Goal: Task Accomplishment & Management: Manage account settings

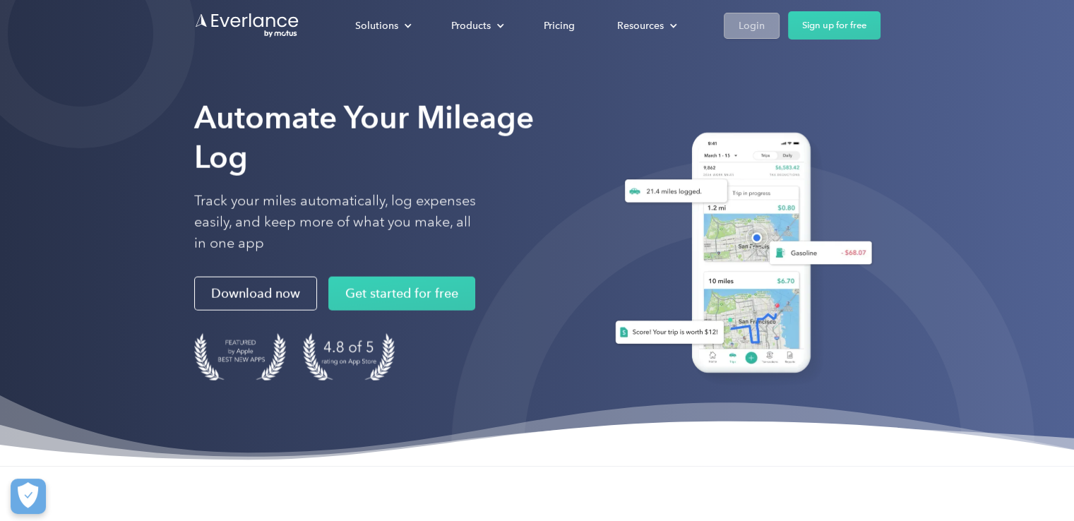
click at [723, 29] on link "Login" at bounding box center [751, 26] width 56 height 26
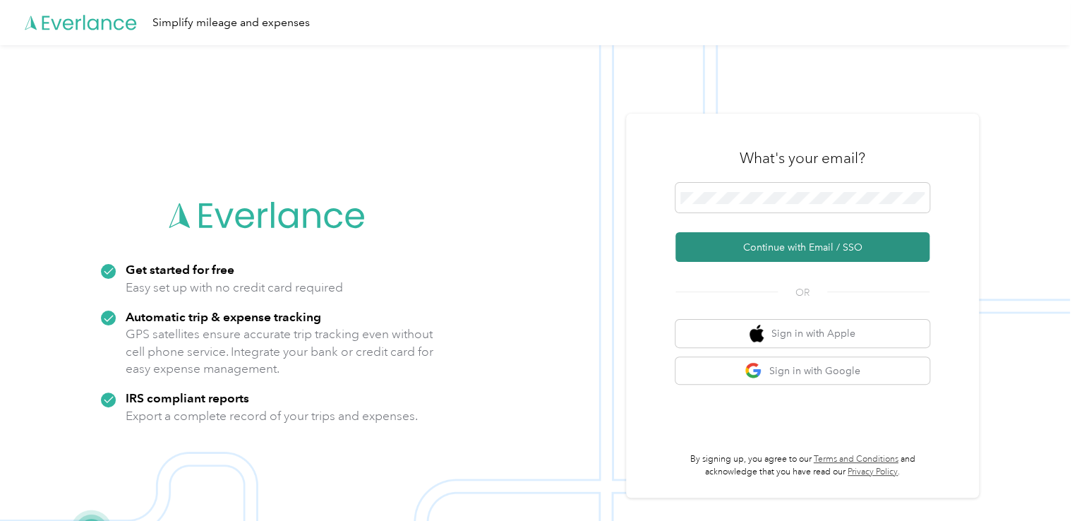
click at [772, 253] on button "Continue with Email / SSO" at bounding box center [802, 247] width 254 height 30
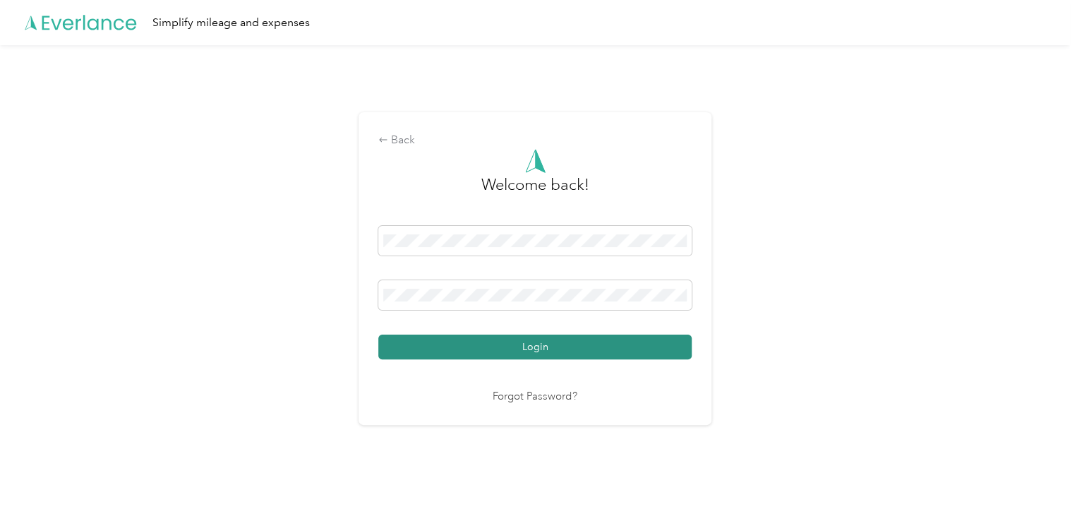
click at [571, 355] on button "Login" at bounding box center [534, 347] width 313 height 25
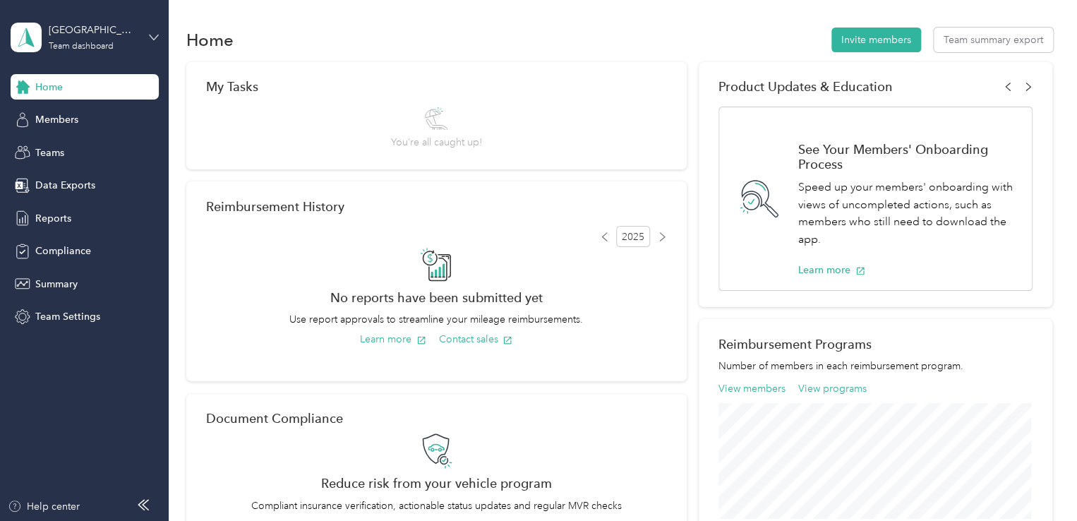
click at [156, 33] on icon at bounding box center [154, 37] width 10 height 10
click at [86, 143] on div "Personal dashboard" at bounding box center [67, 147] width 89 height 15
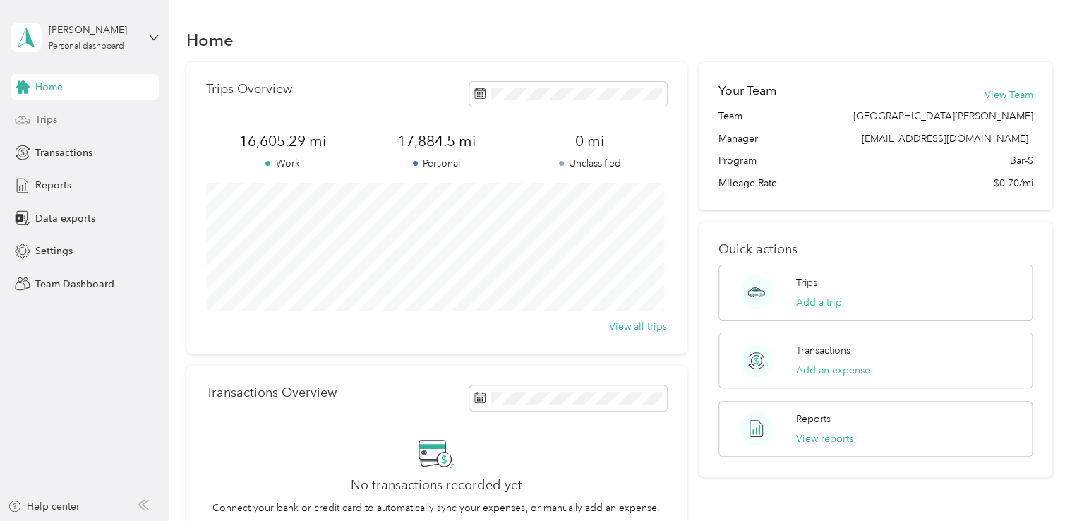
click at [65, 128] on div "Trips" at bounding box center [85, 119] width 148 height 25
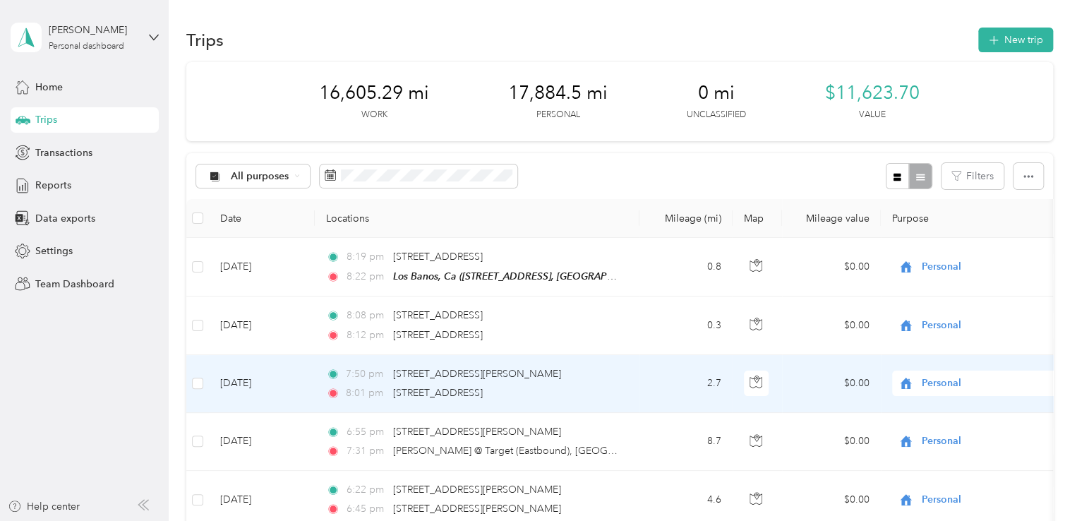
drag, startPoint x: 762, startPoint y: 378, endPoint x: 642, endPoint y: 37, distance: 361.0
click at [642, 37] on div "Trips New trip" at bounding box center [619, 40] width 867 height 30
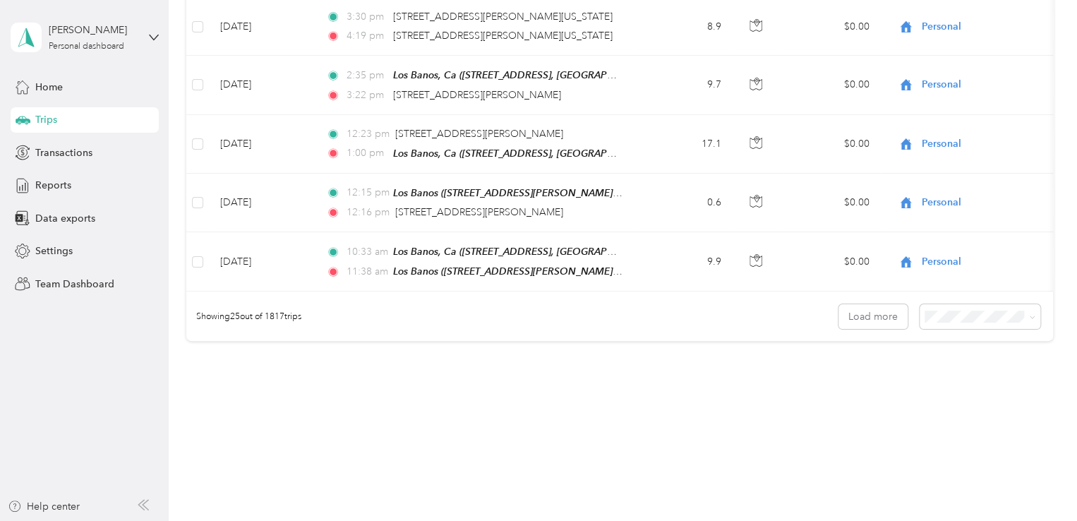
scroll to position [1420, 0]
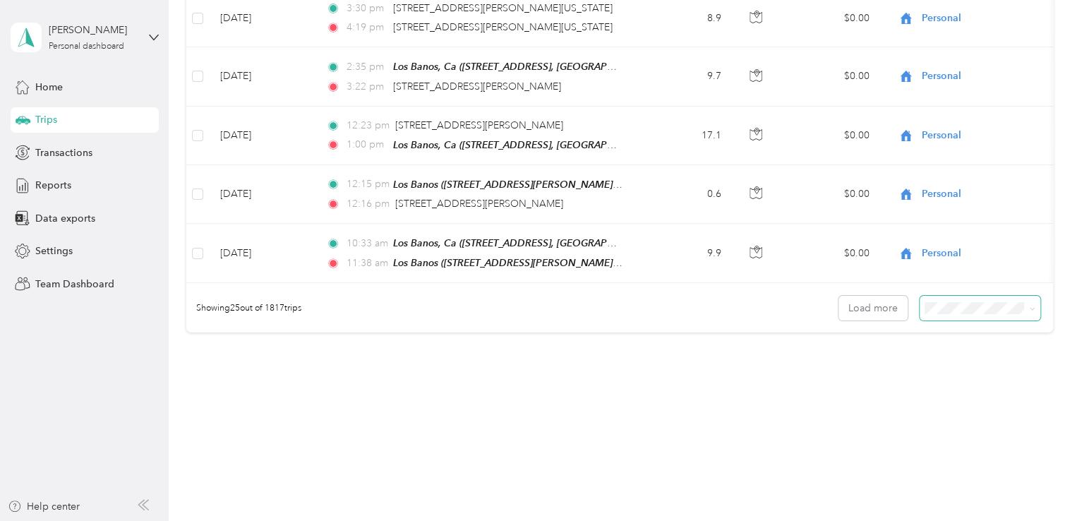
click at [964, 306] on span at bounding box center [980, 308] width 121 height 25
click at [1029, 306] on icon at bounding box center [1032, 309] width 6 height 6
click at [982, 372] on div "100 per load" at bounding box center [976, 375] width 101 height 15
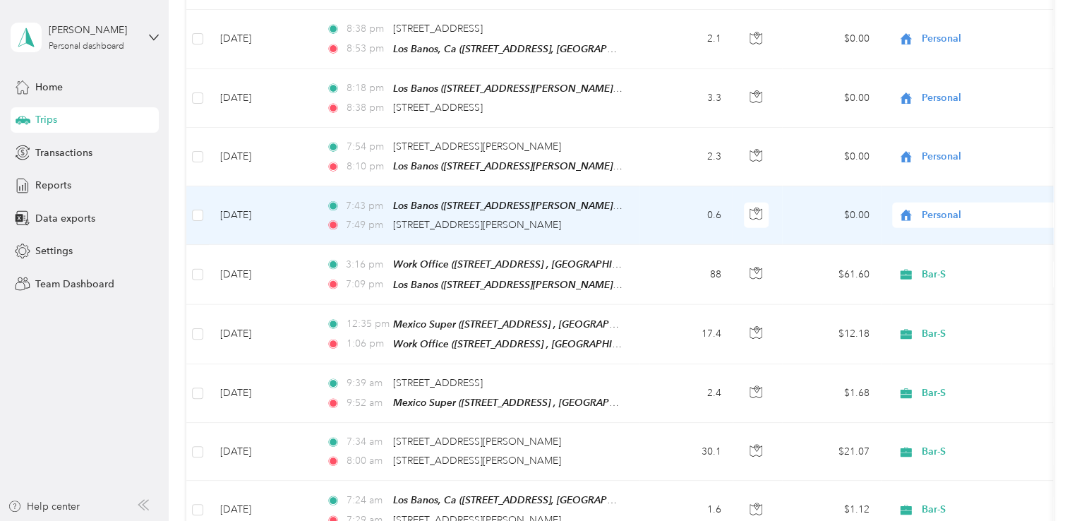
scroll to position [1702, 0]
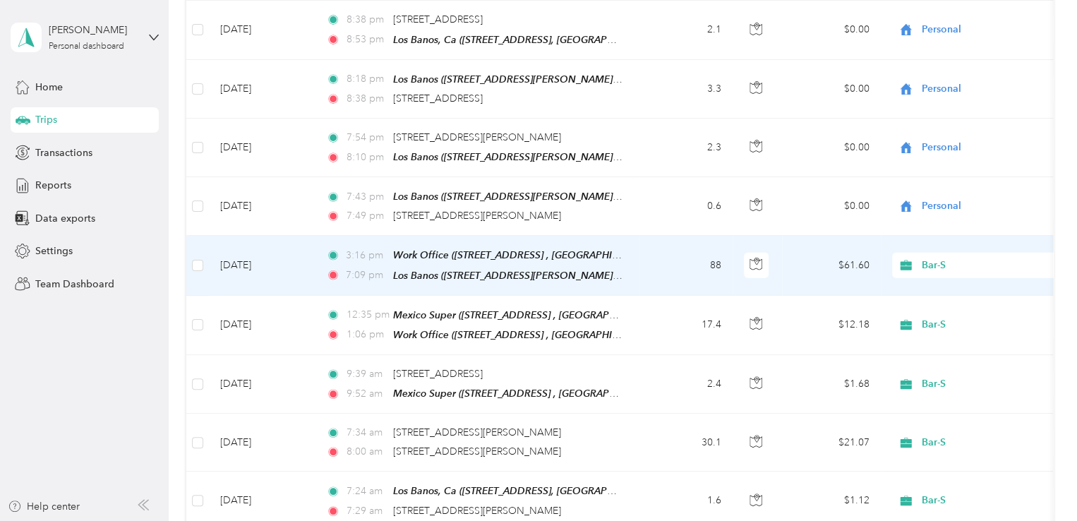
click at [946, 258] on span "Bar-S" at bounding box center [986, 266] width 129 height 16
click at [999, 283] on li "Personal" at bounding box center [979, 294] width 175 height 25
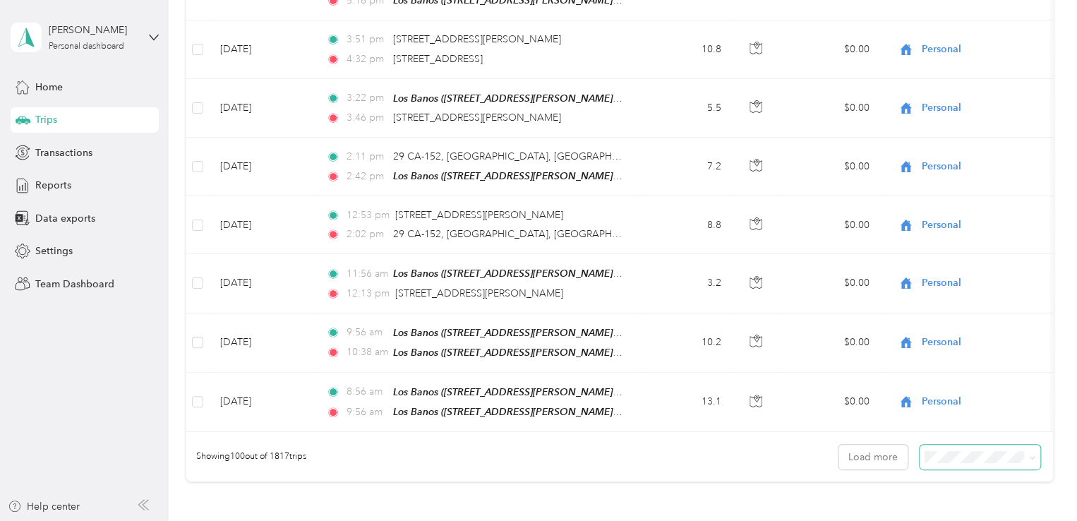
scroll to position [5763, 0]
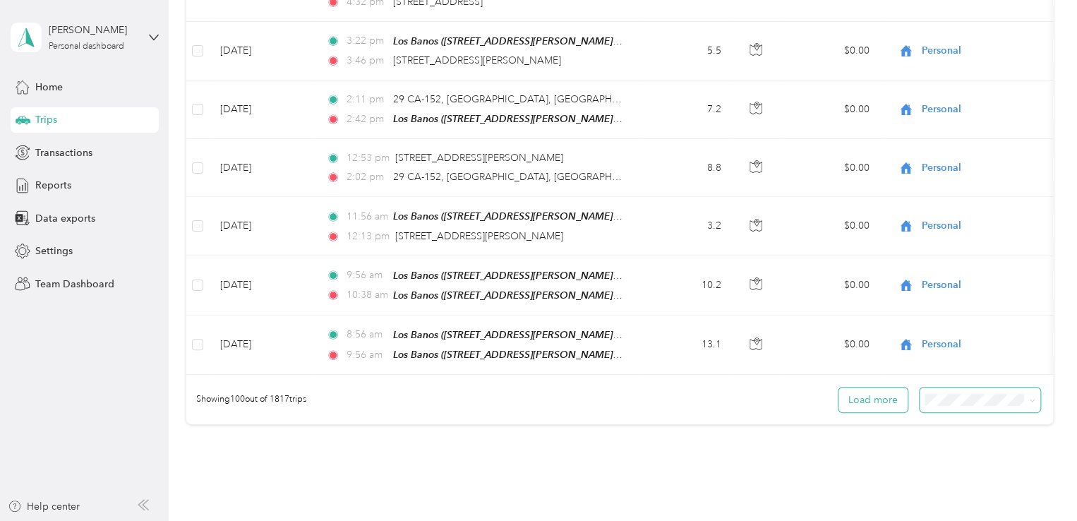
click at [864, 387] on button "Load more" at bounding box center [872, 399] width 69 height 25
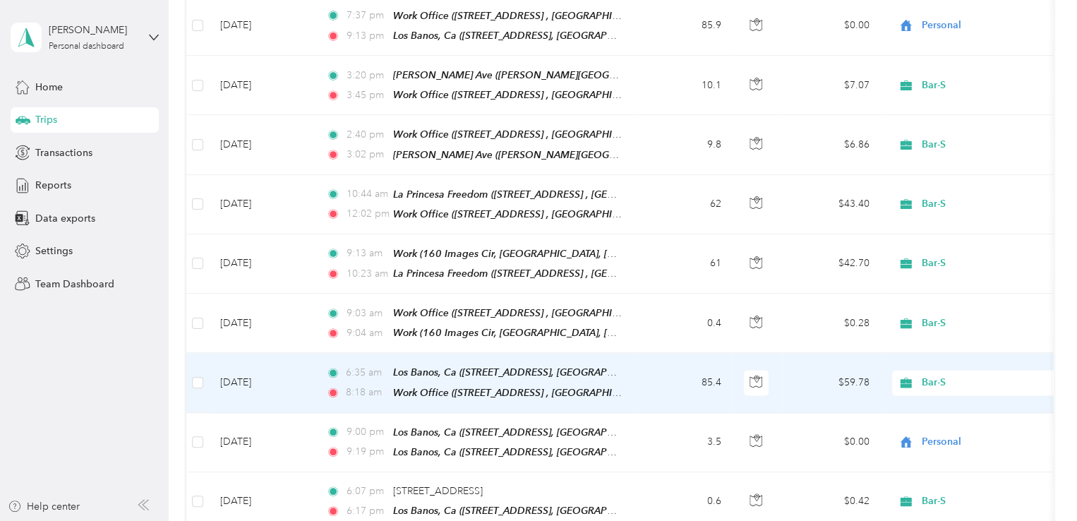
scroll to position [6328, 0]
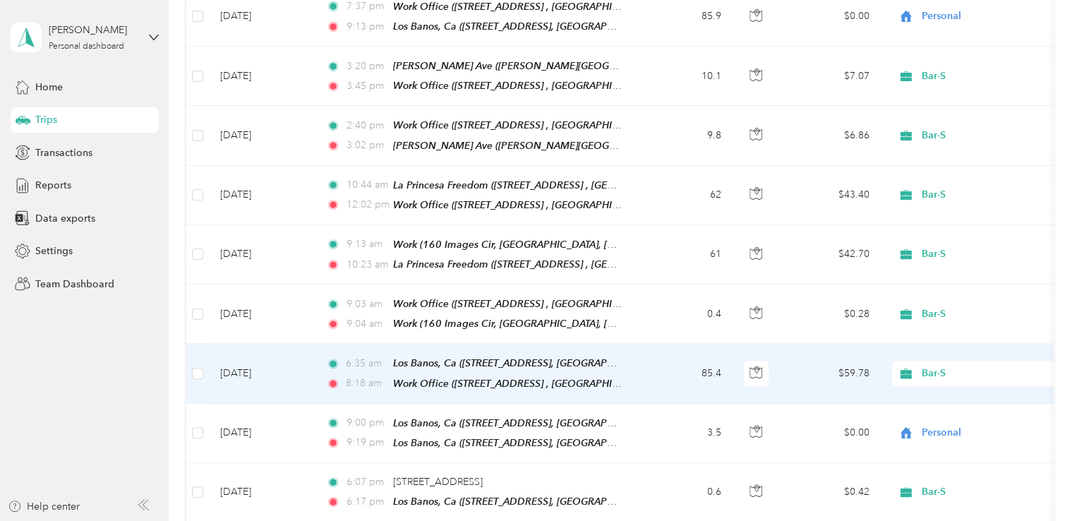
click at [930, 366] on span "Bar-S" at bounding box center [986, 374] width 129 height 16
click at [920, 296] on span "Personal" at bounding box center [979, 301] width 155 height 15
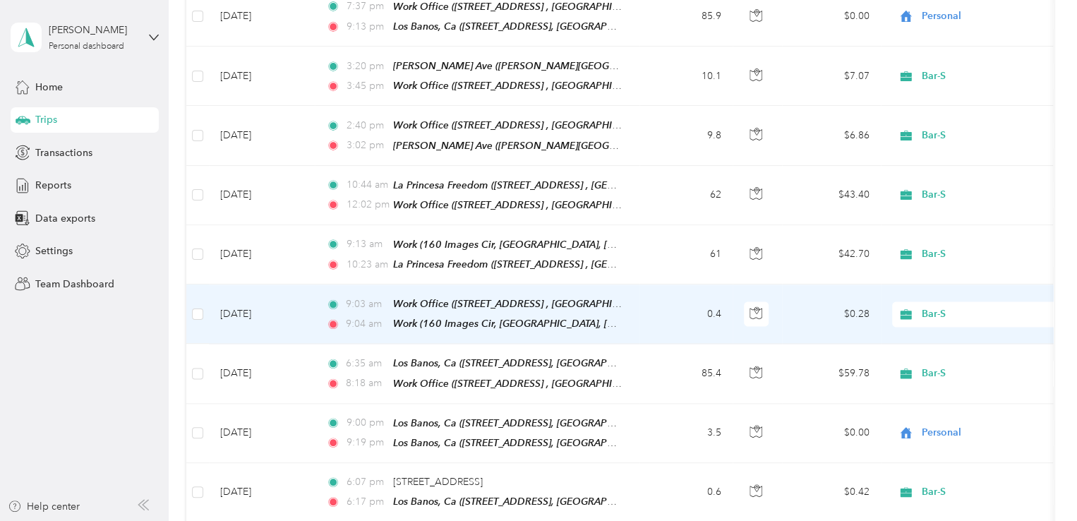
click at [920, 306] on span "Bar-S" at bounding box center [974, 314] width 154 height 16
click at [916, 234] on li "Personal" at bounding box center [979, 244] width 175 height 25
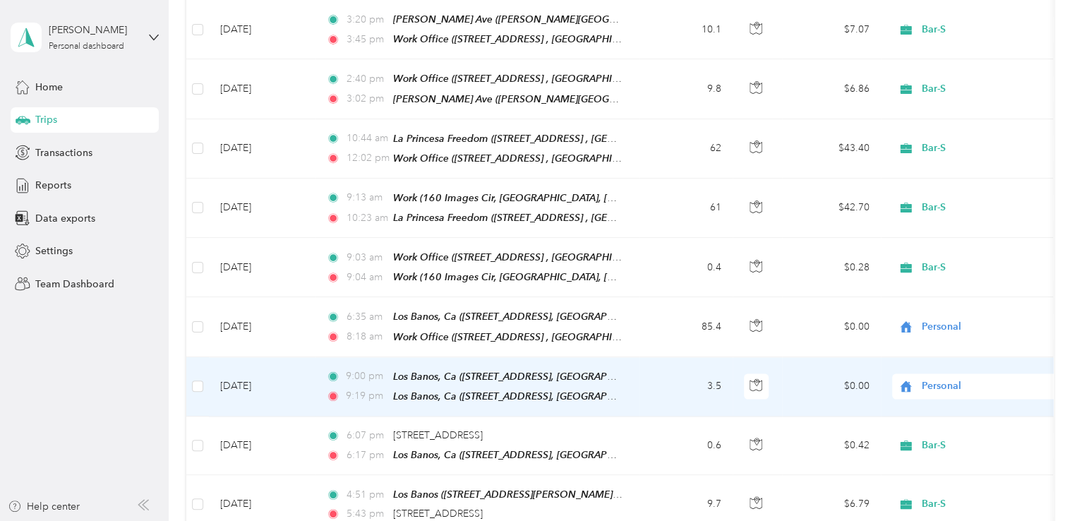
scroll to position [6398, 0]
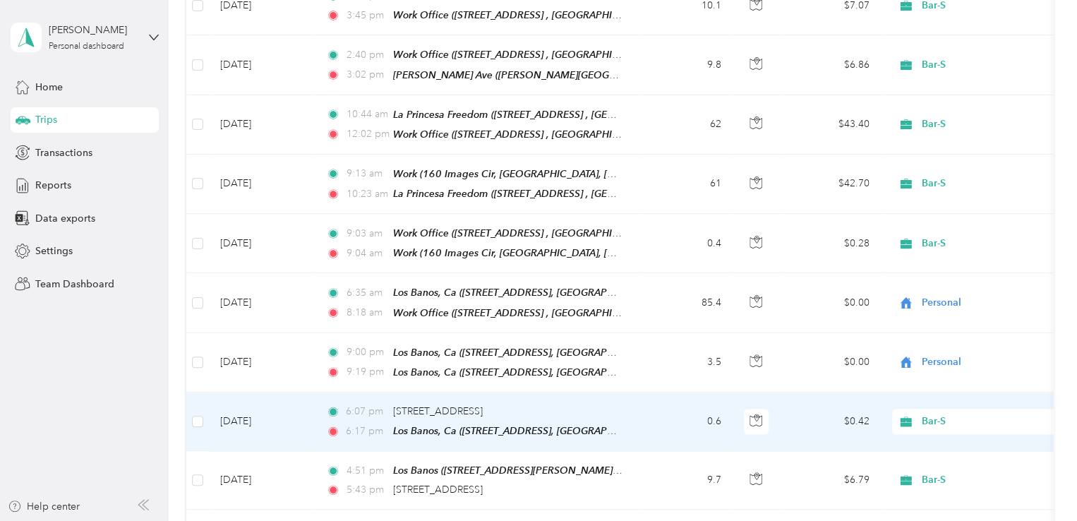
click at [920, 409] on div "Bar-S" at bounding box center [979, 421] width 175 height 25
click at [914, 351] on li "Personal" at bounding box center [979, 347] width 175 height 25
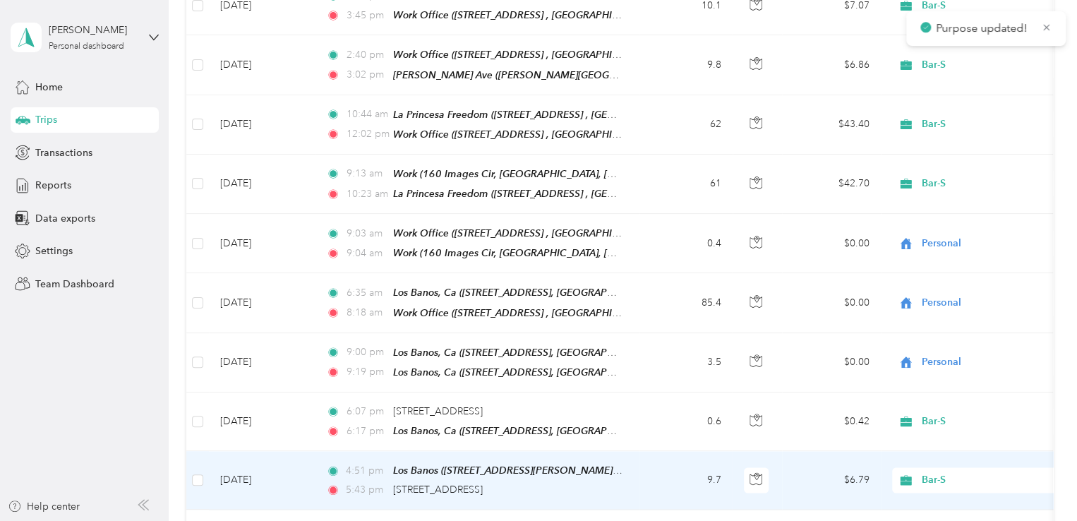
click at [907, 475] on icon at bounding box center [905, 480] width 11 height 10
click at [909, 404] on icon at bounding box center [910, 404] width 11 height 11
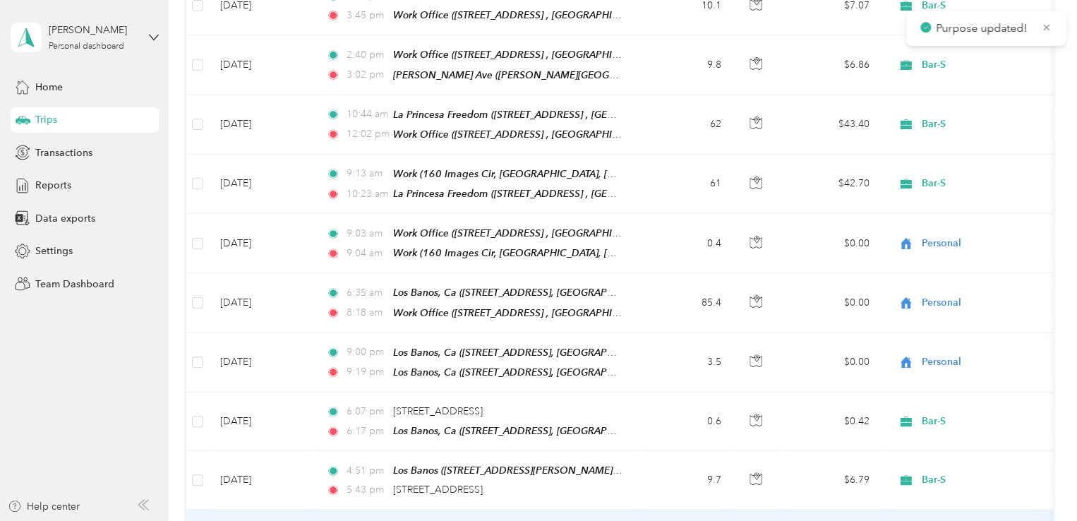
scroll to position [6469, 0]
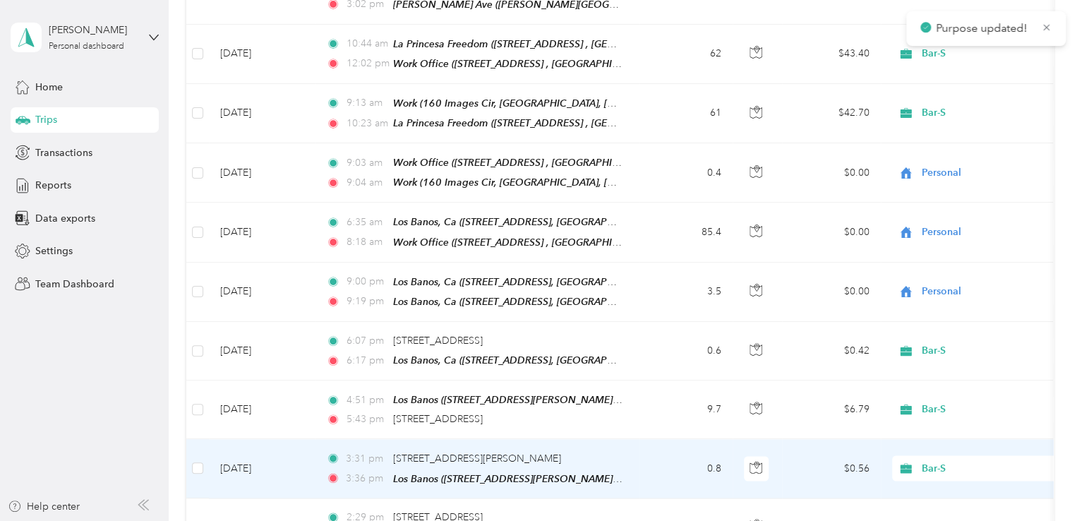
click at [926, 460] on span "Bar-S" at bounding box center [986, 468] width 129 height 16
click at [926, 386] on span "Personal" at bounding box center [979, 392] width 155 height 15
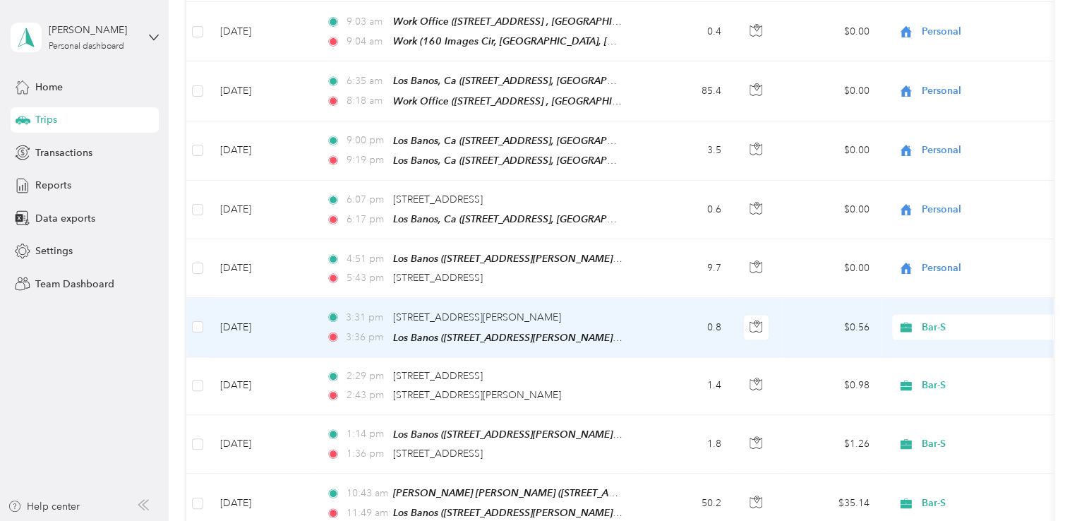
click at [922, 314] on div "Bar-S" at bounding box center [979, 326] width 175 height 25
click at [929, 249] on span "Personal" at bounding box center [992, 251] width 131 height 15
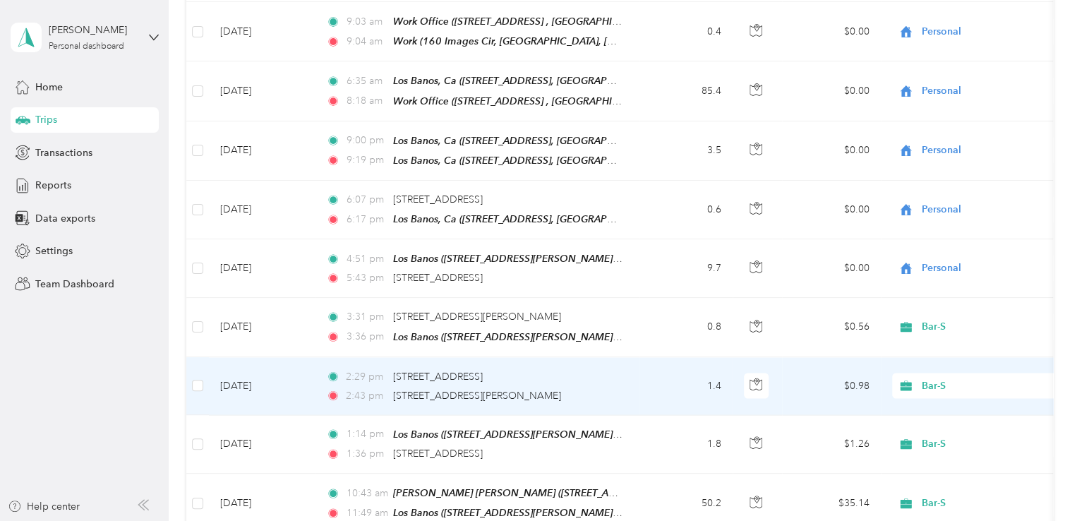
click at [929, 378] on span "Bar-S" at bounding box center [986, 386] width 129 height 16
click at [927, 303] on span "Personal" at bounding box center [992, 308] width 131 height 15
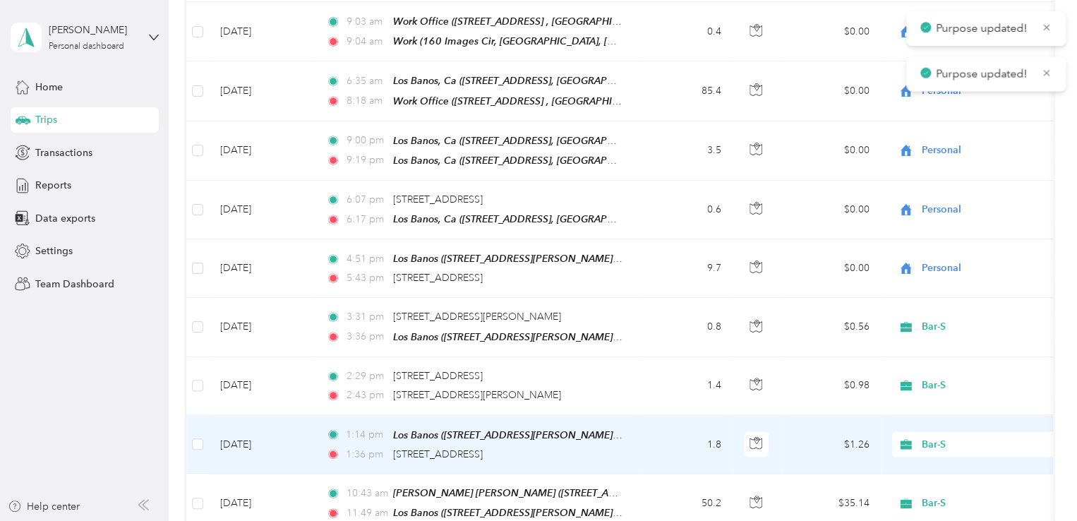
click at [923, 436] on span "Bar-S" at bounding box center [986, 444] width 129 height 16
click at [932, 362] on span "Personal" at bounding box center [992, 363] width 131 height 15
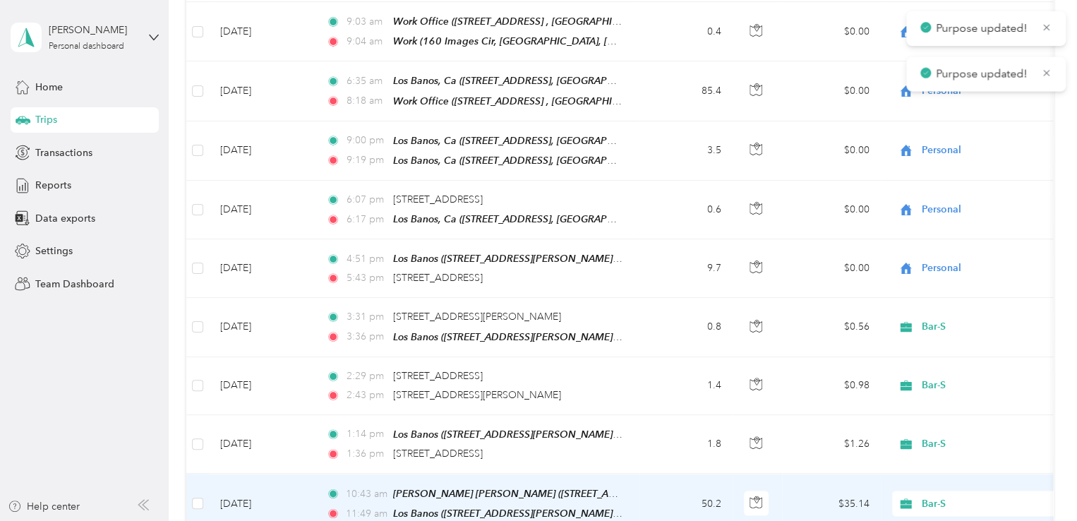
scroll to position [6680, 0]
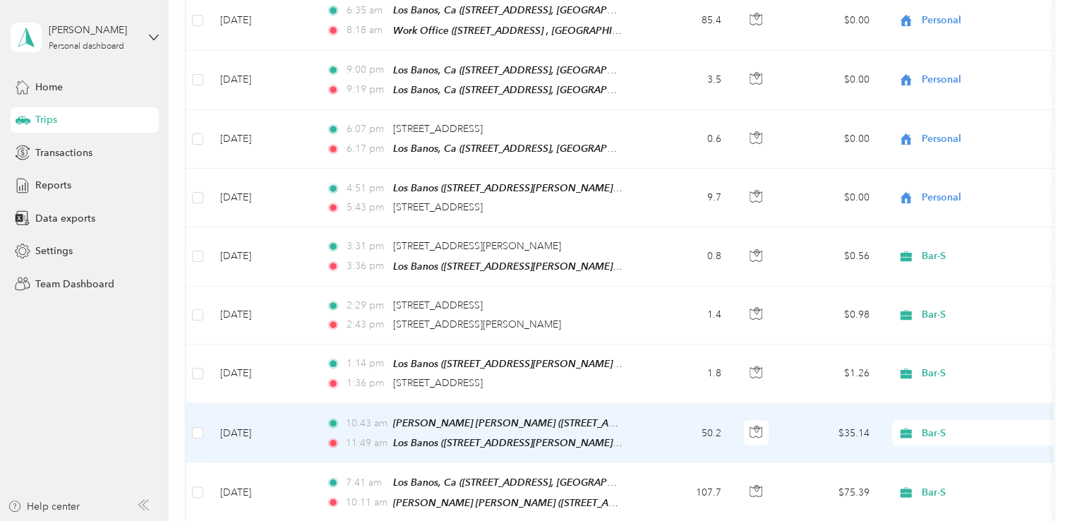
click at [925, 425] on span "Bar-S" at bounding box center [986, 433] width 129 height 16
click at [926, 343] on li "Personal" at bounding box center [979, 354] width 175 height 25
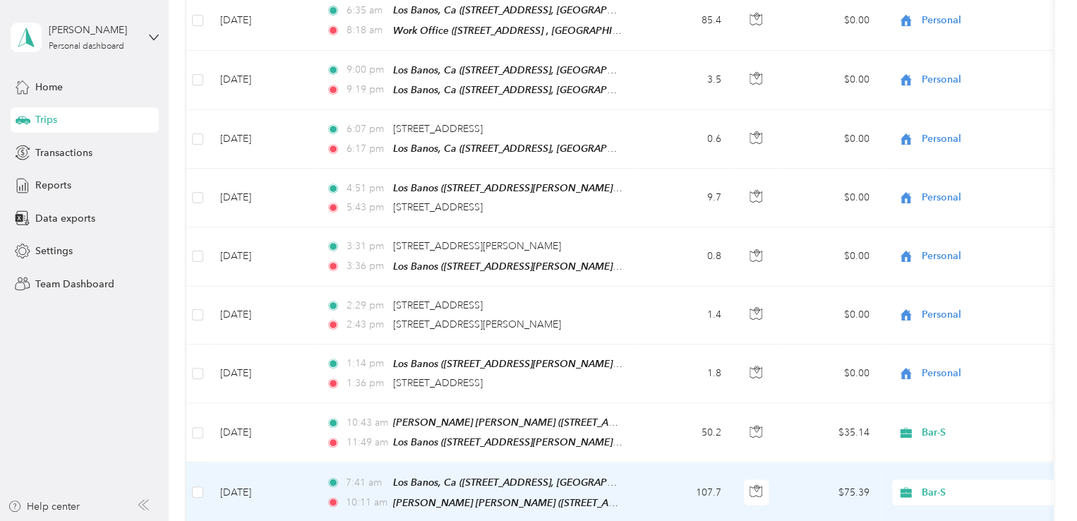
click at [925, 484] on span "Bar-S" at bounding box center [986, 492] width 129 height 16
click at [931, 419] on body "Andres Rodriguez Personal dashboard Home Trips Transactions Reports Data export…" at bounding box center [535, 260] width 1070 height 521
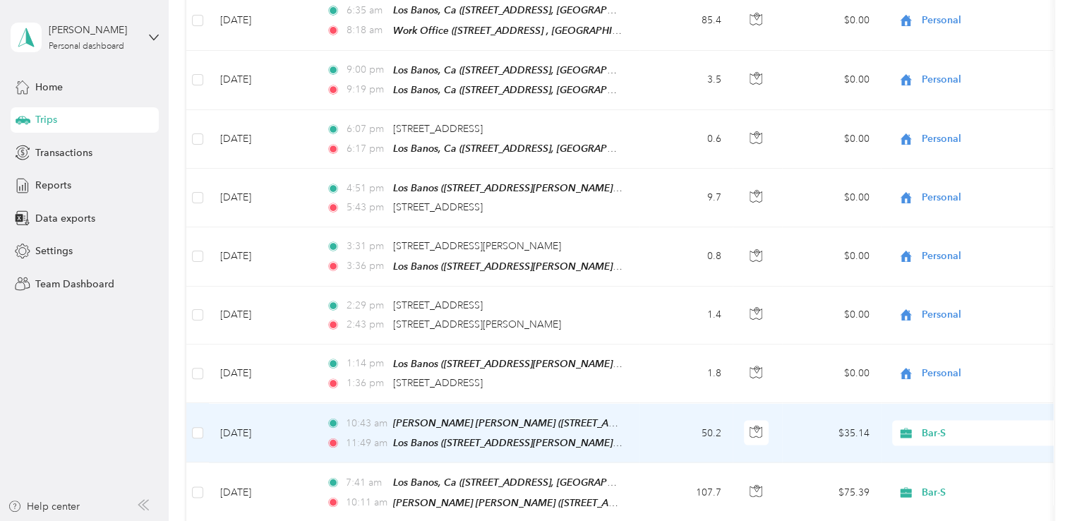
click at [932, 425] on span "Bar-S" at bounding box center [986, 433] width 129 height 16
click at [937, 356] on li "Personal" at bounding box center [979, 354] width 175 height 25
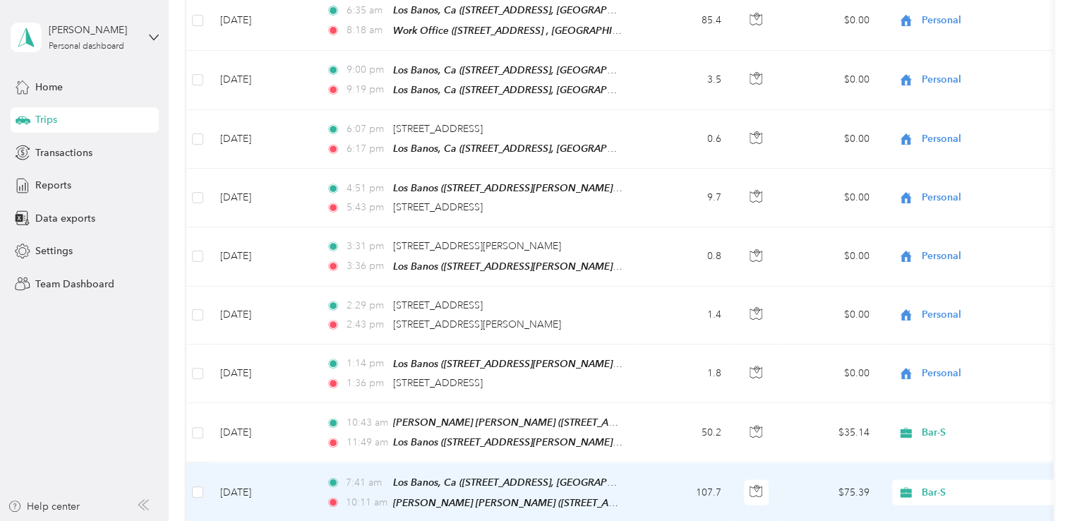
click at [937, 484] on span "Bar-S" at bounding box center [986, 492] width 129 height 16
click at [927, 399] on li "Personal" at bounding box center [979, 411] width 175 height 25
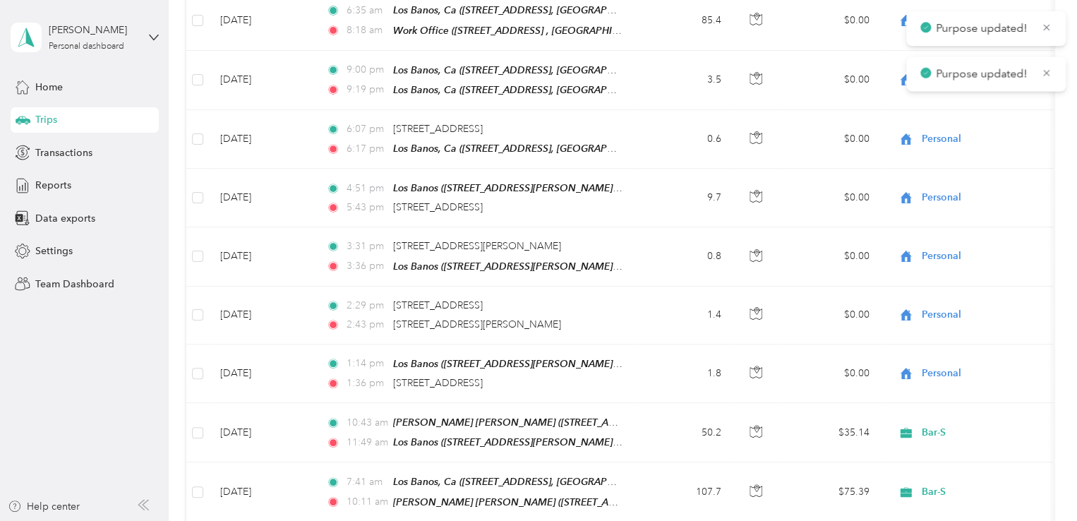
click at [938, 479] on div "Bar-S" at bounding box center [979, 491] width 175 height 25
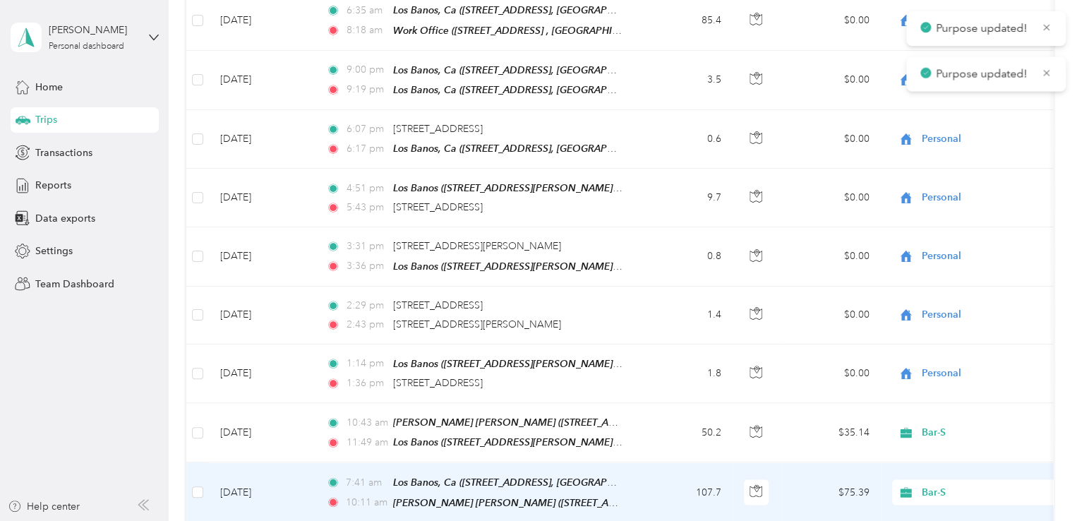
click at [934, 484] on span "Bar-S" at bounding box center [986, 492] width 129 height 16
click at [942, 406] on span "Personal" at bounding box center [992, 411] width 131 height 15
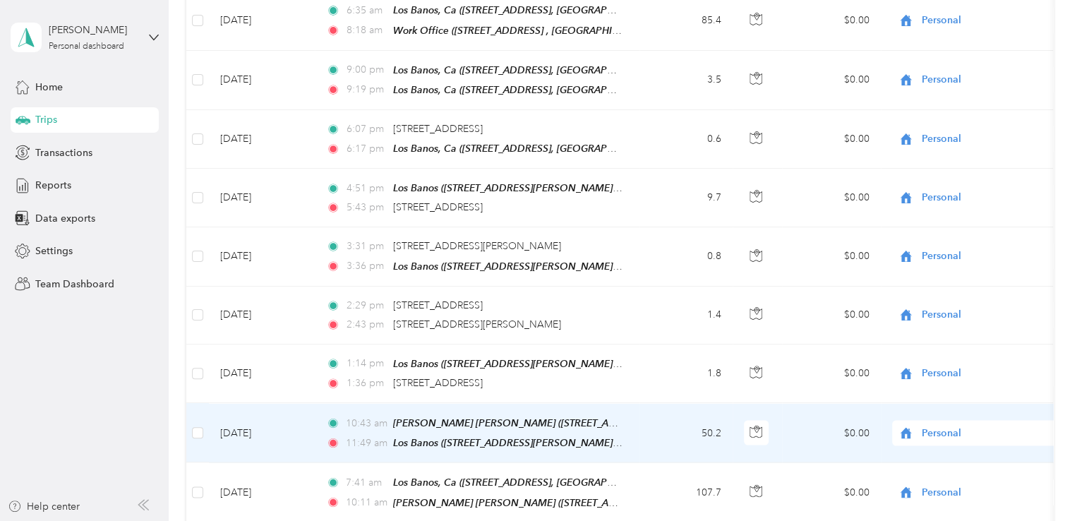
click at [941, 425] on span "Personal" at bounding box center [986, 433] width 129 height 16
click at [934, 425] on span "Personal" at bounding box center [986, 433] width 129 height 16
click at [932, 360] on li "Personal" at bounding box center [979, 354] width 175 height 25
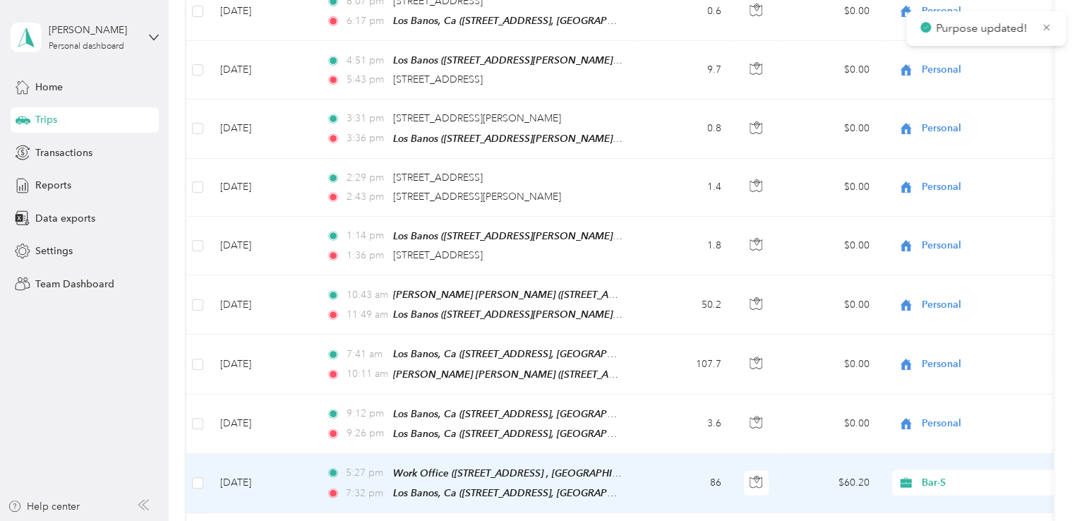
scroll to position [6822, 0]
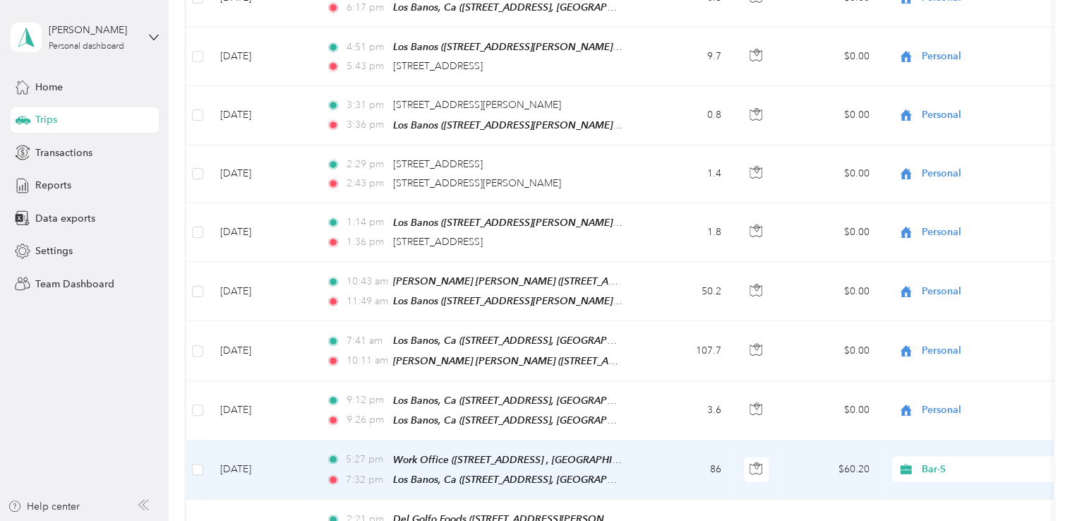
click at [927, 462] on span "Bar-S" at bounding box center [986, 470] width 129 height 16
click at [932, 390] on li "Personal" at bounding box center [979, 383] width 175 height 25
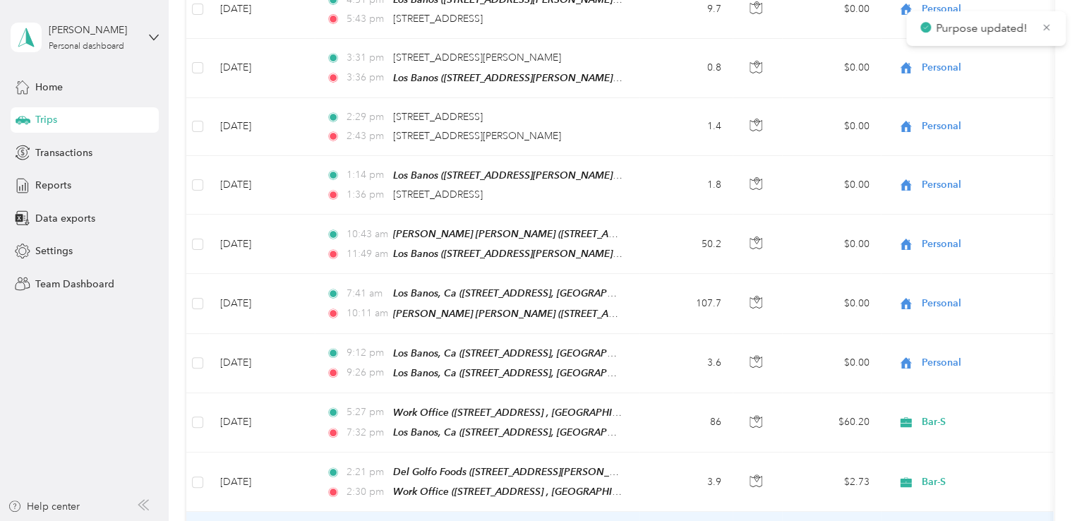
scroll to position [6892, 0]
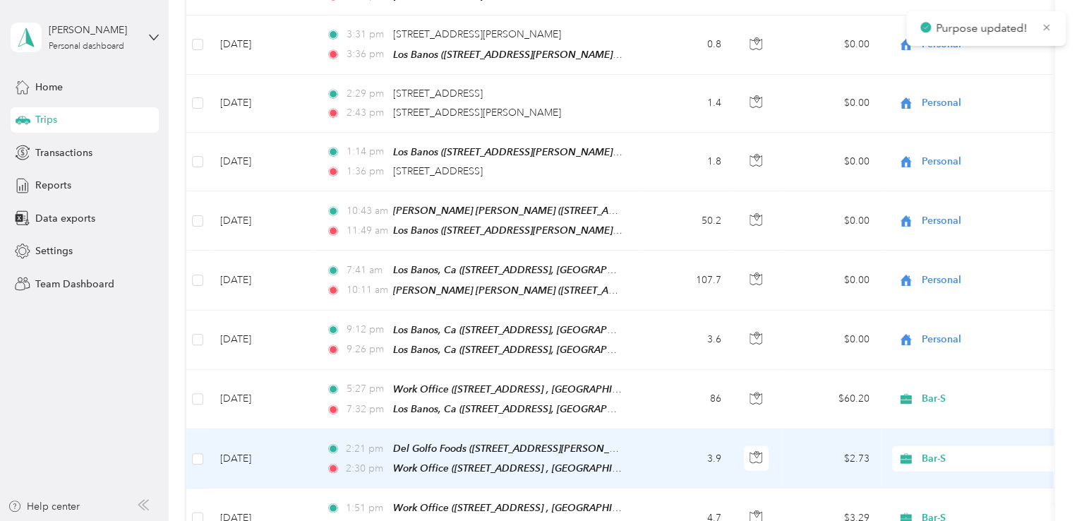
click at [930, 451] on span "Bar-S" at bounding box center [986, 459] width 129 height 16
click at [929, 373] on span "Personal" at bounding box center [992, 373] width 131 height 15
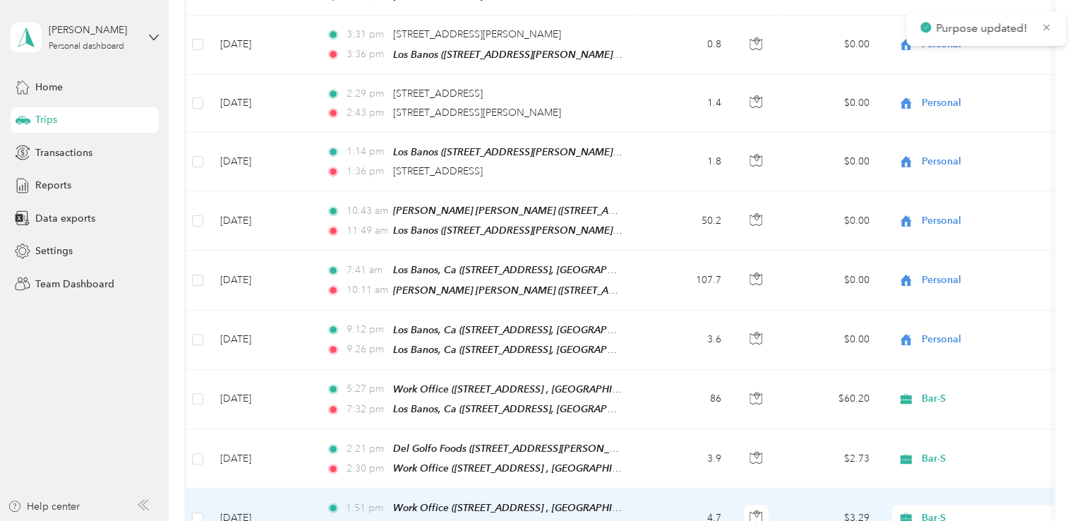
click at [925, 510] on span "Bar-S" at bounding box center [986, 518] width 129 height 16
click at [929, 428] on span "Personal" at bounding box center [992, 431] width 131 height 15
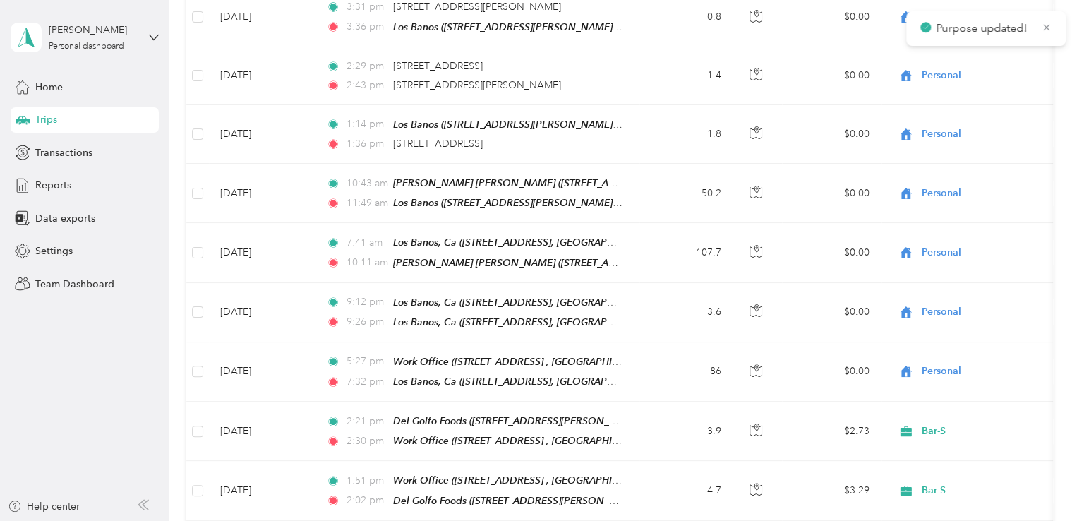
scroll to position [6963, 0]
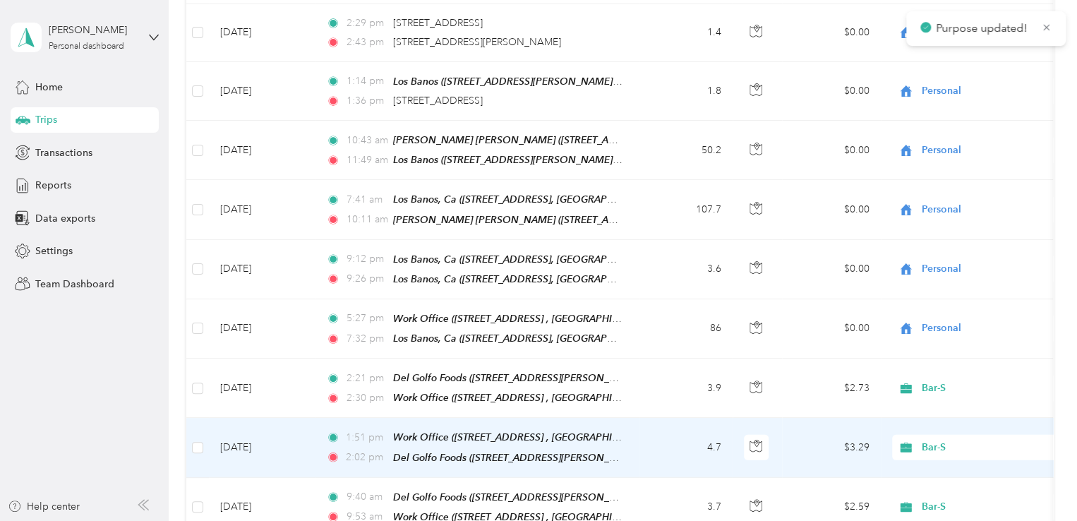
click at [930, 440] on span "Bar-S" at bounding box center [986, 448] width 129 height 16
click at [930, 356] on span "Personal" at bounding box center [992, 361] width 131 height 15
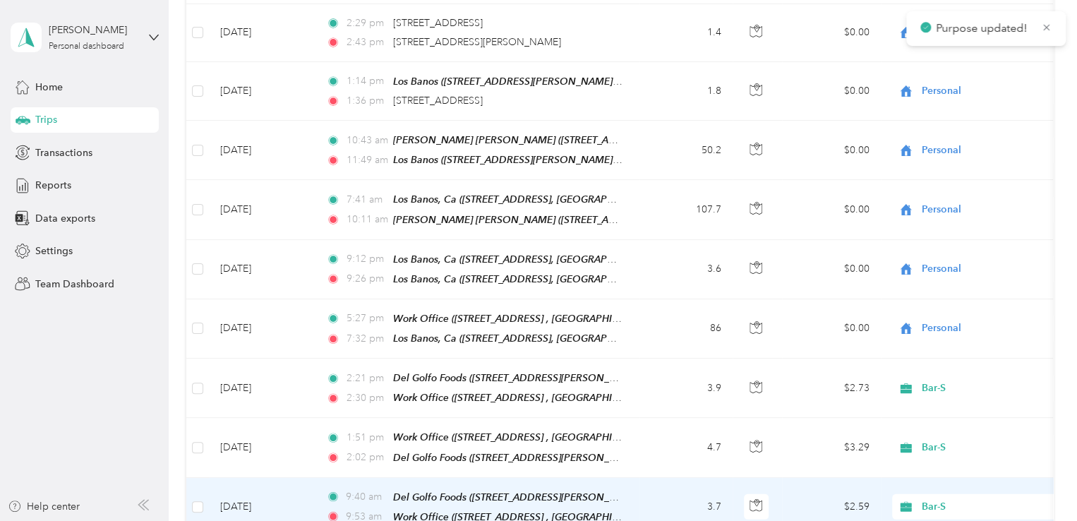
drag, startPoint x: 927, startPoint y: 360, endPoint x: 925, endPoint y: 372, distance: 12.3
click at [927, 499] on span "Bar-S" at bounding box center [986, 507] width 129 height 16
click at [922, 410] on li "Personal" at bounding box center [979, 419] width 175 height 25
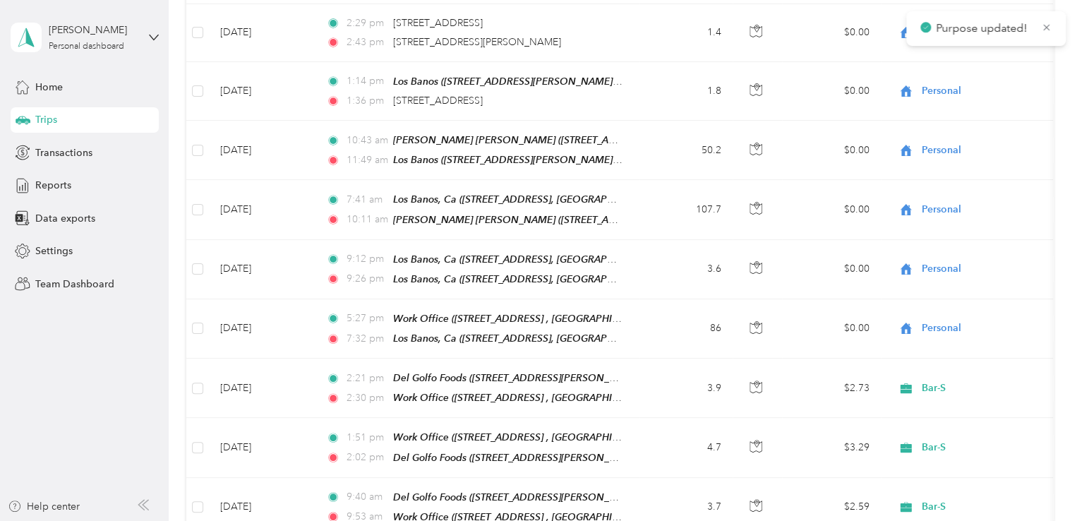
click at [932, 472] on span "Personal" at bounding box center [992, 477] width 131 height 15
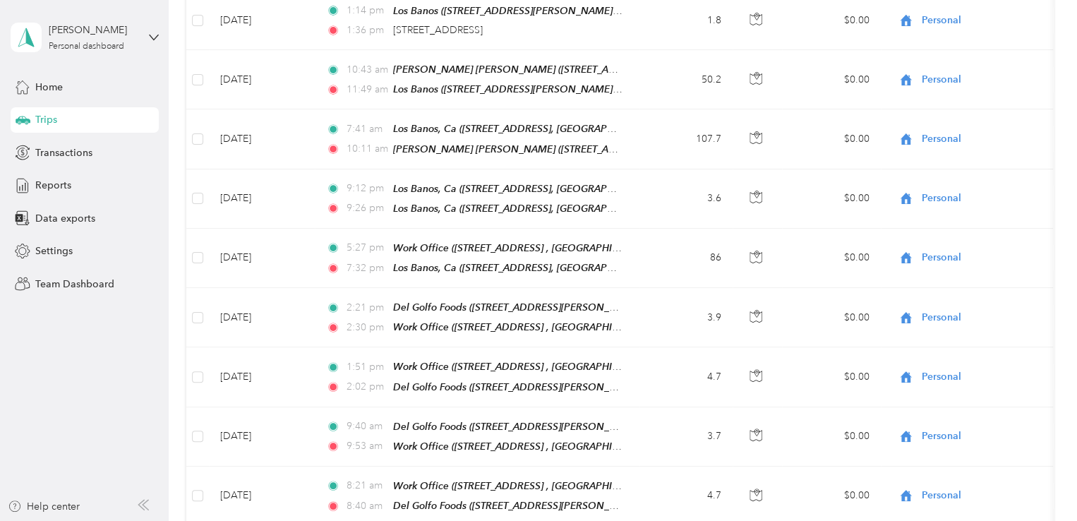
scroll to position [7104, 0]
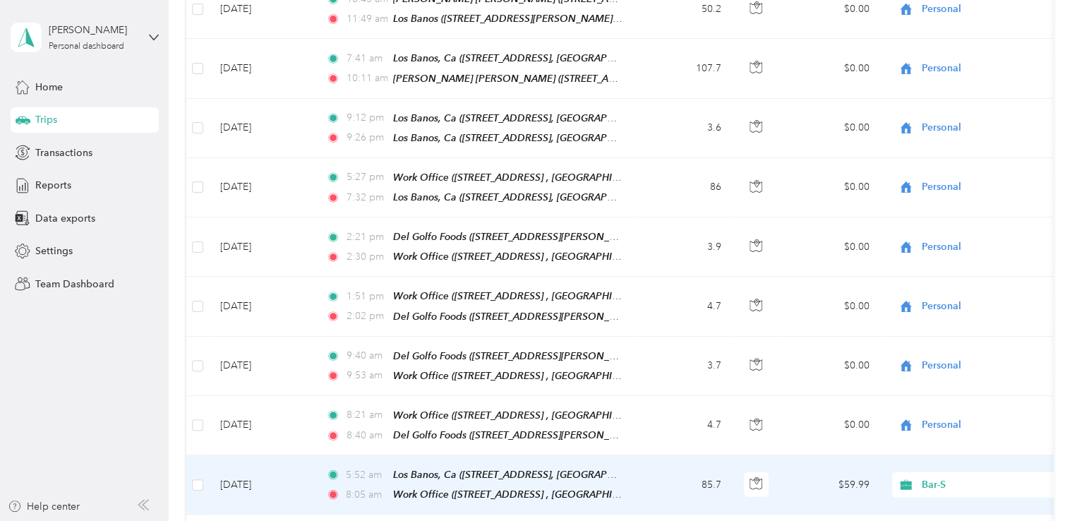
click at [930, 477] on span "Bar-S" at bounding box center [986, 485] width 129 height 16
click at [932, 396] on span "Personal" at bounding box center [992, 394] width 131 height 15
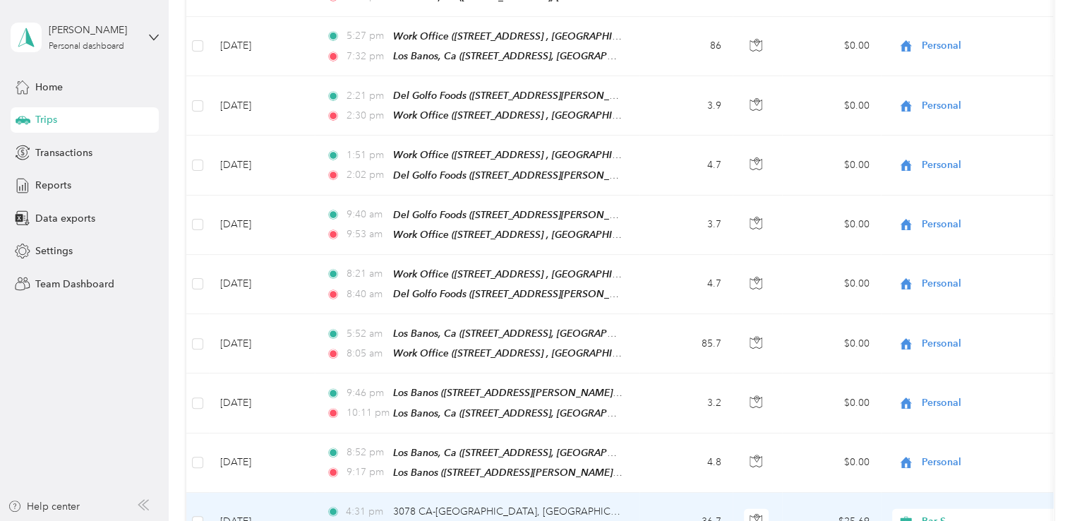
scroll to position [7316, 0]
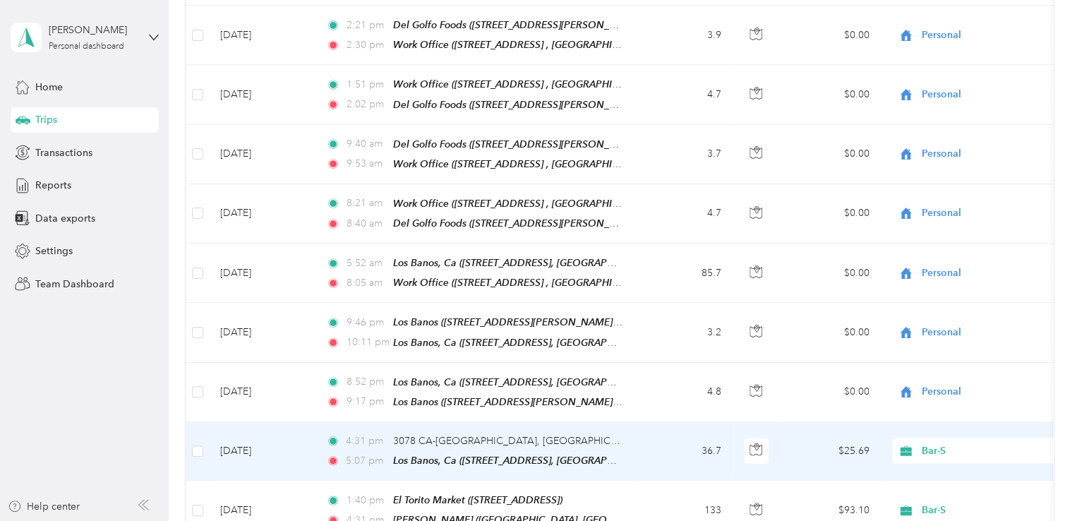
click at [943, 443] on span "Bar-S" at bounding box center [986, 451] width 129 height 16
click at [929, 359] on li "Personal" at bounding box center [979, 356] width 175 height 25
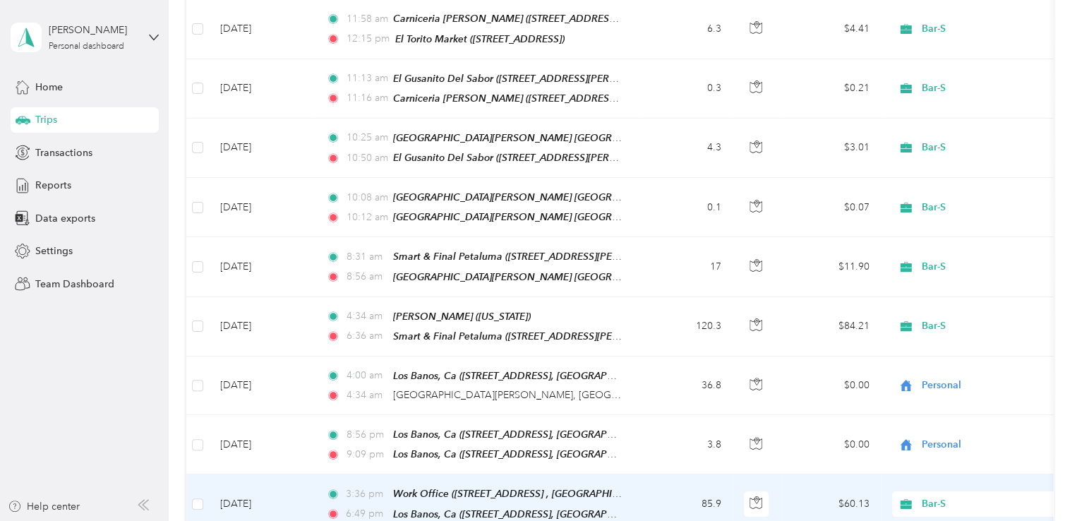
scroll to position [7880, 0]
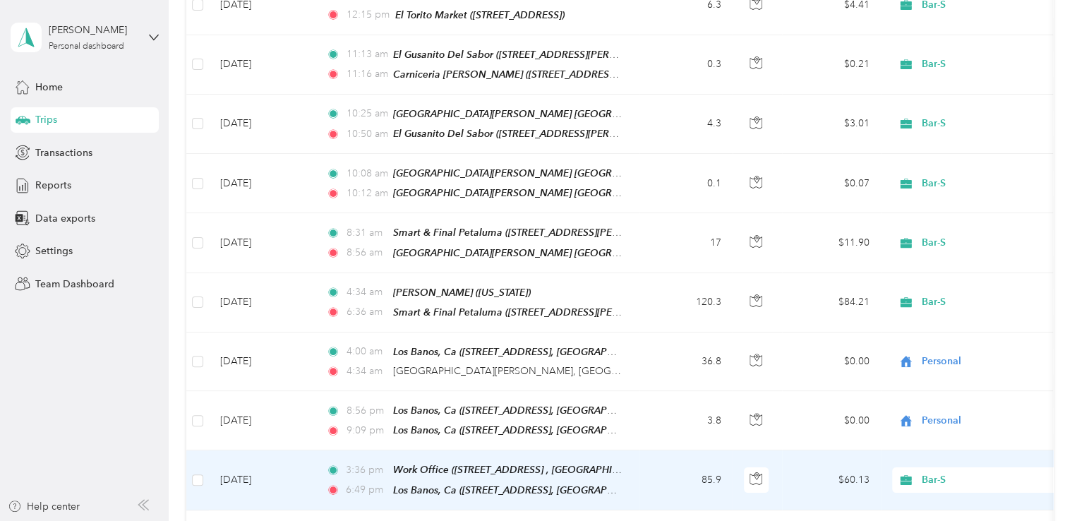
click at [922, 472] on span "Bar-S" at bounding box center [986, 480] width 129 height 16
click at [940, 368] on span "Personal" at bounding box center [992, 370] width 131 height 15
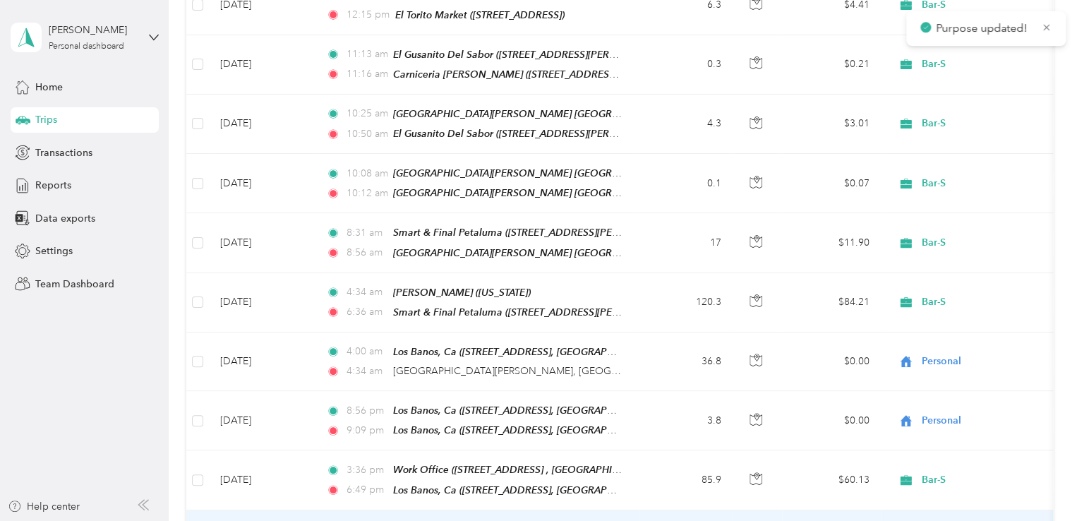
scroll to position [7951, 0]
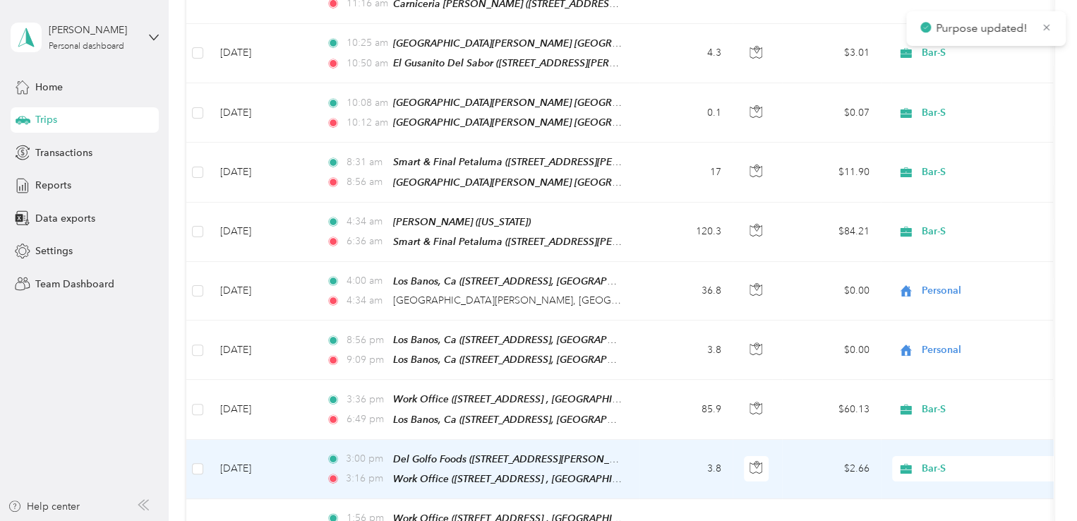
click at [929, 461] on span "Bar-S" at bounding box center [986, 469] width 129 height 16
click at [942, 356] on span "Personal" at bounding box center [992, 357] width 131 height 15
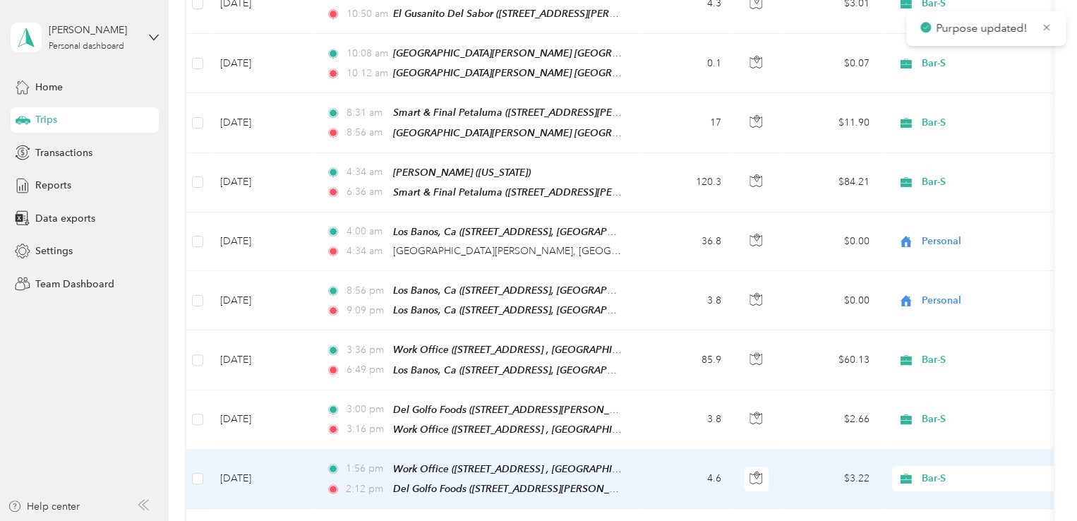
scroll to position [8021, 0]
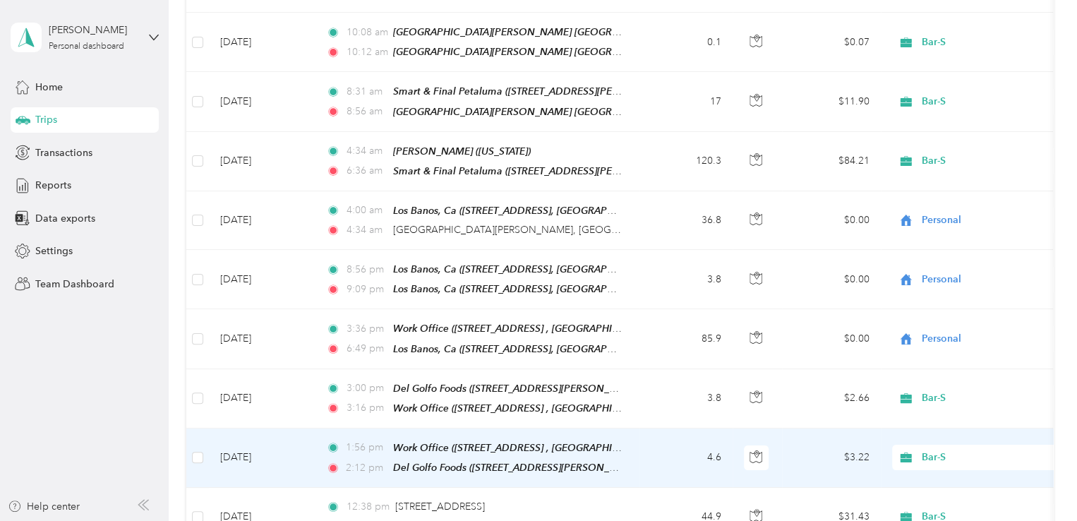
click at [928, 450] on span "Bar-S" at bounding box center [986, 458] width 129 height 16
click at [932, 340] on span "Personal" at bounding box center [992, 344] width 131 height 15
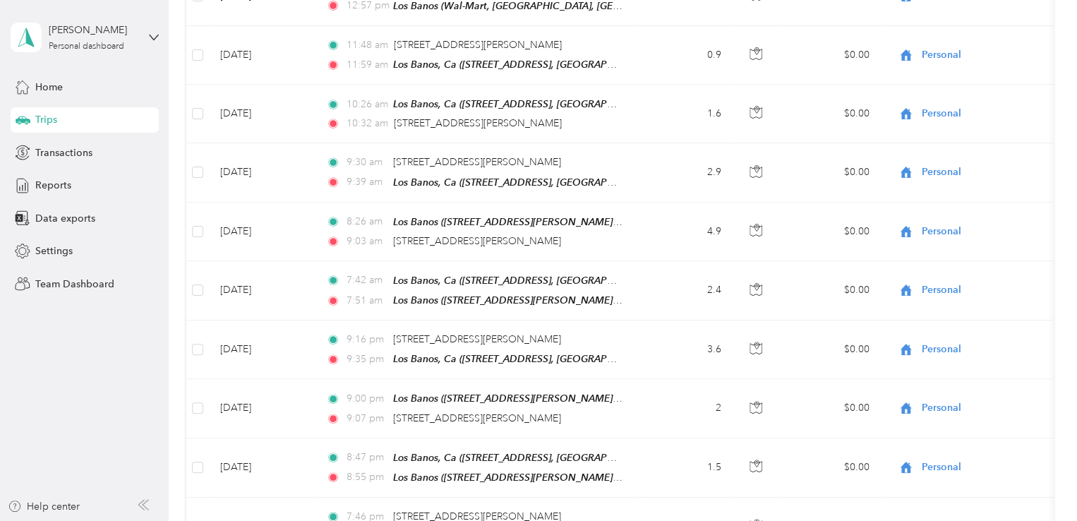
scroll to position [10280, 0]
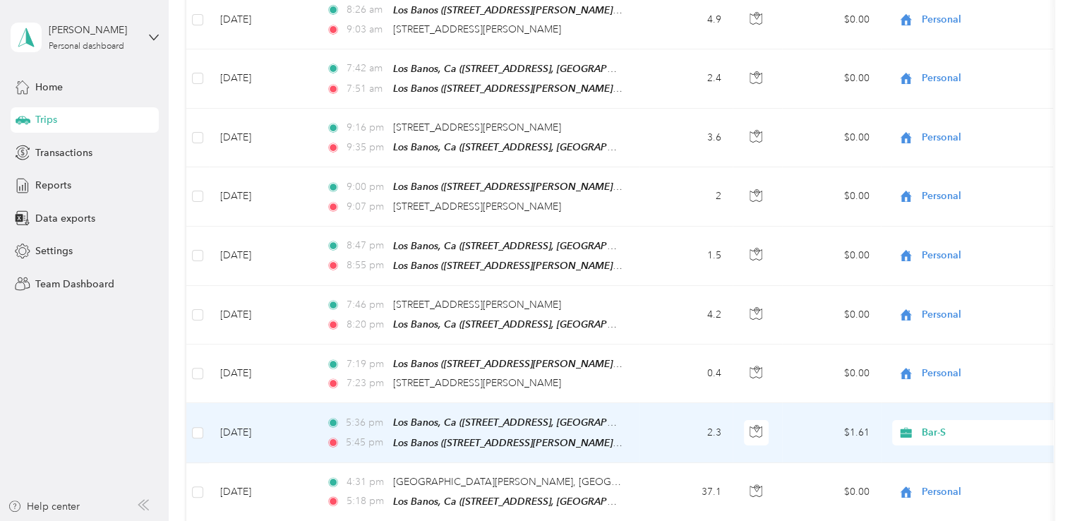
click at [912, 427] on icon at bounding box center [906, 432] width 18 height 11
click at [916, 288] on li "Personal" at bounding box center [979, 281] width 175 height 25
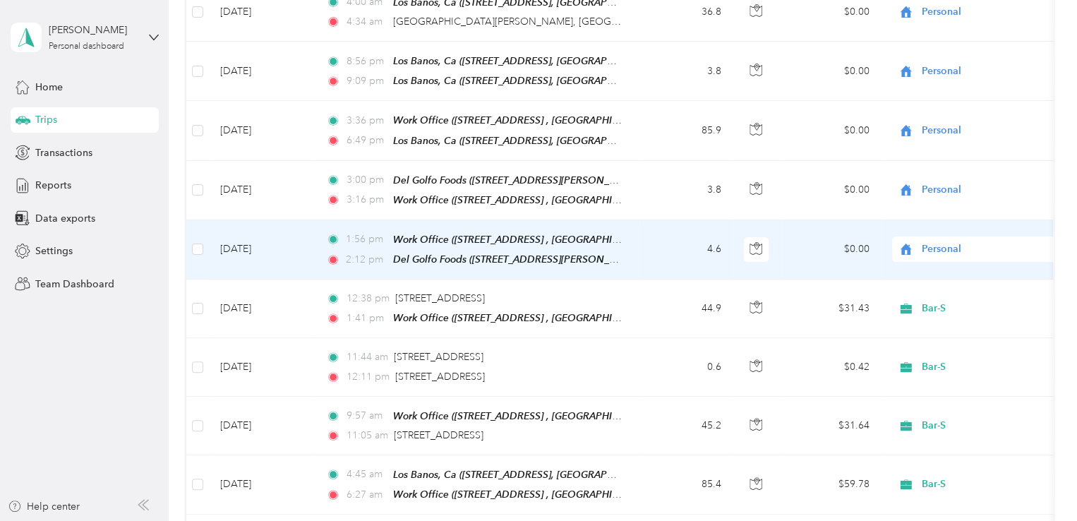
scroll to position [8233, 0]
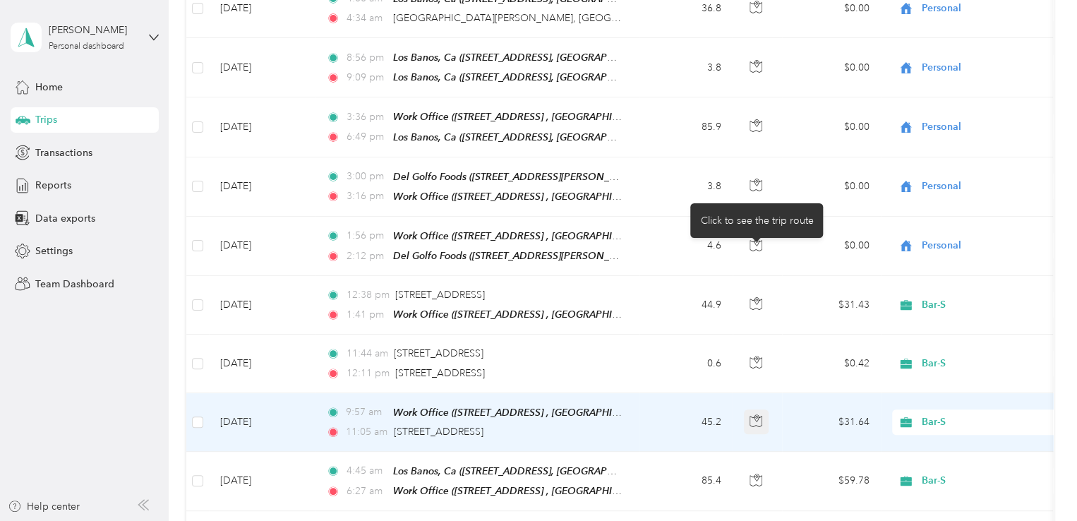
click at [752, 414] on icon "button" at bounding box center [756, 420] width 13 height 13
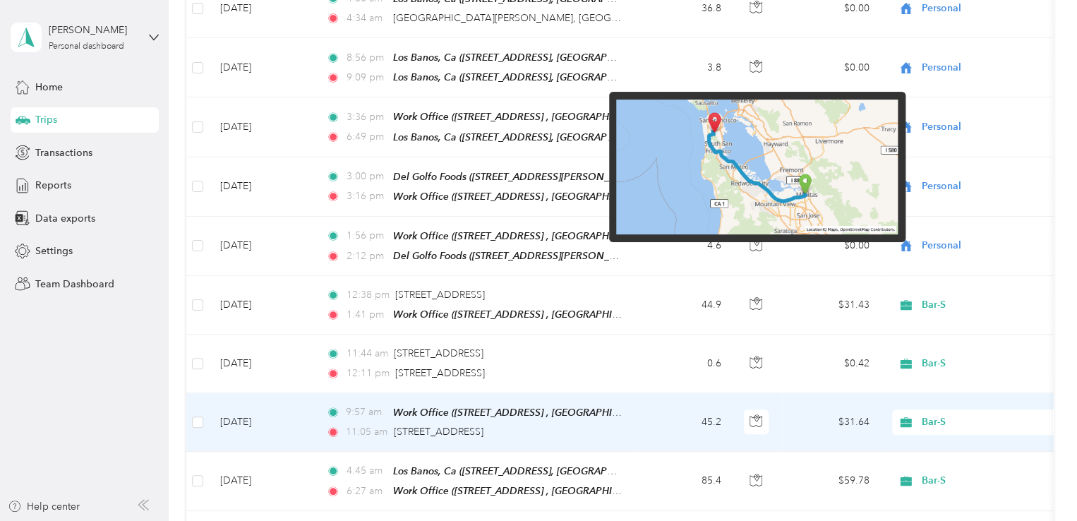
click at [714, 125] on img at bounding box center [757, 168] width 282 height 136
click at [709, 143] on img at bounding box center [757, 168] width 282 height 136
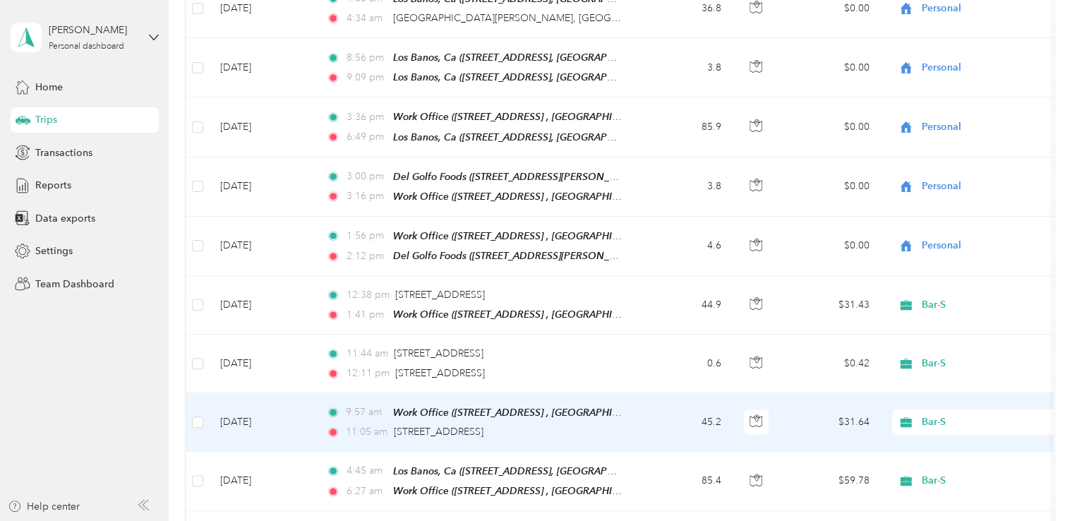
click at [689, 393] on td "45.2" at bounding box center [685, 422] width 93 height 59
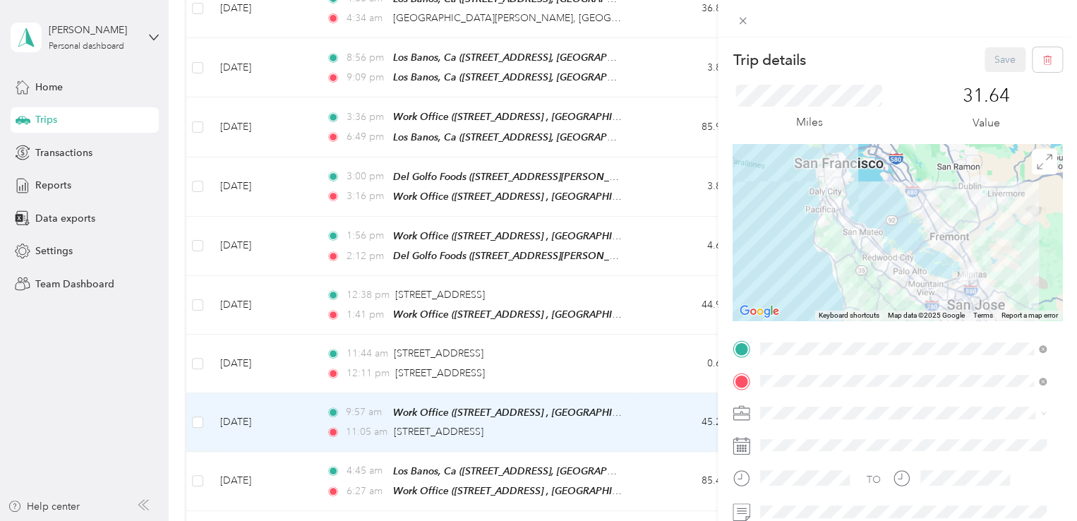
click at [826, 182] on img at bounding box center [833, 179] width 18 height 18
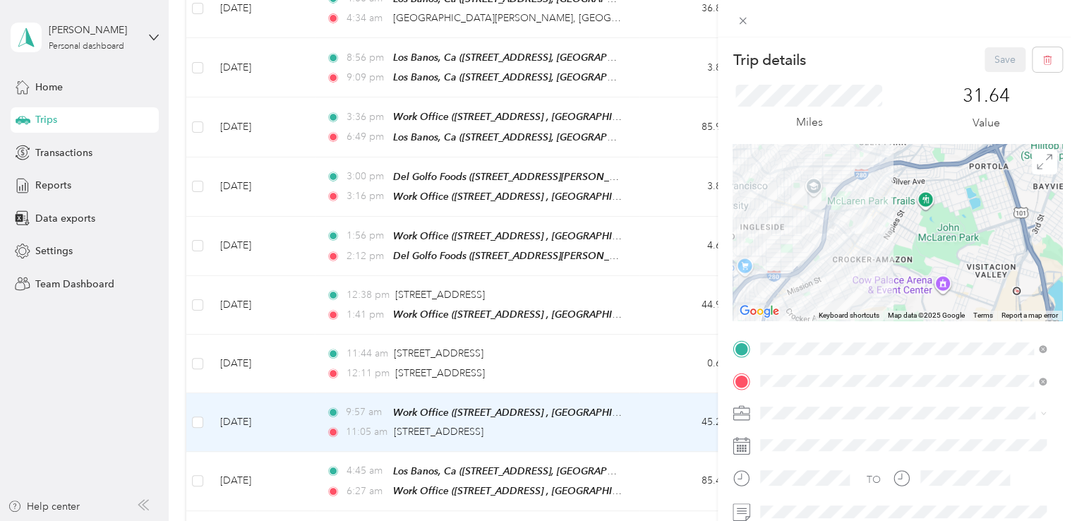
drag, startPoint x: 874, startPoint y: 167, endPoint x: 872, endPoint y: 234, distance: 67.8
click at [872, 234] on div at bounding box center [898, 232] width 330 height 176
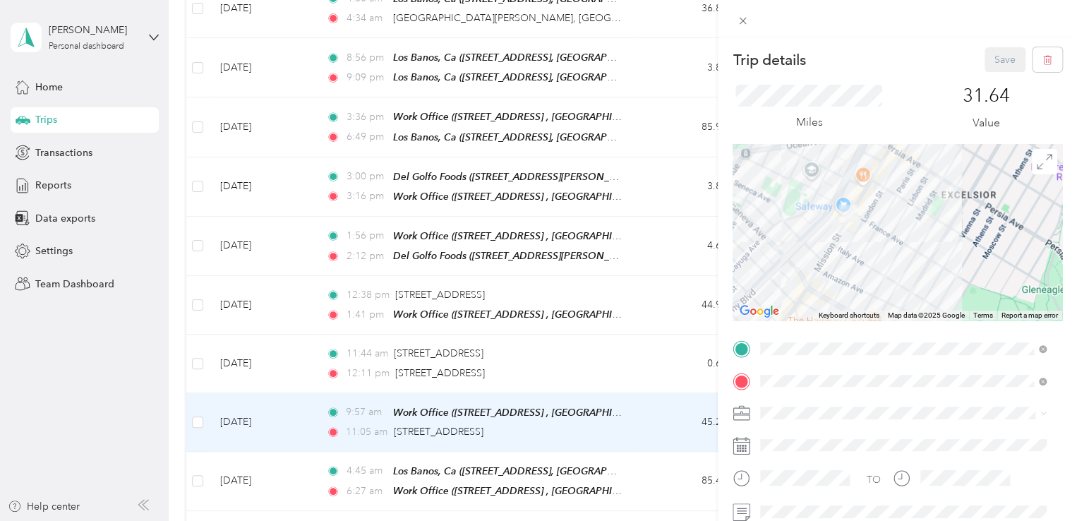
drag, startPoint x: 888, startPoint y: 275, endPoint x: 908, endPoint y: 287, distance: 24.1
click at [908, 287] on div at bounding box center [898, 232] width 330 height 176
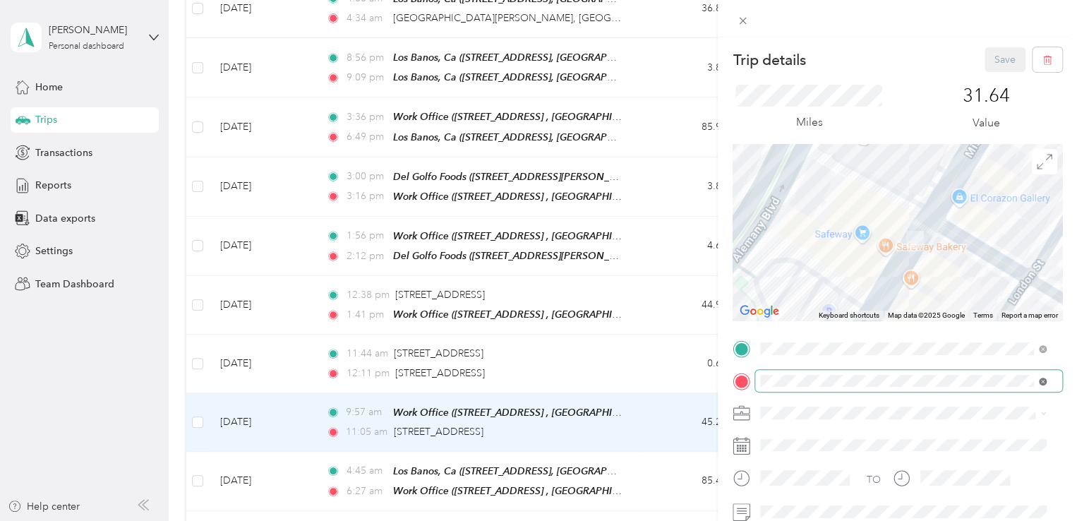
click at [1044, 379] on icon at bounding box center [1043, 382] width 8 height 8
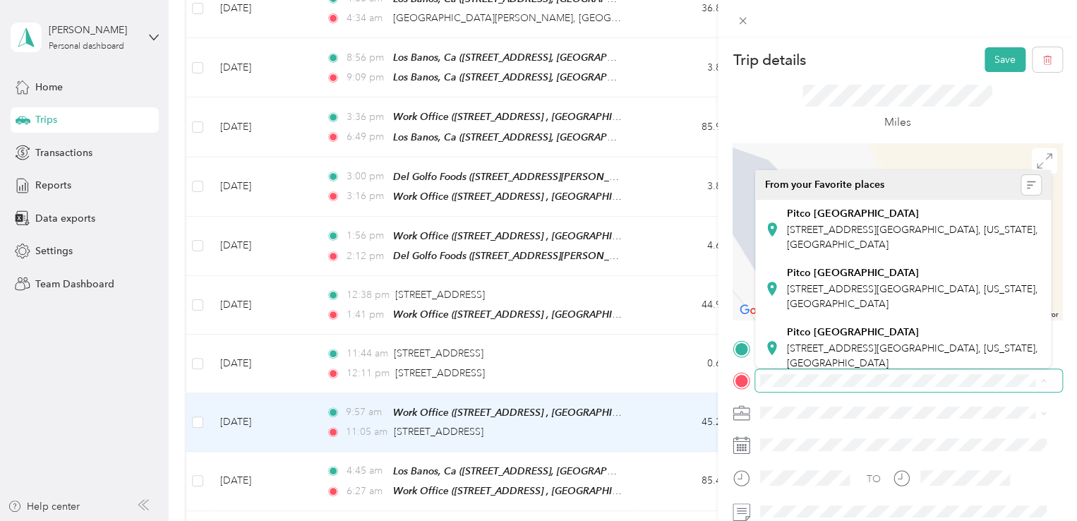
click at [795, 387] on span at bounding box center [908, 380] width 307 height 23
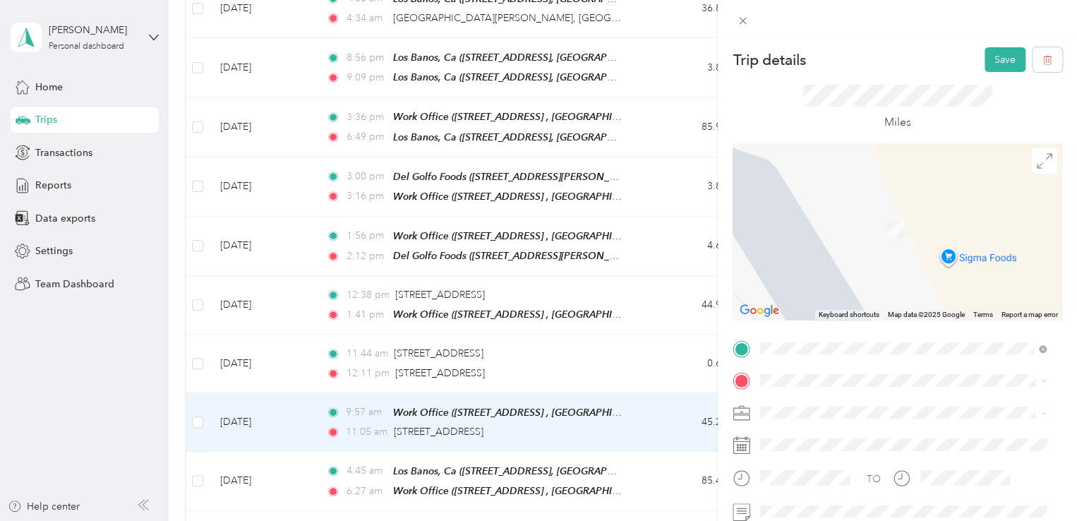
click at [769, 105] on div "Miles" at bounding box center [898, 107] width 330 height 71
click at [985, 60] on button "Save" at bounding box center [1005, 59] width 41 height 25
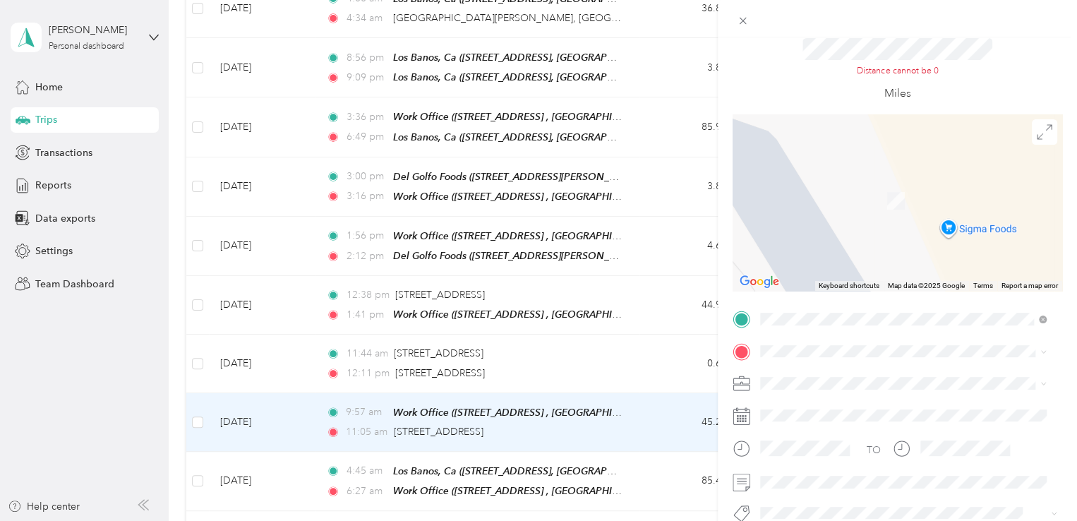
scroll to position [71, 0]
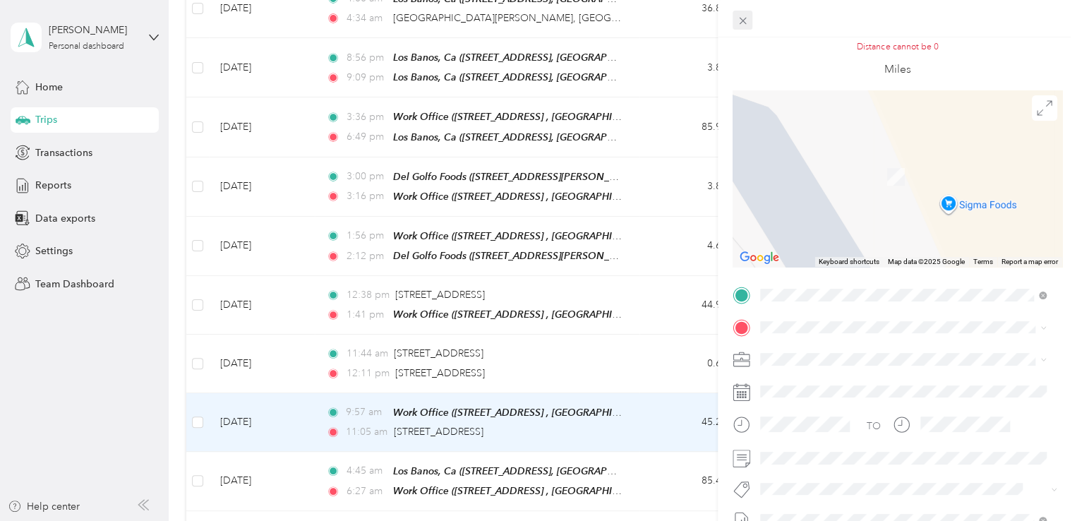
click at [741, 22] on icon at bounding box center [742, 21] width 7 height 7
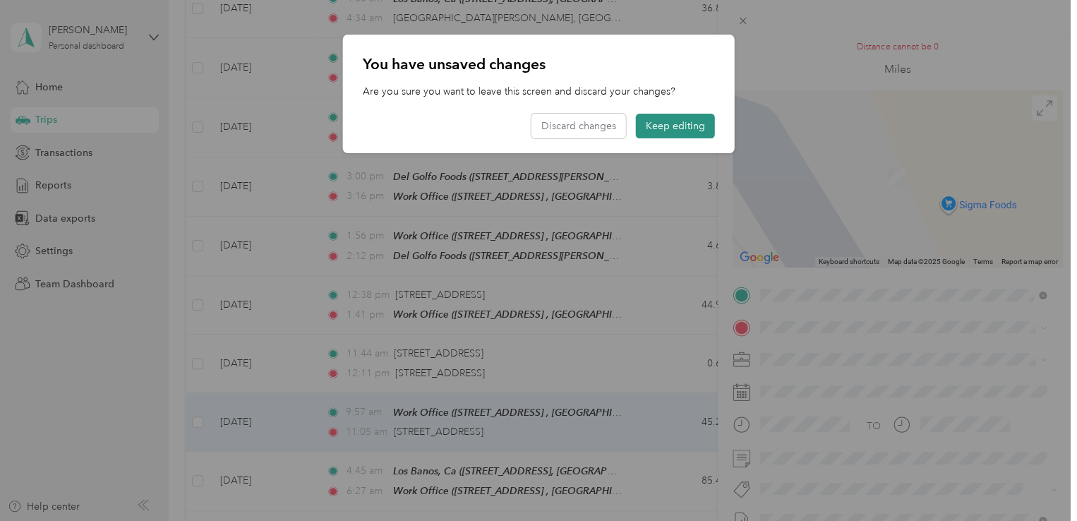
click at [663, 133] on button "Keep editing" at bounding box center [675, 126] width 79 height 25
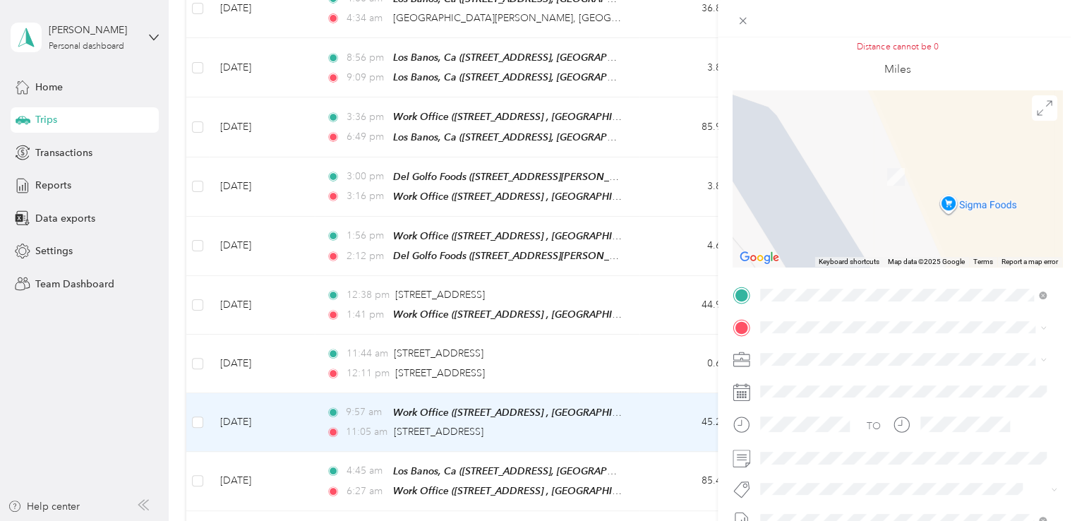
drag, startPoint x: 613, startPoint y: 312, endPoint x: 447, endPoint y: 293, distance: 167.0
click at [447, 293] on div "Trip details Save This trip cannot be edited because it is either under review,…" at bounding box center [538, 260] width 1077 height 521
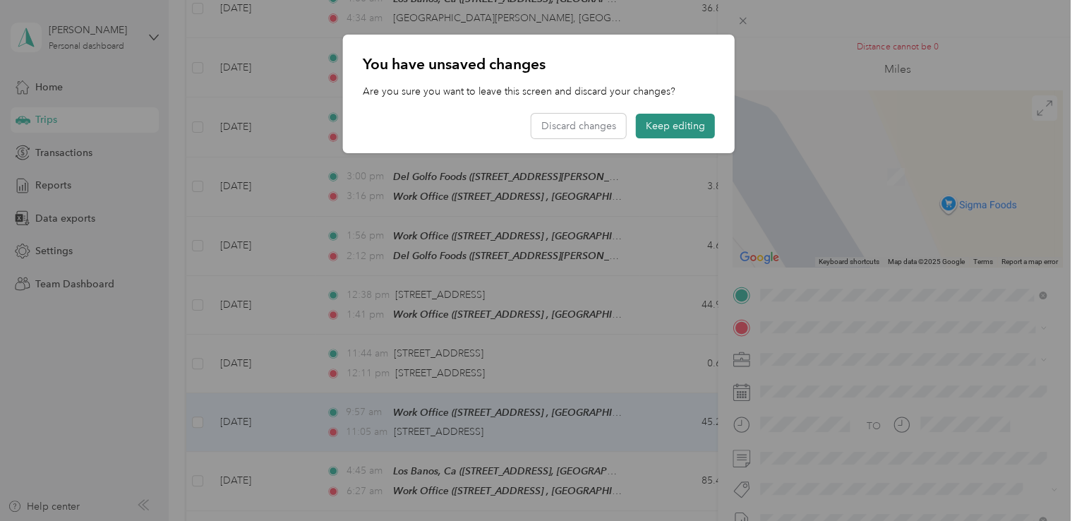
click at [680, 121] on button "Keep editing" at bounding box center [675, 126] width 79 height 25
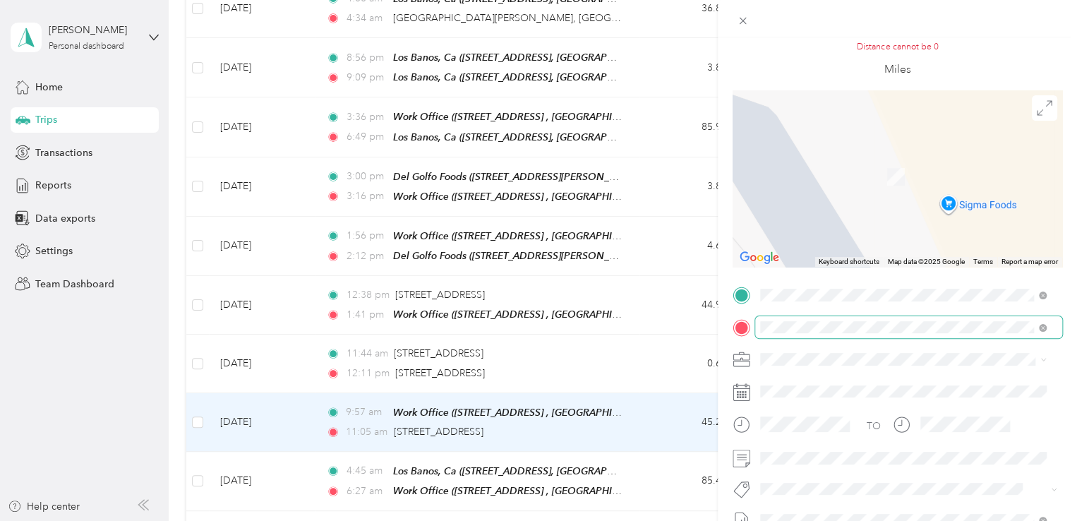
click at [836, 334] on span at bounding box center [908, 327] width 307 height 23
click at [1037, 111] on icon at bounding box center [1045, 108] width 16 height 16
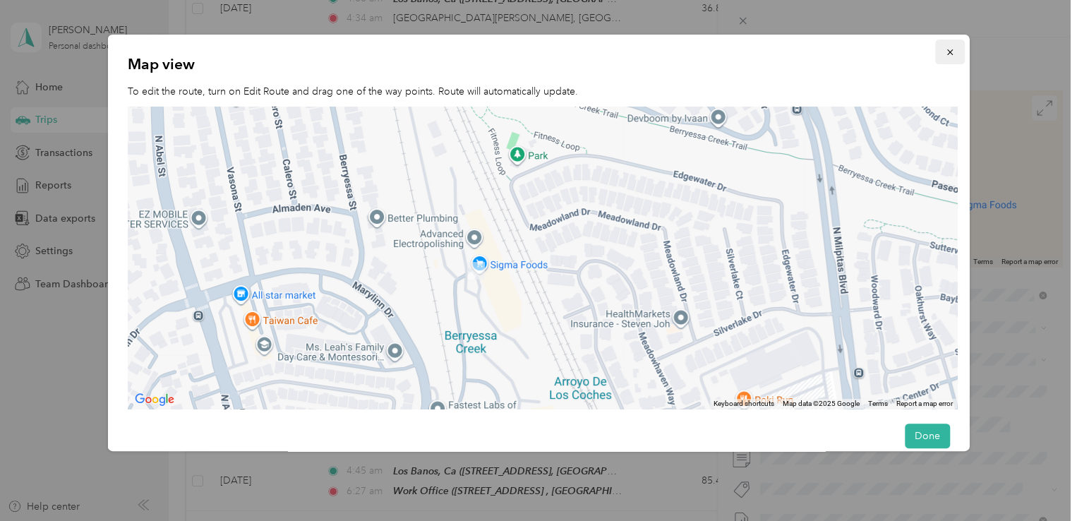
click at [945, 59] on button "button" at bounding box center [949, 52] width 30 height 25
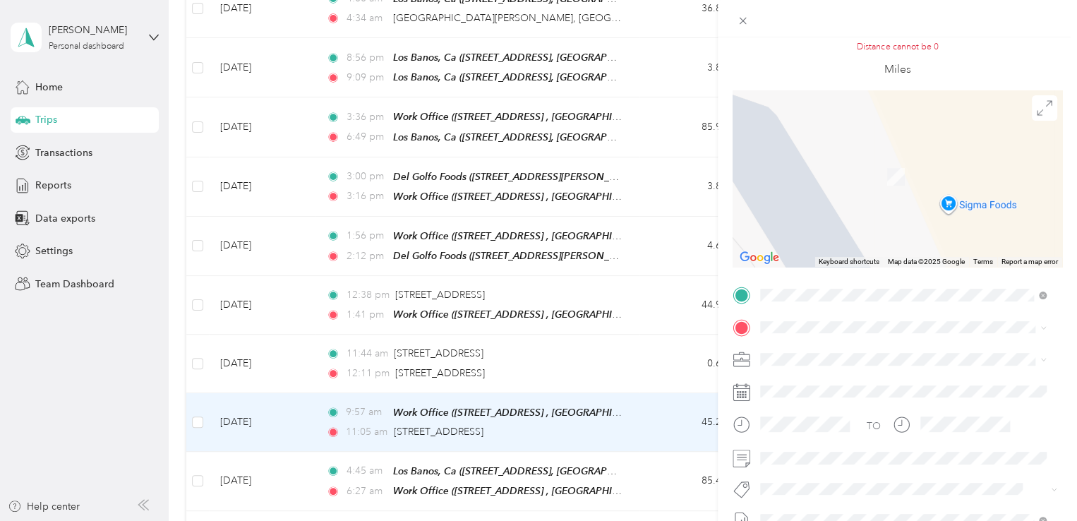
click at [432, 263] on div "Trip details Save This trip cannot be edited because it is either under review,…" at bounding box center [538, 260] width 1077 height 521
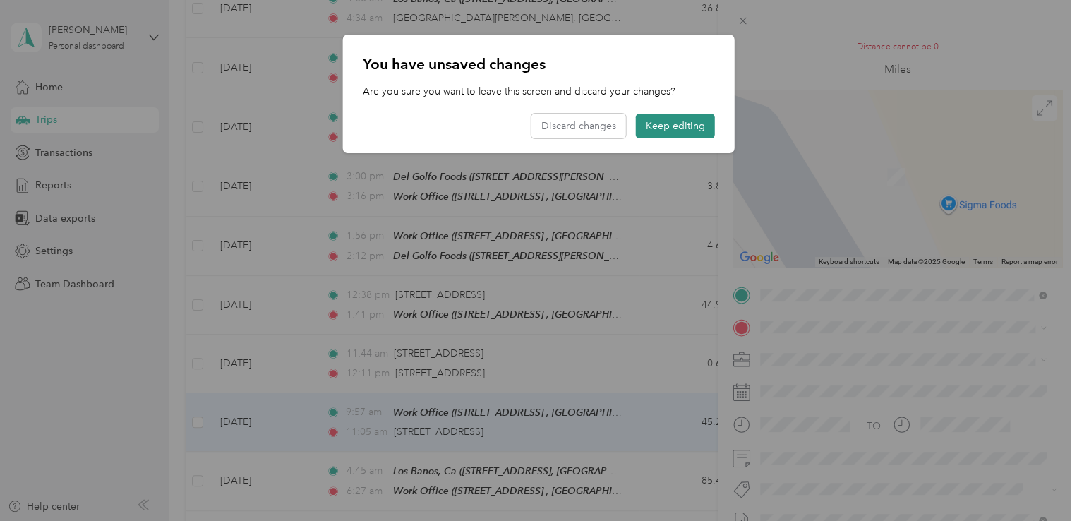
click at [687, 122] on button "Keep editing" at bounding box center [675, 126] width 79 height 25
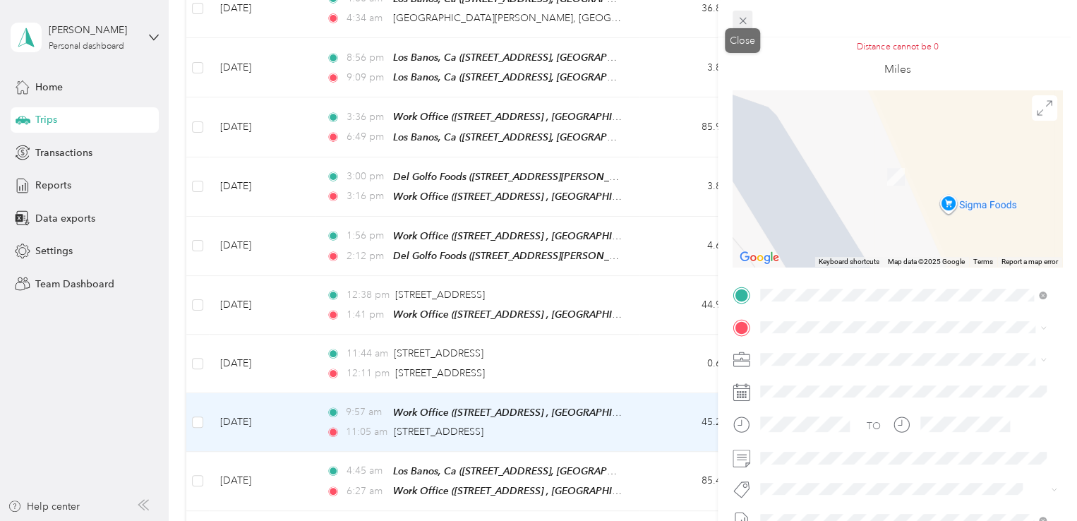
click at [738, 20] on icon at bounding box center [743, 21] width 12 height 12
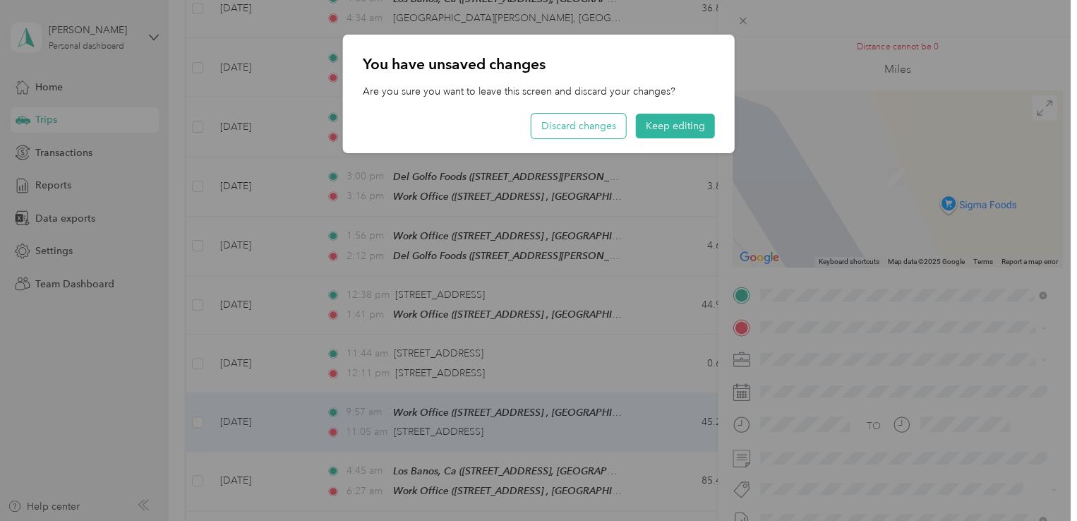
click at [570, 128] on button "Discard changes" at bounding box center [578, 126] width 95 height 25
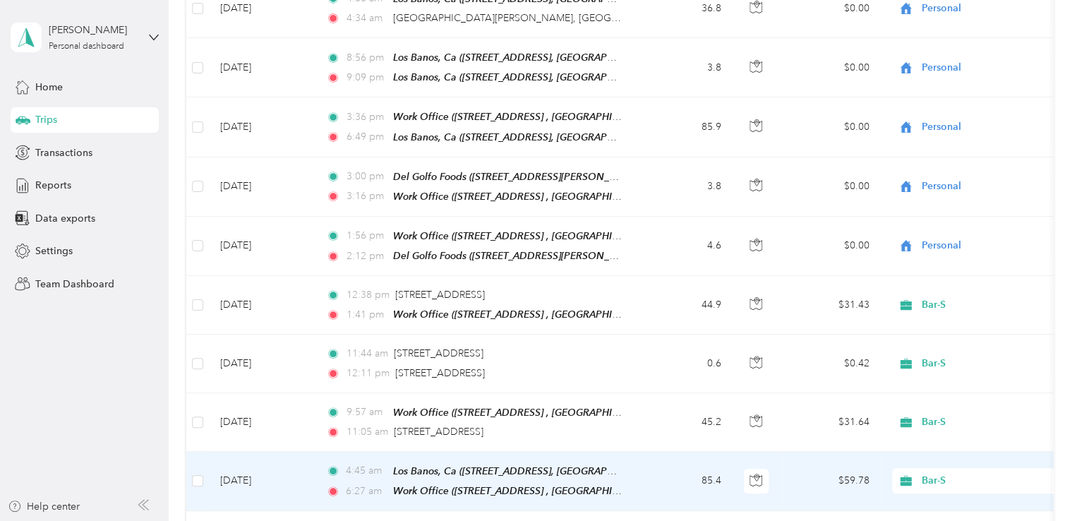
click at [922, 473] on span "Bar-S" at bounding box center [986, 481] width 129 height 16
click at [934, 368] on li "Personal" at bounding box center [979, 362] width 175 height 25
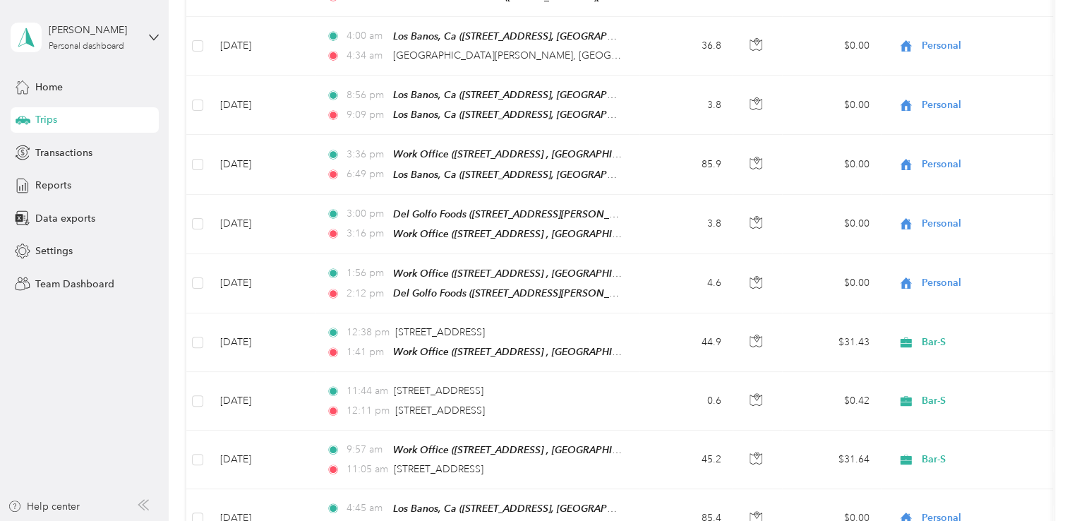
scroll to position [8163, 0]
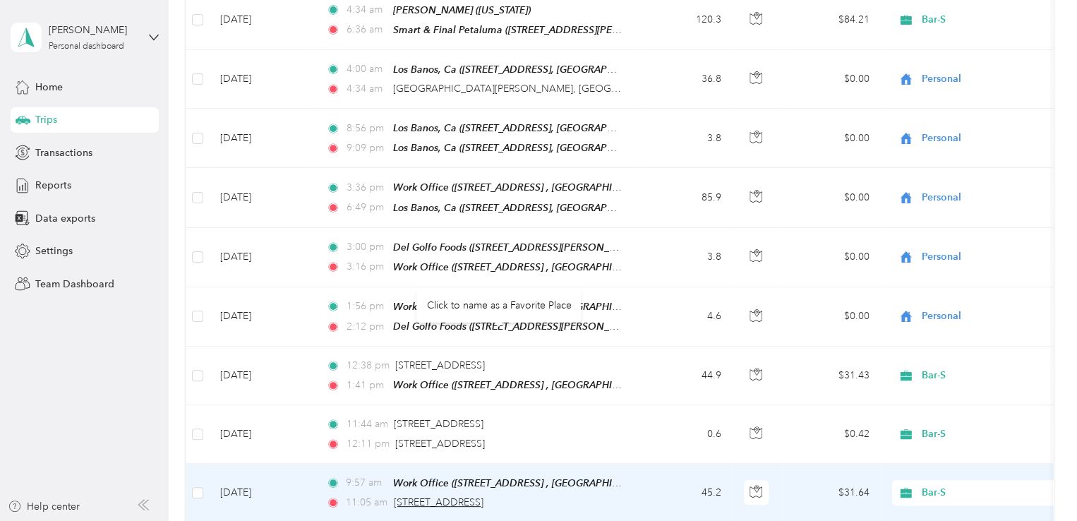
click at [438, 496] on span "4905 Mission St, San Francisco, CA 94112, USA" at bounding box center [439, 502] width 90 height 12
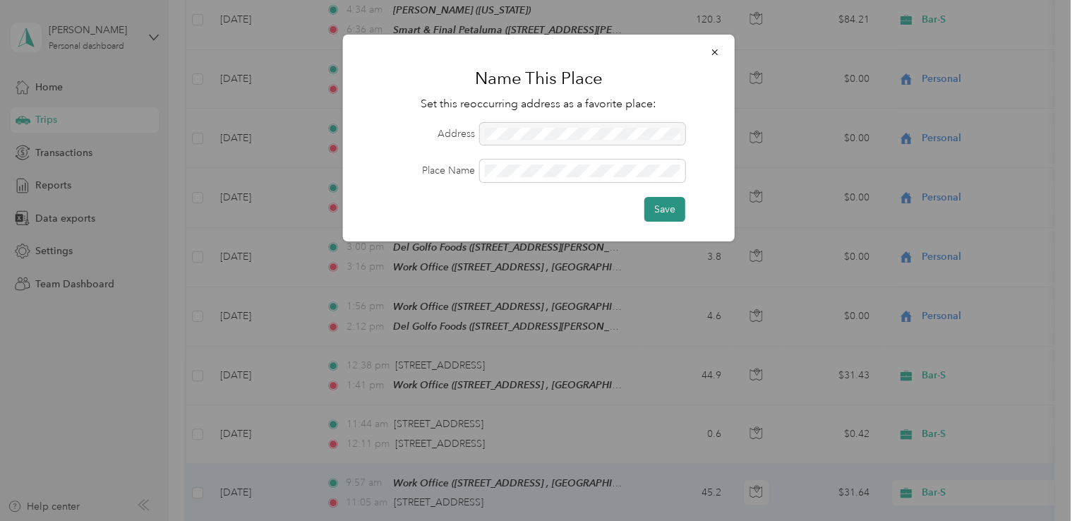
click at [652, 209] on button "Save" at bounding box center [664, 209] width 41 height 25
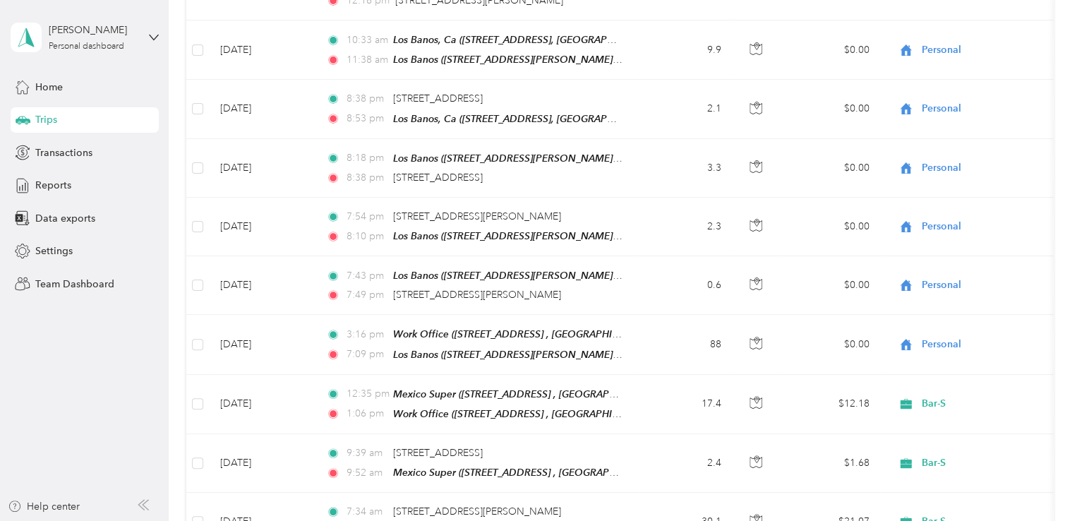
scroll to position [1906, 0]
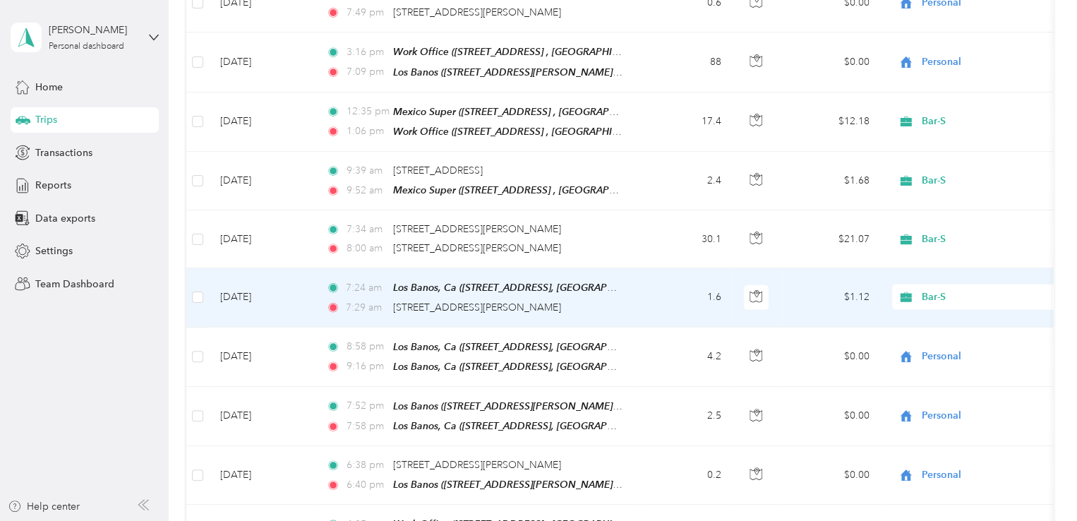
click at [937, 284] on div "Bar-S" at bounding box center [979, 296] width 175 height 25
click at [940, 328] on li "Personal" at bounding box center [979, 323] width 175 height 25
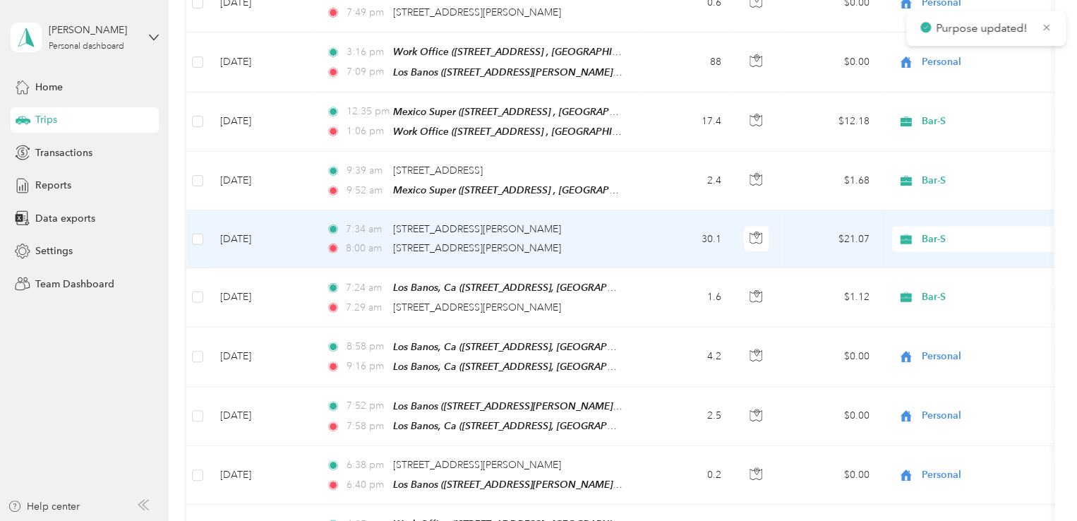
click at [932, 232] on span "Bar-S" at bounding box center [986, 240] width 129 height 16
click at [945, 270] on li "Personal" at bounding box center [979, 265] width 175 height 25
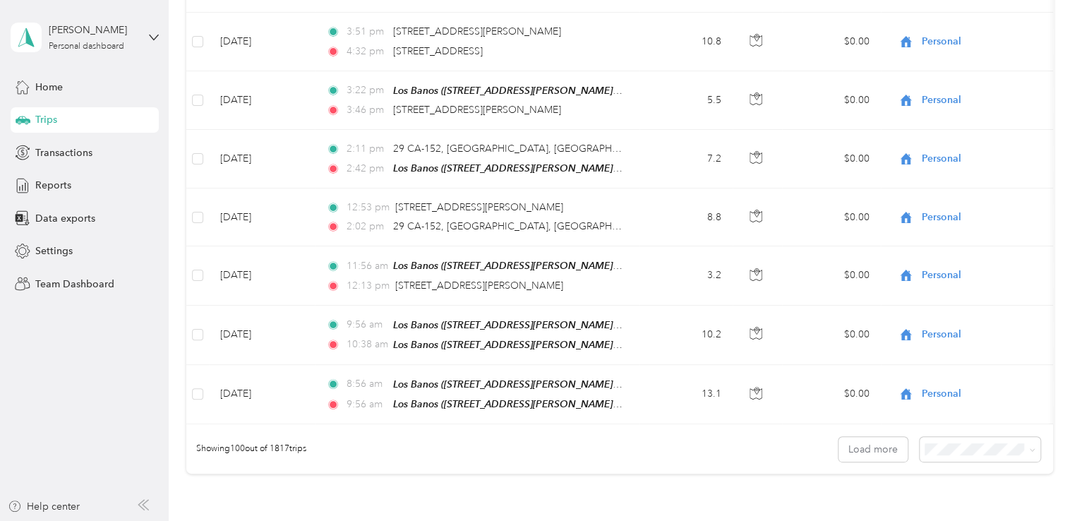
scroll to position [5763, 0]
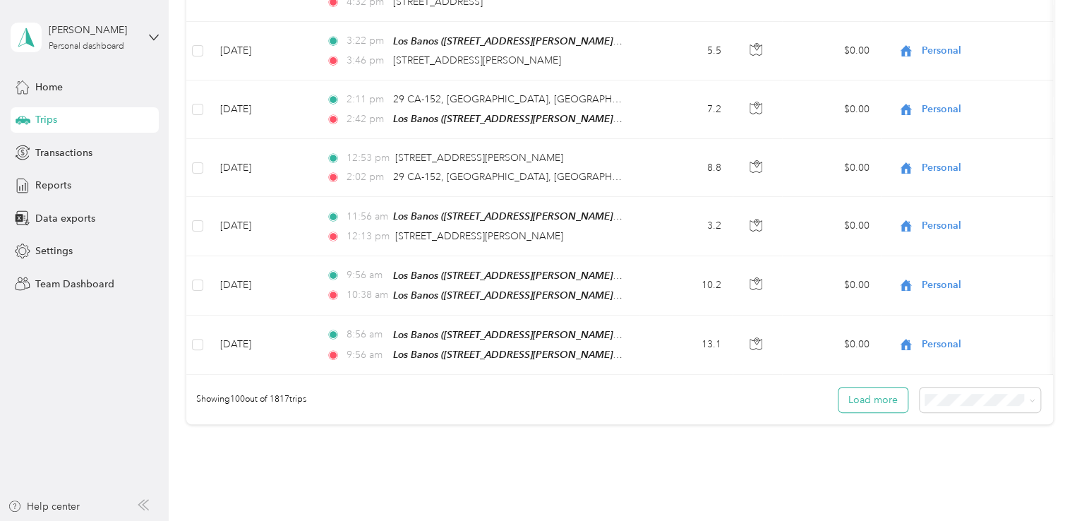
click at [886, 387] on button "Load more" at bounding box center [872, 399] width 69 height 25
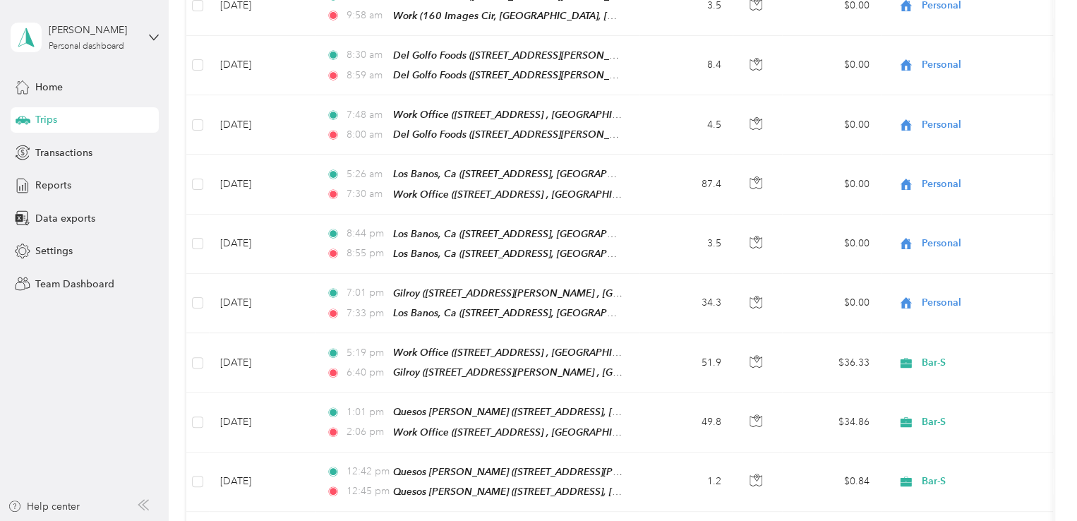
scroll to position [11554, 0]
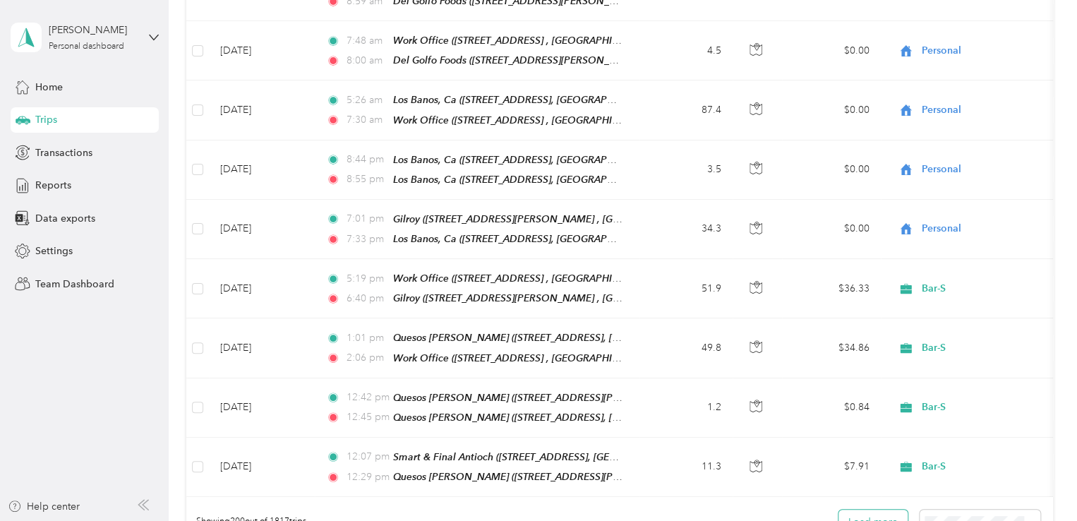
click at [882, 510] on button "Load more" at bounding box center [872, 522] width 69 height 25
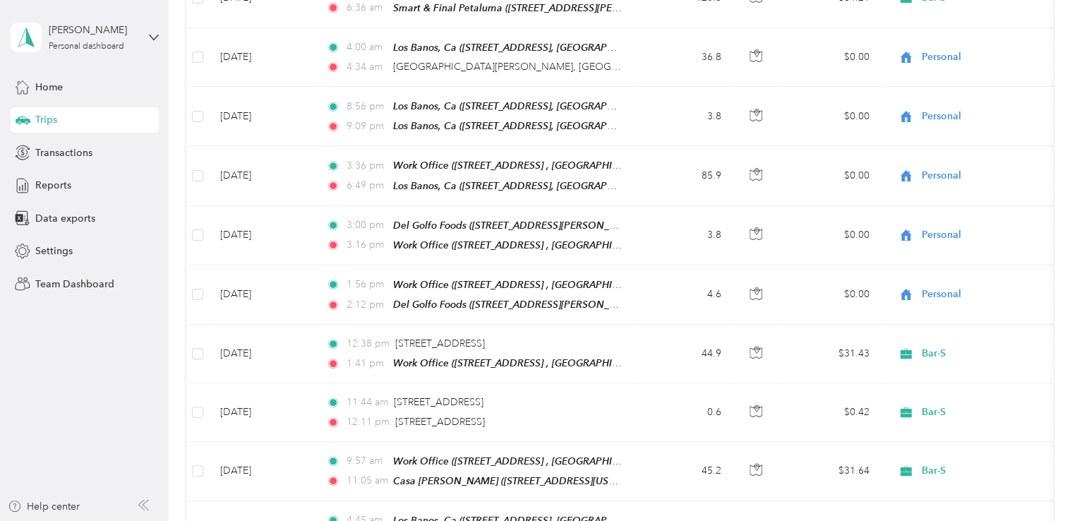
scroll to position [8166, 0]
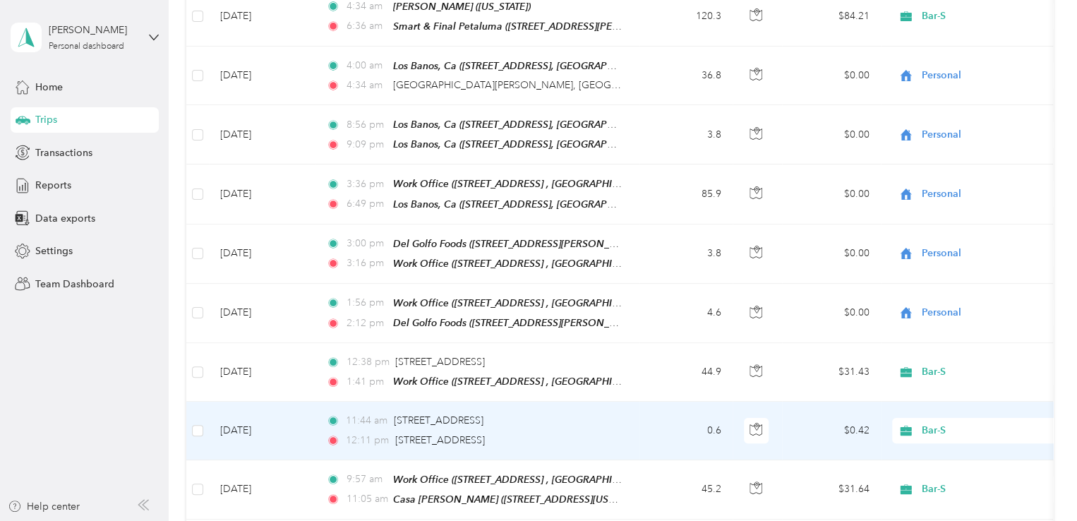
click at [927, 423] on span "Bar-S" at bounding box center [986, 431] width 129 height 16
click at [932, 323] on li "Personal" at bounding box center [979, 316] width 175 height 25
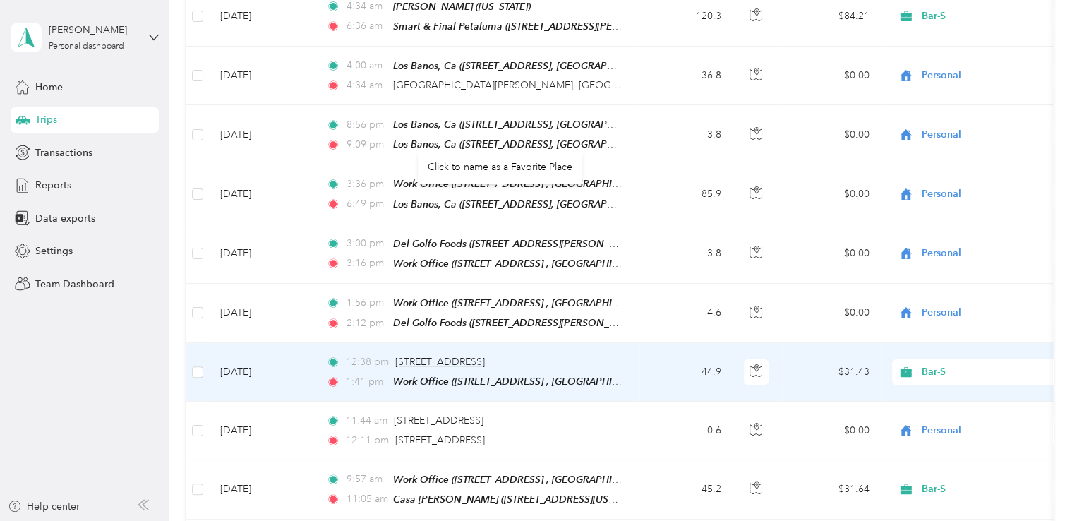
click at [459, 356] on span "4798 Mission St, San Francisco, CA 94112, USA" at bounding box center [440, 362] width 90 height 12
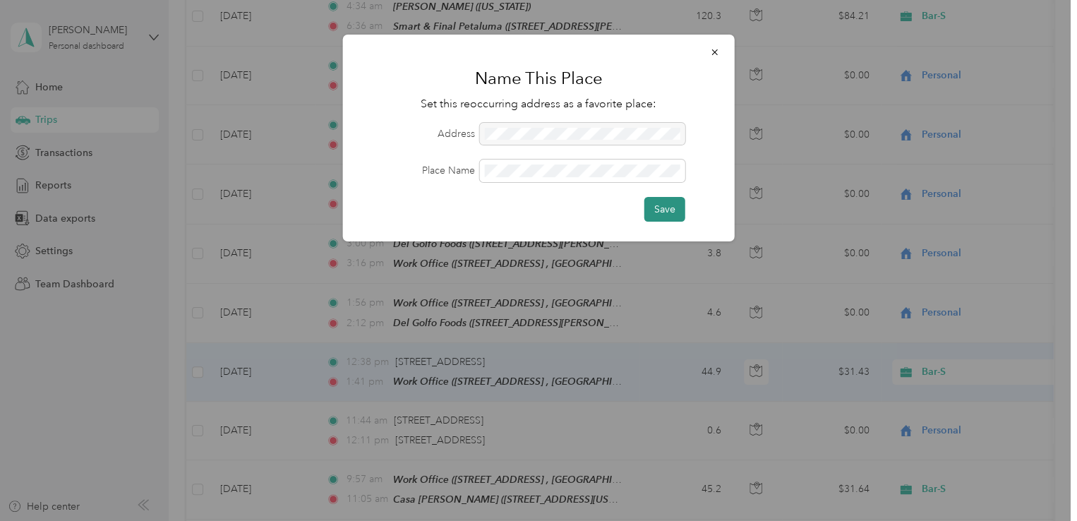
click at [660, 210] on button "Save" at bounding box center [664, 209] width 41 height 25
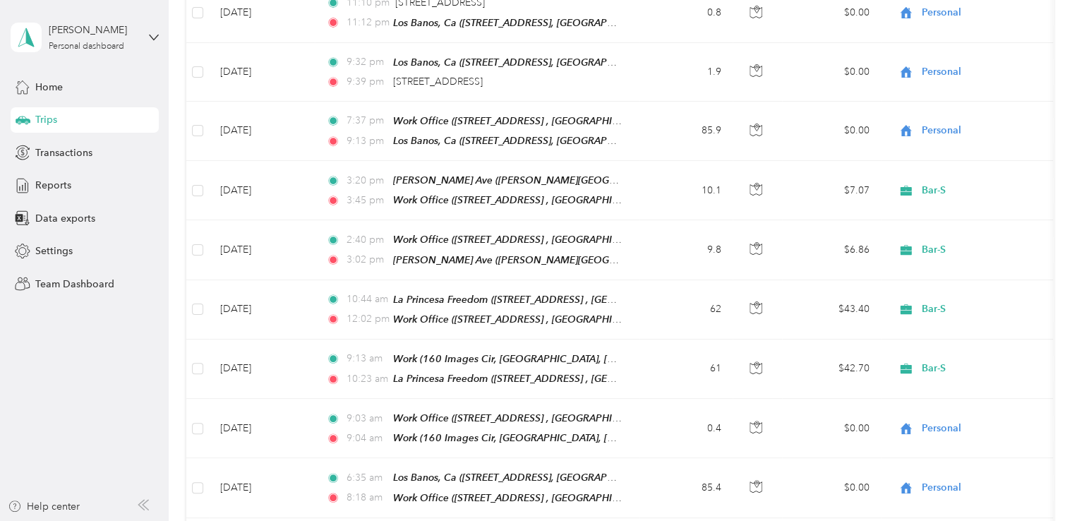
scroll to position [6190, 0]
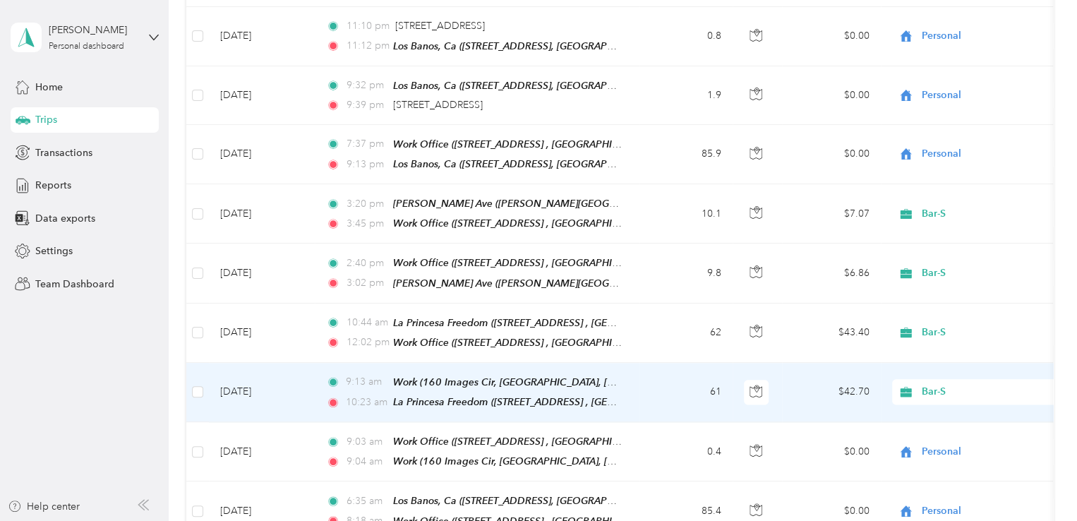
click at [908, 387] on icon at bounding box center [905, 392] width 11 height 10
drag, startPoint x: 919, startPoint y: 321, endPoint x: 913, endPoint y: 263, distance: 58.2
click at [919, 322] on icon at bounding box center [911, 322] width 18 height 11
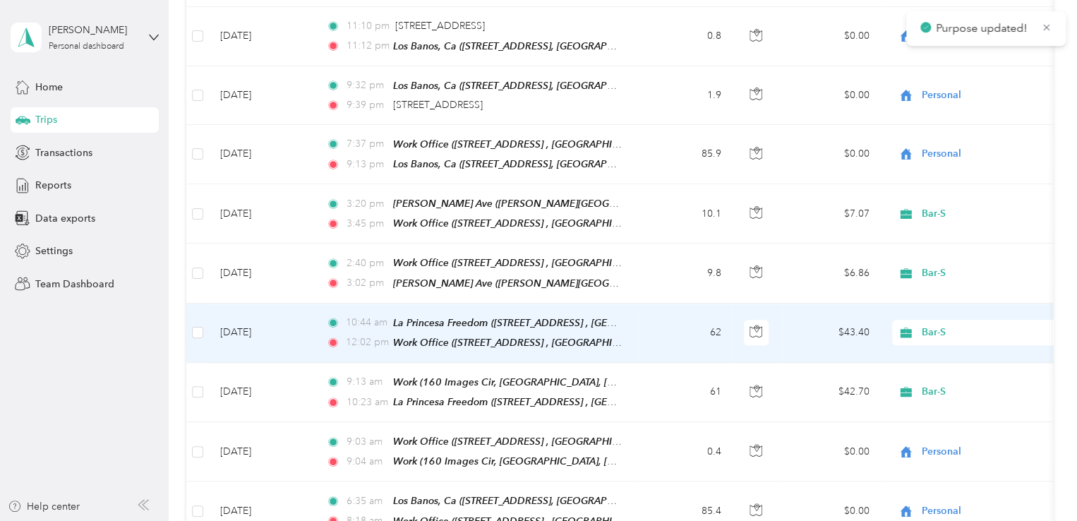
click at [919, 325] on span "Bar-S" at bounding box center [974, 333] width 154 height 16
click at [932, 264] on span "Personal" at bounding box center [992, 265] width 131 height 15
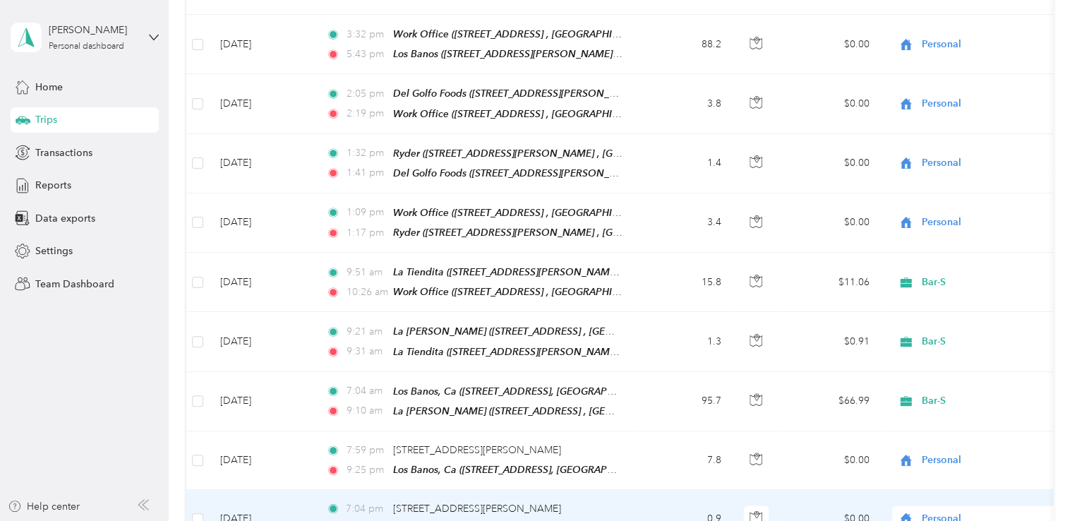
scroll to position [4214, 0]
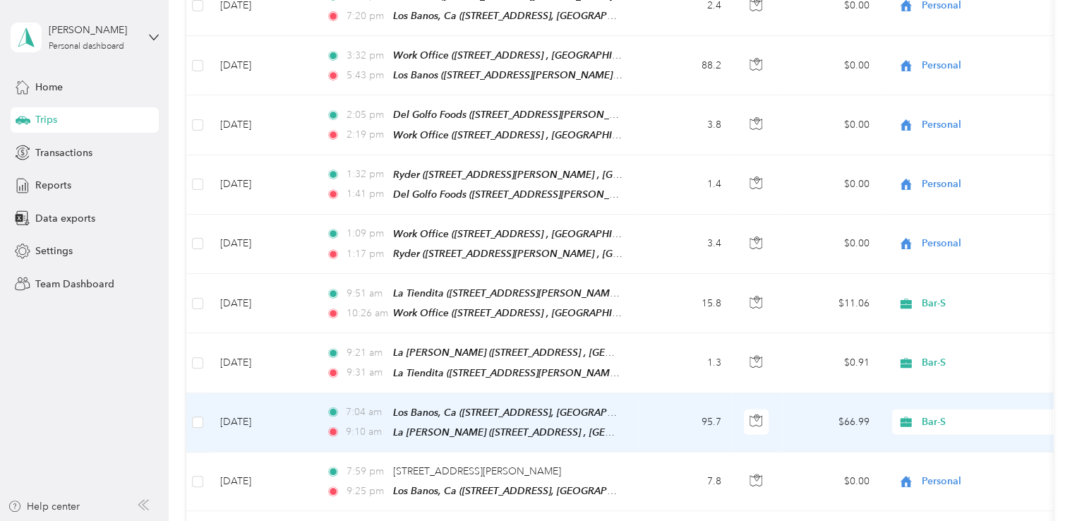
click at [924, 414] on span "Bar-S" at bounding box center [986, 422] width 129 height 16
click at [945, 390] on span "Personal" at bounding box center [992, 388] width 131 height 15
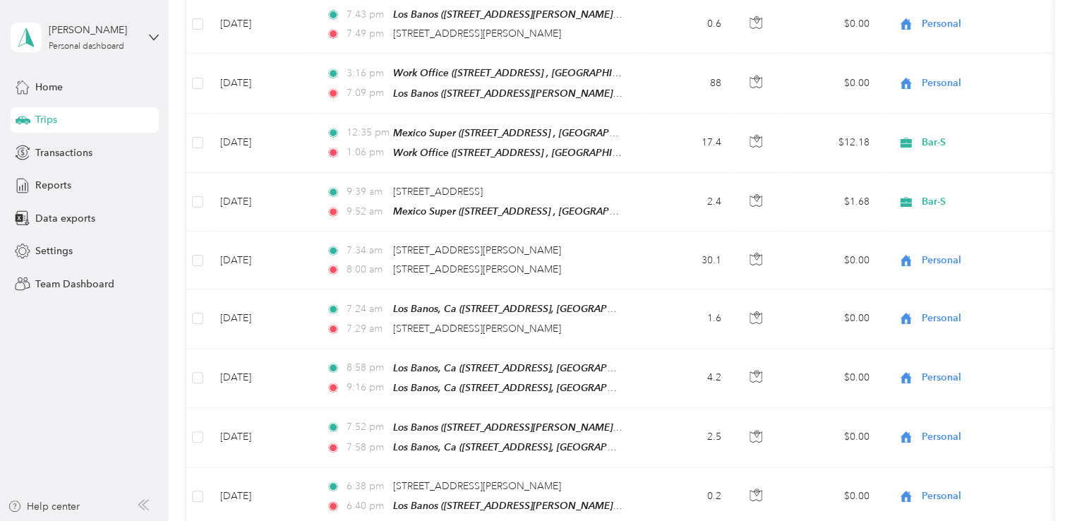
scroll to position [0, 0]
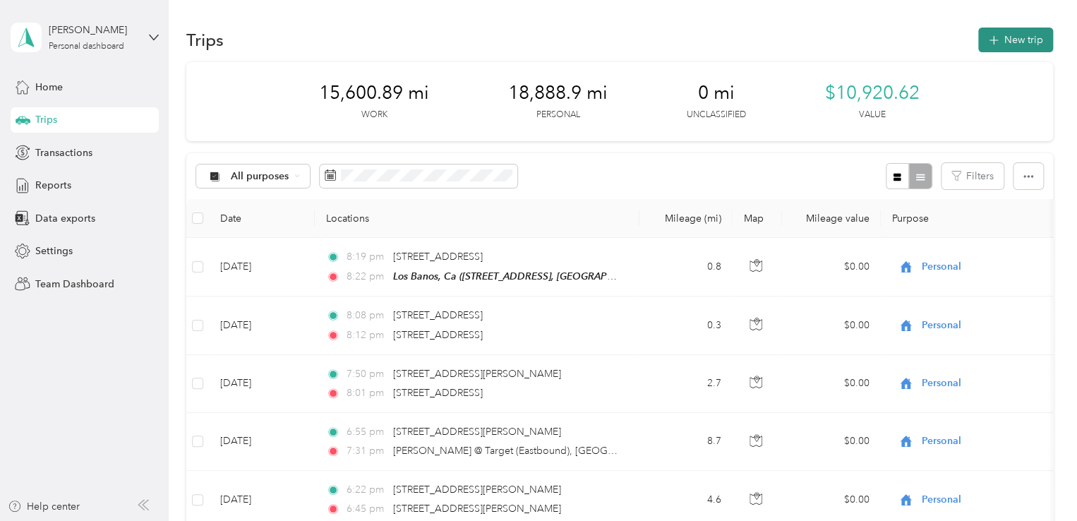
click at [1029, 33] on button "New trip" at bounding box center [1015, 40] width 75 height 25
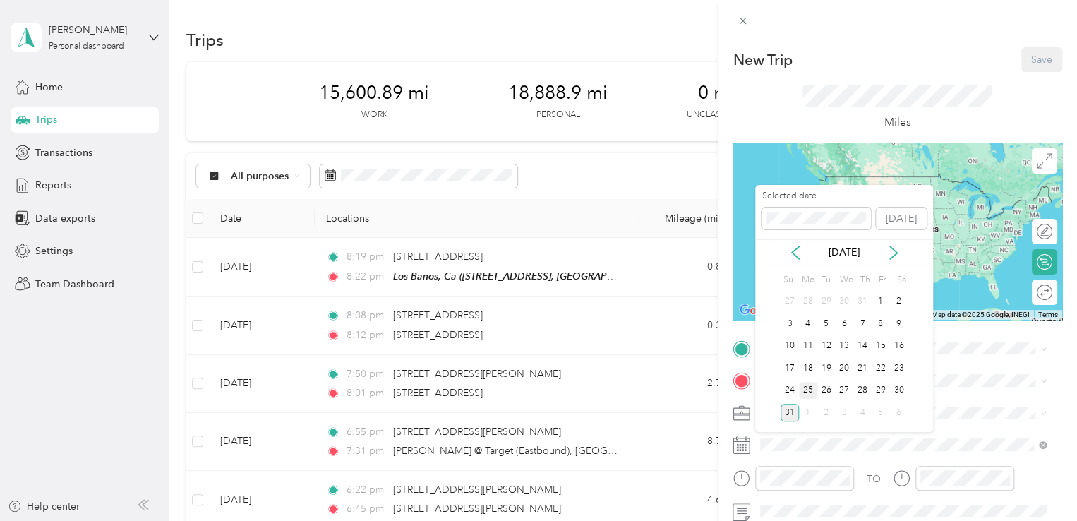
click at [803, 382] on div "25" at bounding box center [808, 391] width 18 height 18
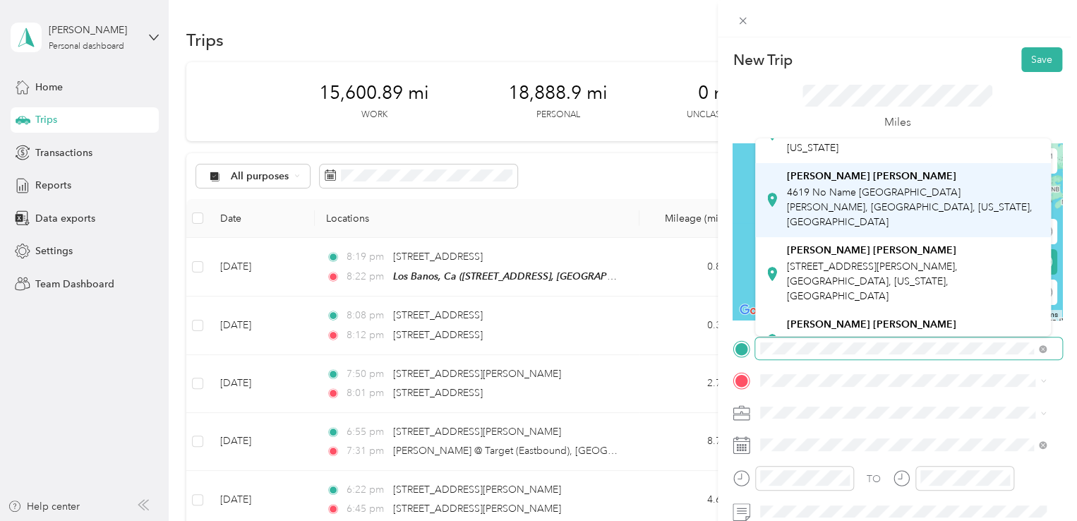
scroll to position [141, 0]
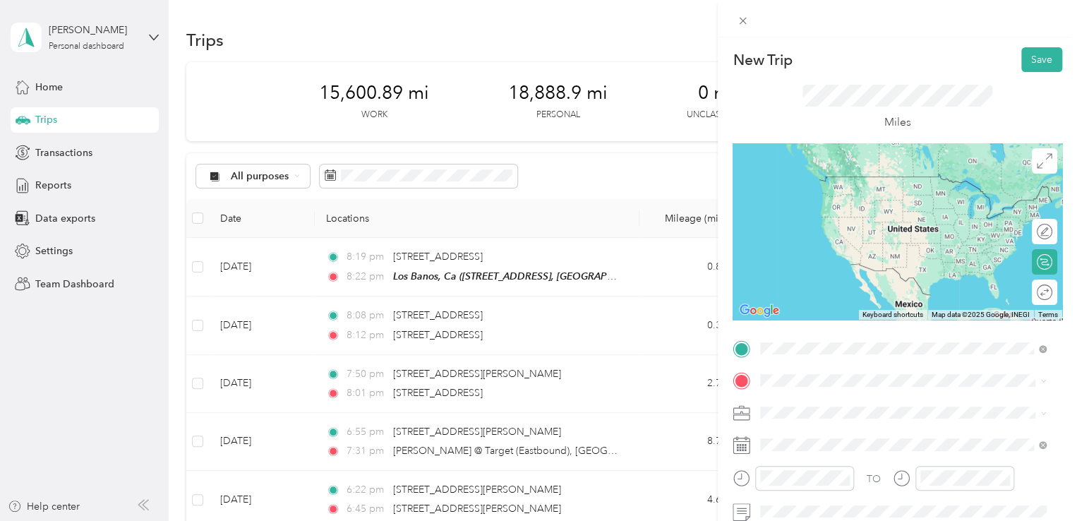
click at [834, 332] on span "US-101, Gilroy, CA 95020, USA , 95020, Santa Clara County, California, United S…" at bounding box center [900, 345] width 227 height 27
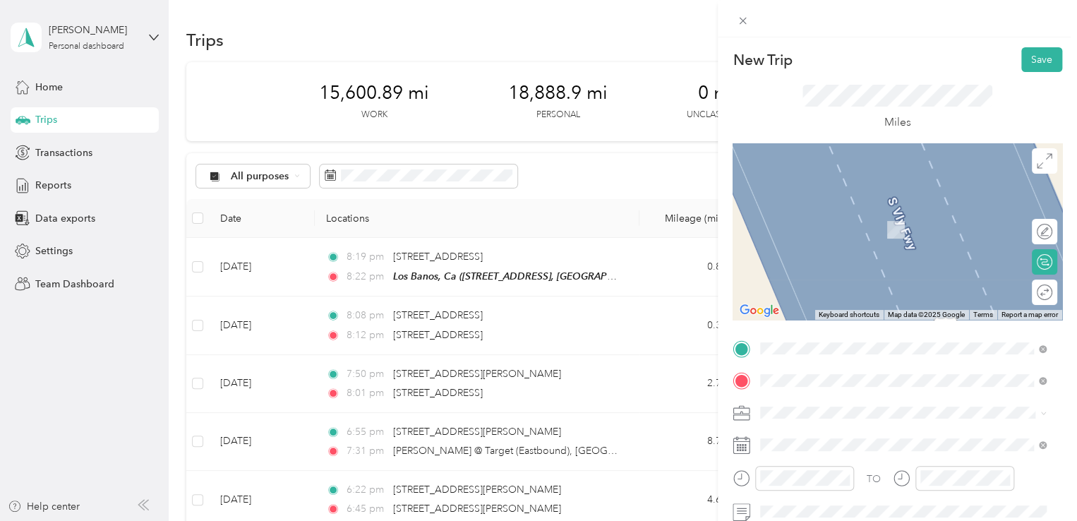
click at [863, 224] on span "2387 State Hwy 109, East Palo Alto, CA 94303, USA , 94303, San Mateo County, Ca…" at bounding box center [884, 245] width 194 height 42
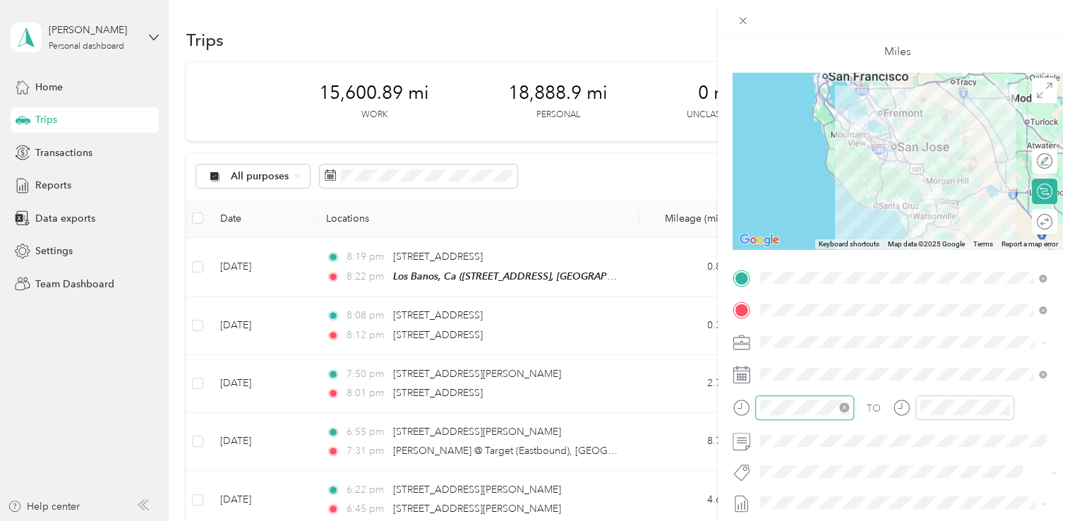
scroll to position [85, 0]
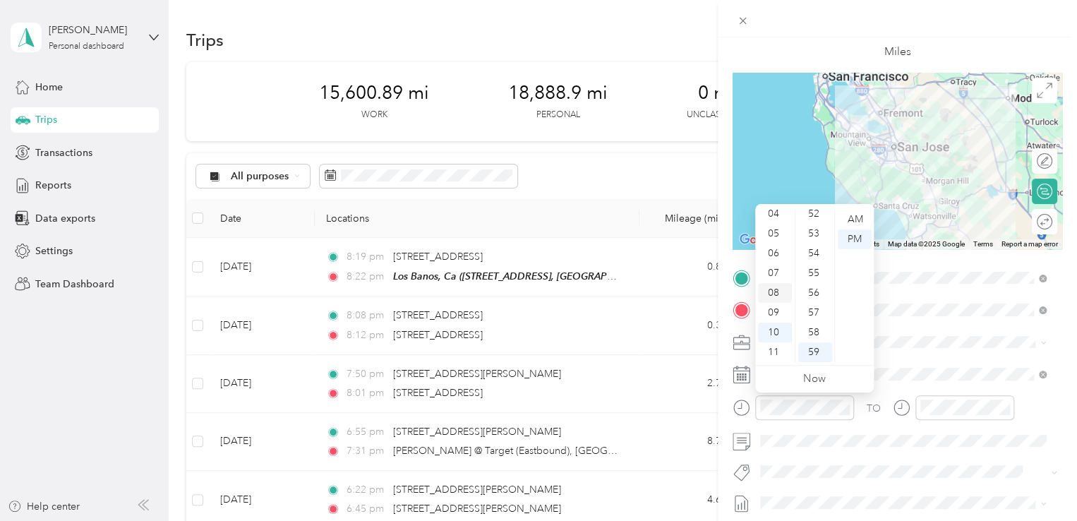
click at [774, 289] on div "08" at bounding box center [775, 293] width 34 height 20
click at [817, 296] on div "04" at bounding box center [815, 299] width 34 height 20
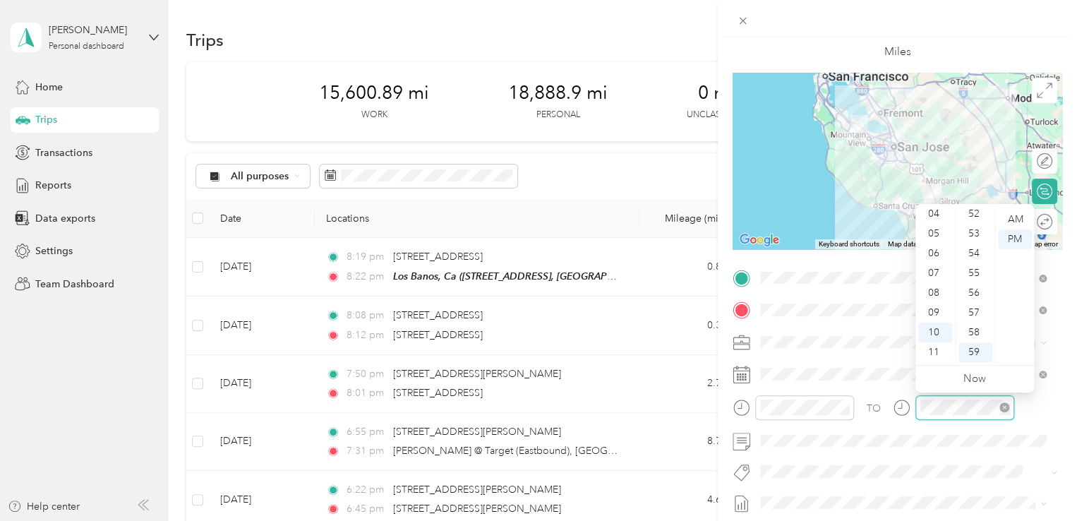
scroll to position [1033, 0]
click at [937, 314] on div "09" at bounding box center [935, 313] width 34 height 20
click at [978, 273] on div "10" at bounding box center [975, 276] width 34 height 20
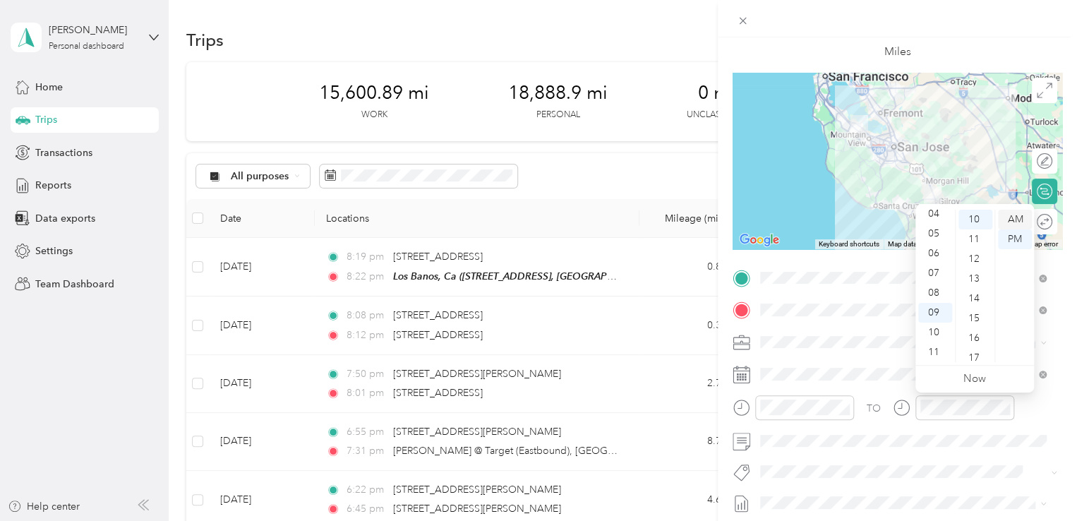
click at [1019, 216] on div "AM" at bounding box center [1015, 220] width 34 height 20
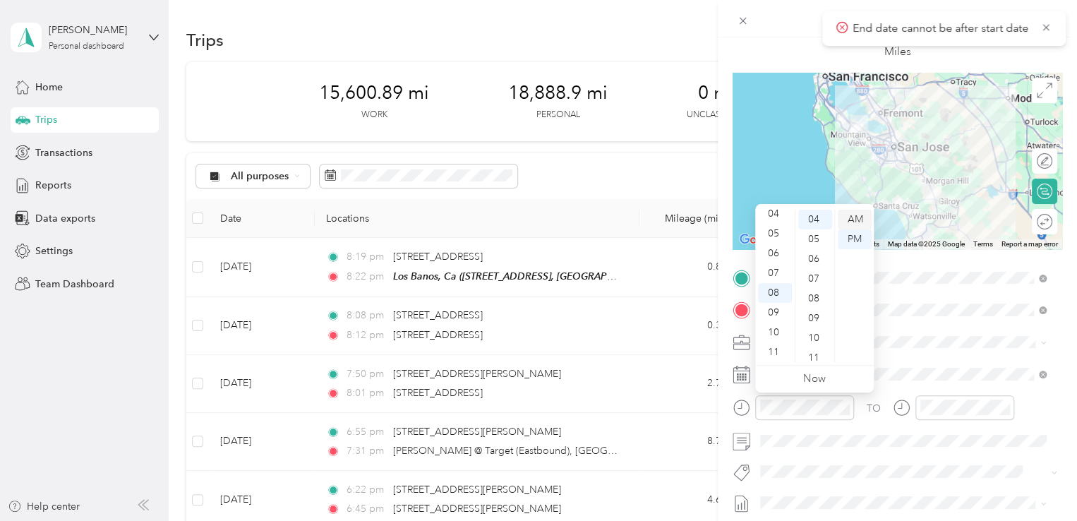
click at [855, 222] on div "AM" at bounding box center [855, 220] width 34 height 20
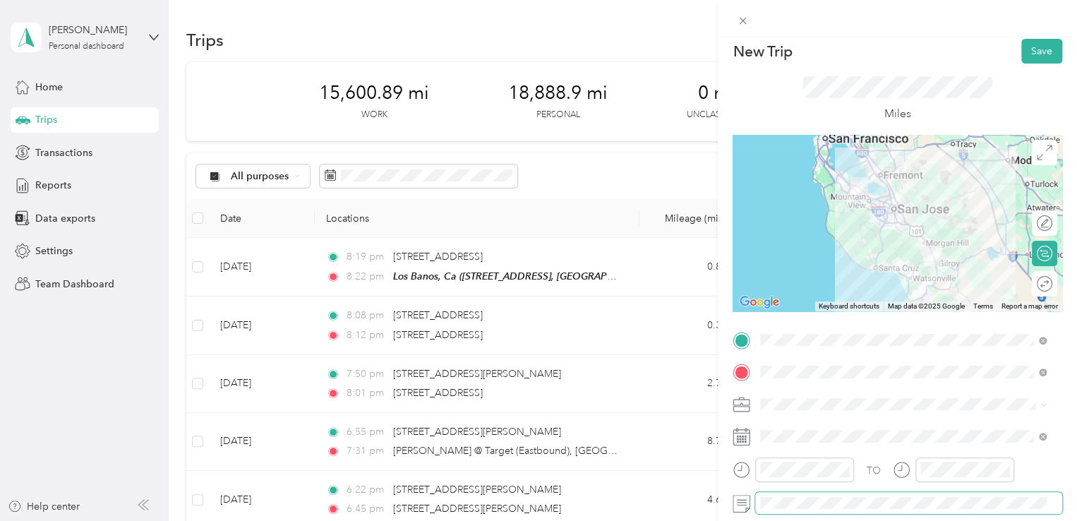
scroll to position [0, 0]
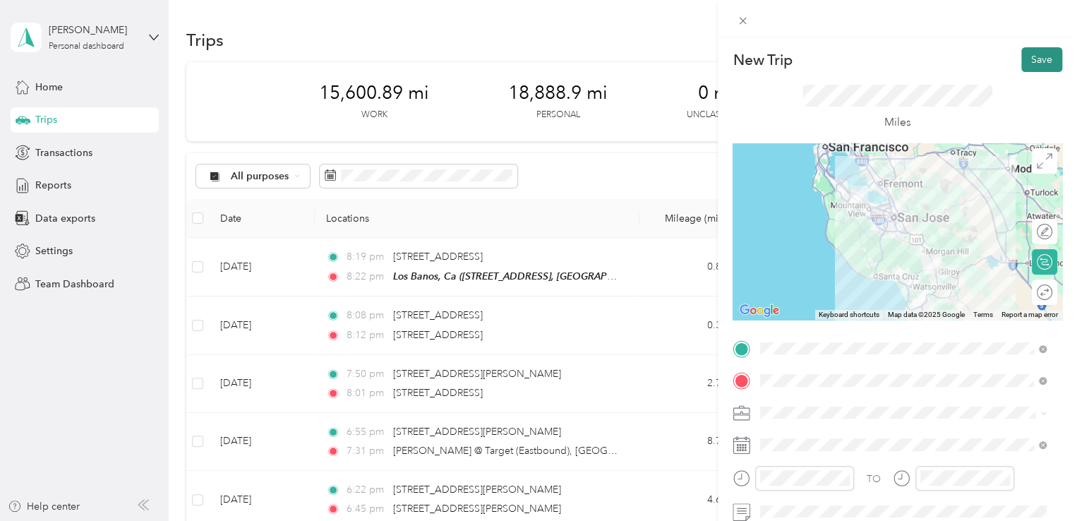
click at [1028, 58] on button "Save" at bounding box center [1041, 59] width 41 height 25
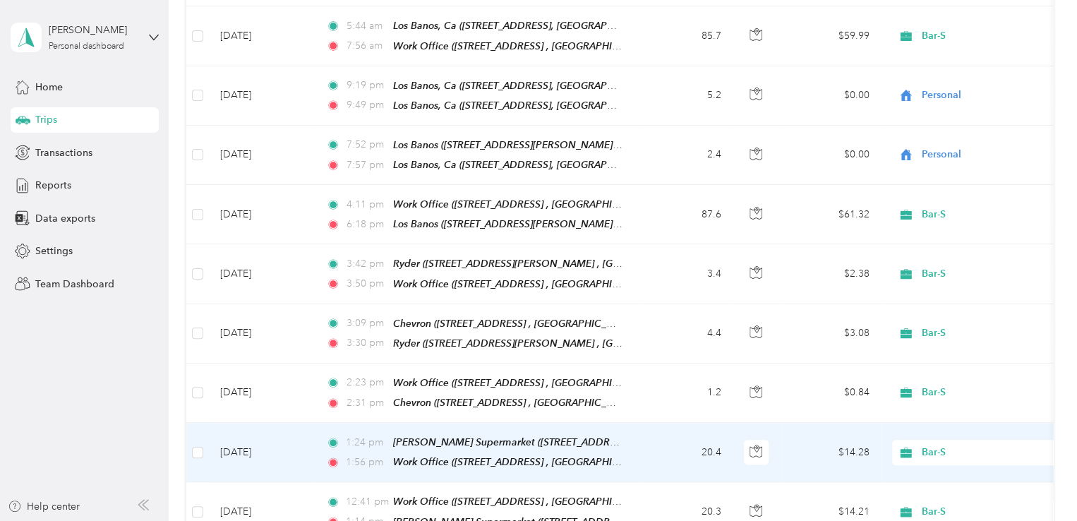
scroll to position [3317, 0]
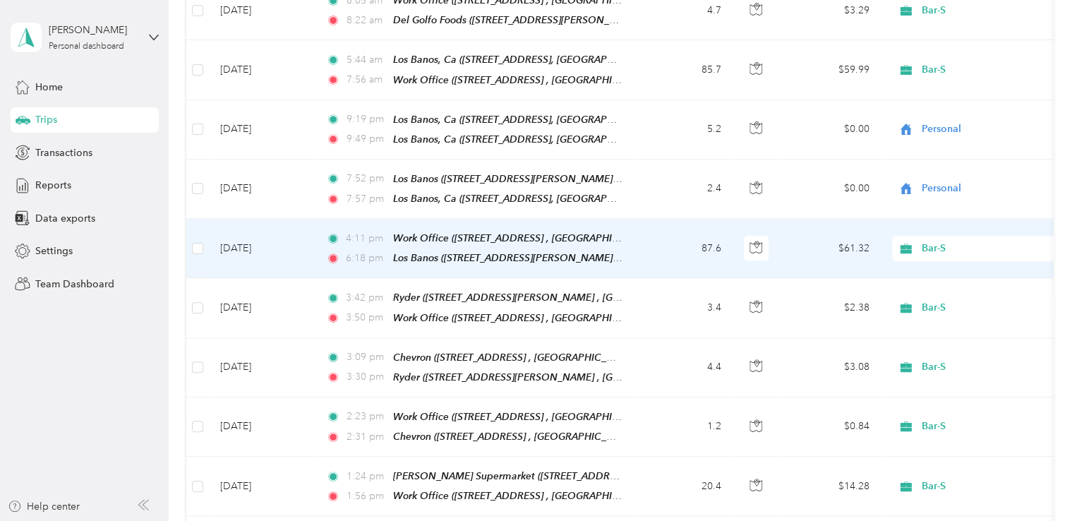
click at [933, 241] on span "Bar-S" at bounding box center [986, 249] width 129 height 16
click at [932, 249] on li "Personal" at bounding box center [979, 243] width 175 height 25
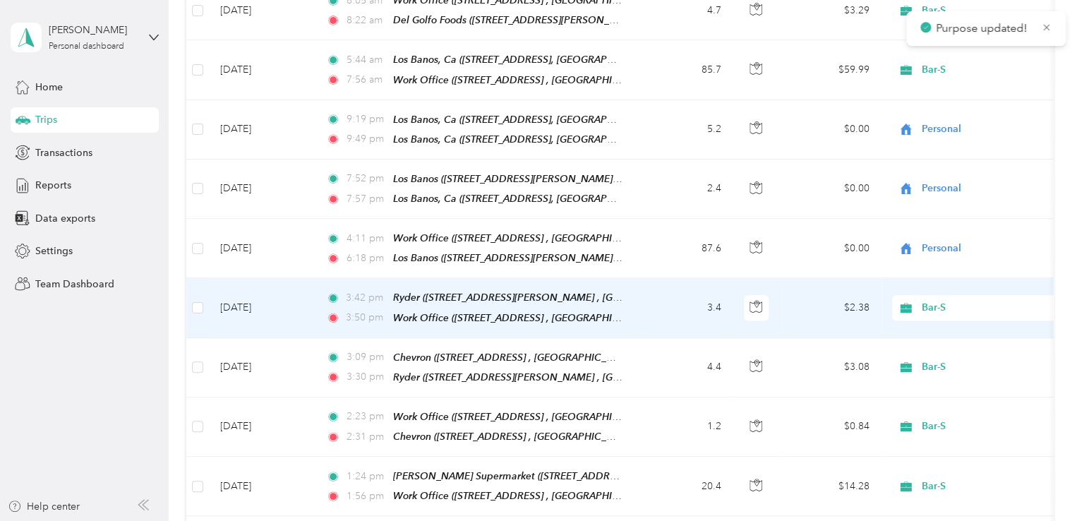
click at [925, 300] on span "Bar-S" at bounding box center [986, 308] width 129 height 16
click at [934, 291] on li "Personal" at bounding box center [979, 301] width 175 height 25
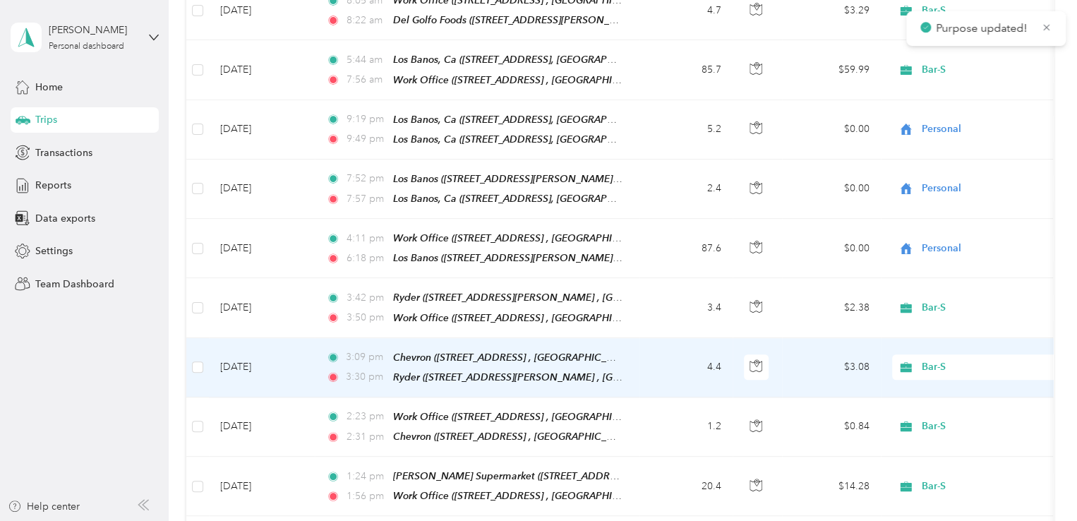
scroll to position [3388, 0]
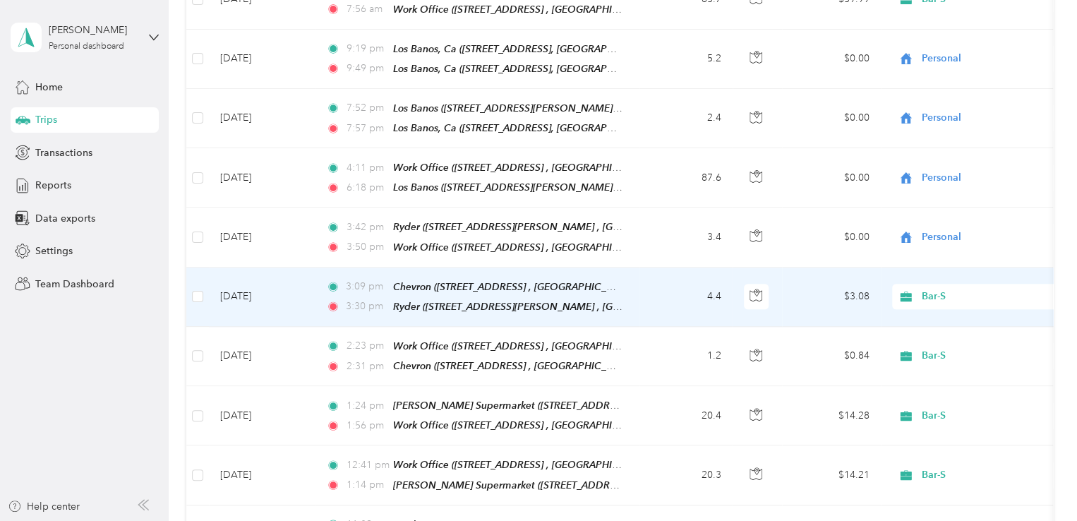
click at [912, 291] on icon at bounding box center [906, 296] width 18 height 11
click at [937, 280] on li "Personal" at bounding box center [979, 288] width 175 height 25
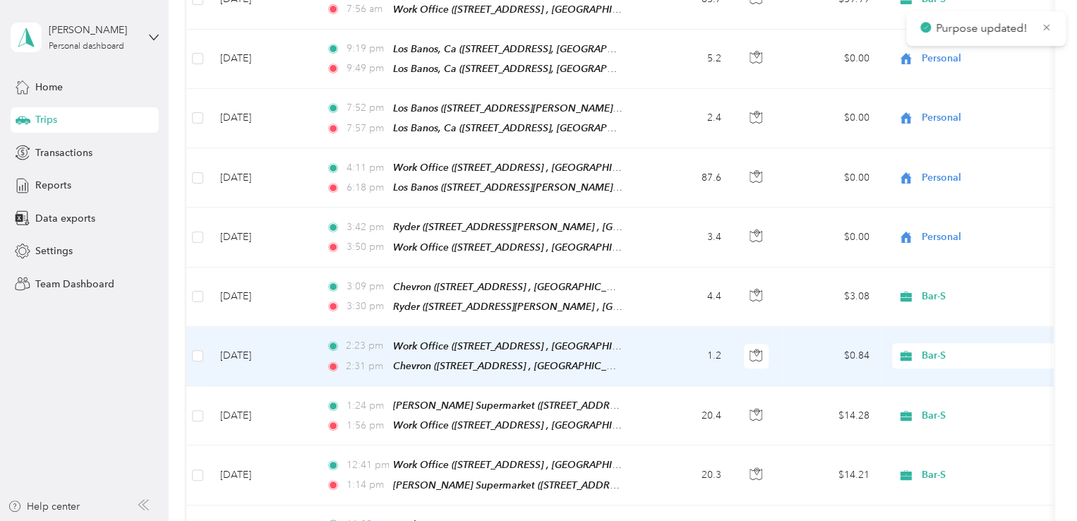
click at [928, 343] on div "Bar-S" at bounding box center [979, 355] width 175 height 25
click at [933, 338] on span "Personal" at bounding box center [992, 343] width 131 height 15
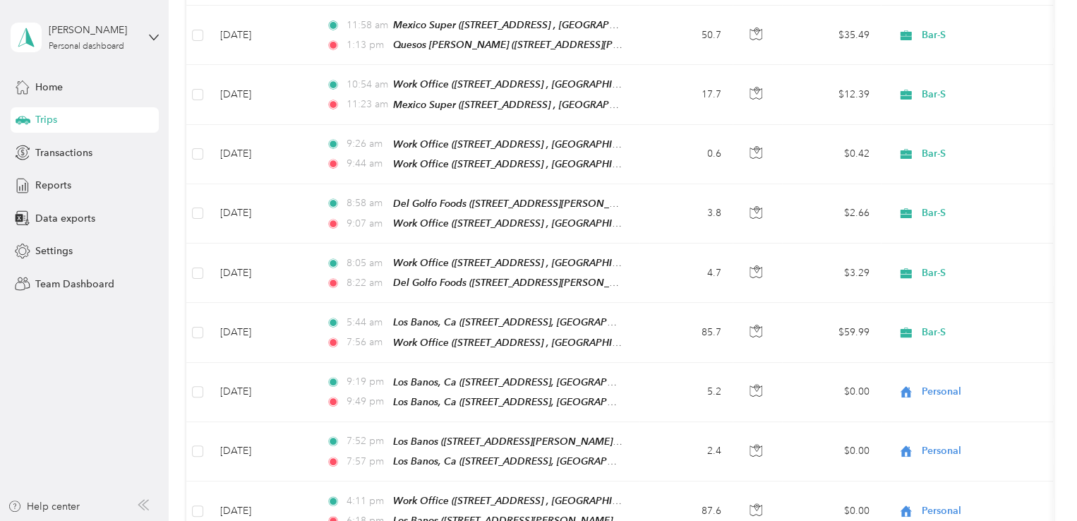
scroll to position [3035, 0]
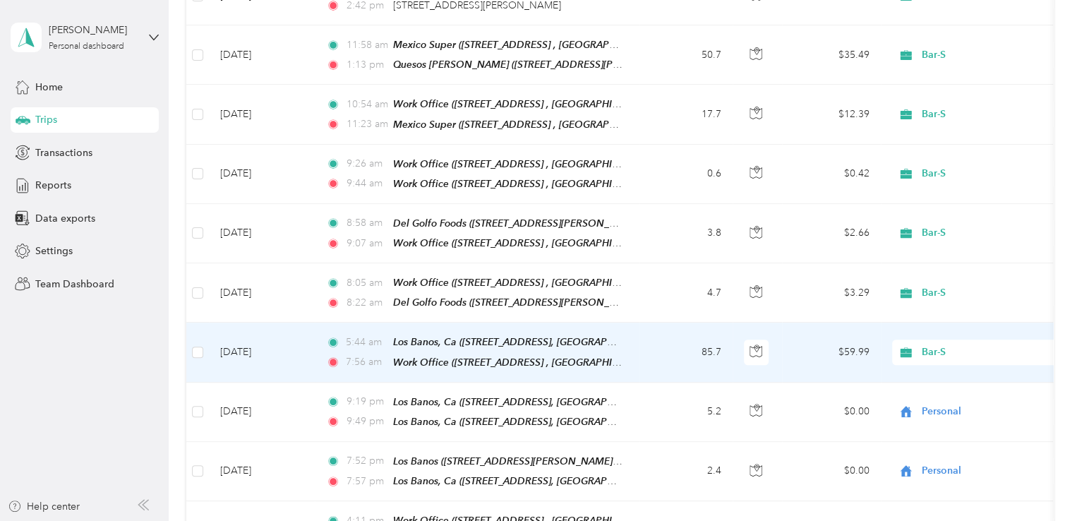
click at [913, 339] on div "Bar-S" at bounding box center [979, 351] width 175 height 25
click at [918, 342] on li "Personal" at bounding box center [979, 349] width 175 height 25
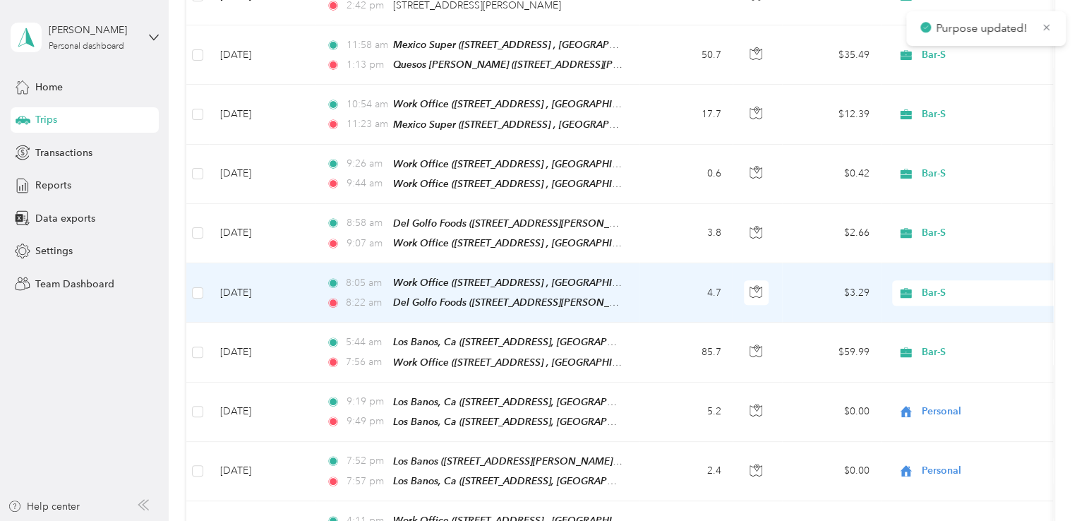
click at [929, 280] on div "Bar-S" at bounding box center [979, 292] width 175 height 25
click at [929, 292] on span "Personal" at bounding box center [992, 290] width 131 height 15
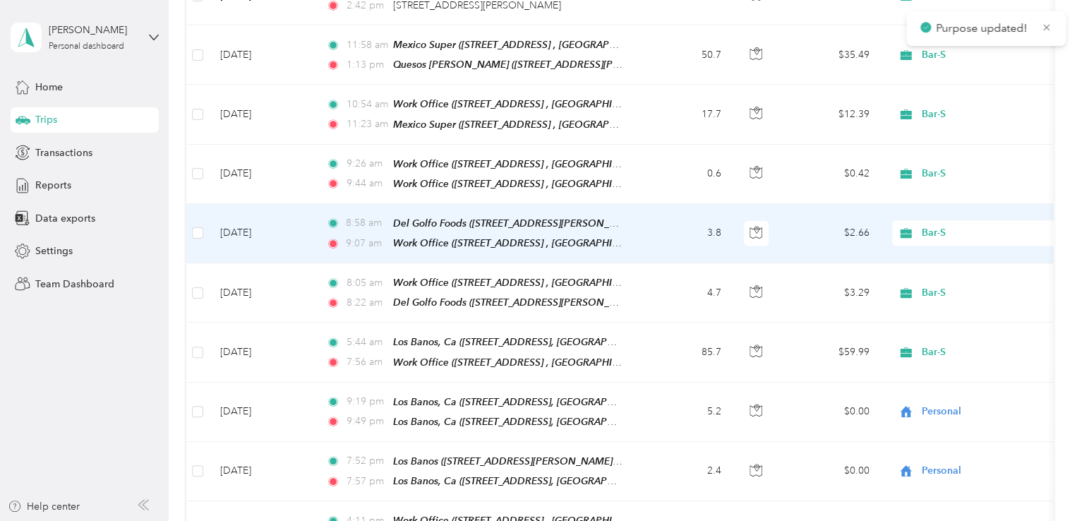
click at [918, 220] on div "Bar-S" at bounding box center [979, 232] width 175 height 25
click at [936, 241] on li "Personal" at bounding box center [979, 232] width 175 height 25
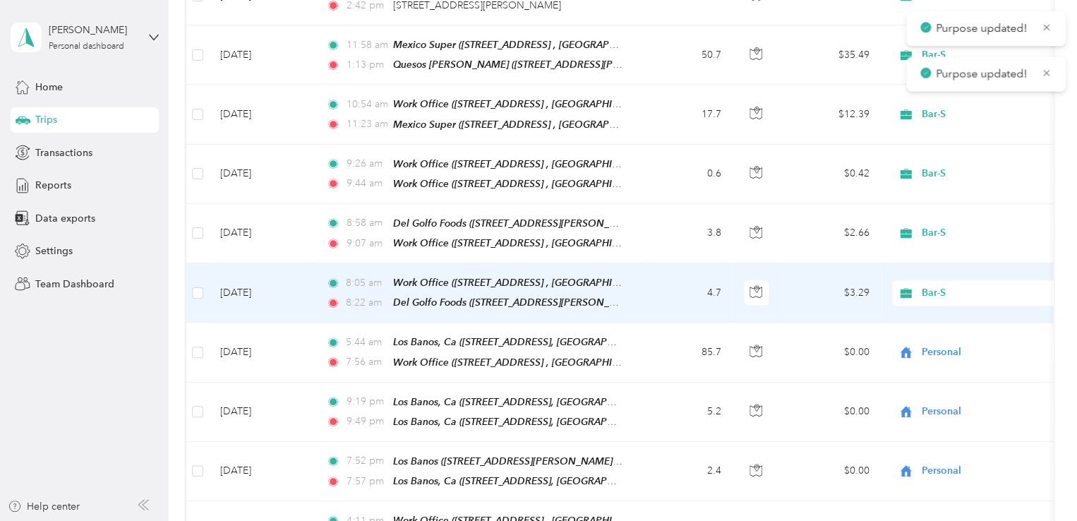
scroll to position [2964, 0]
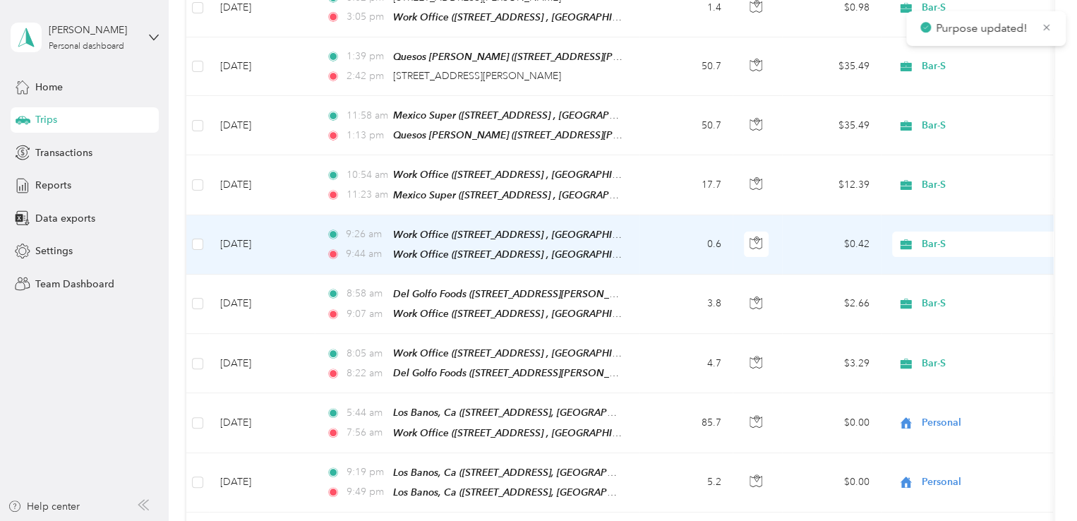
click at [929, 232] on div "Bar-S" at bounding box center [979, 244] width 175 height 25
click at [932, 250] on li "Personal" at bounding box center [979, 248] width 175 height 25
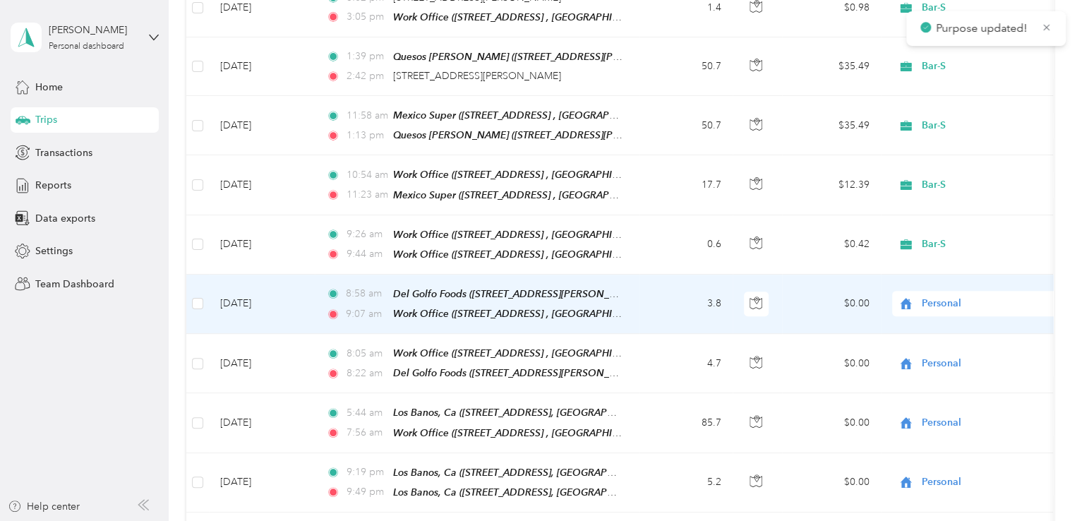
scroll to position [2894, 0]
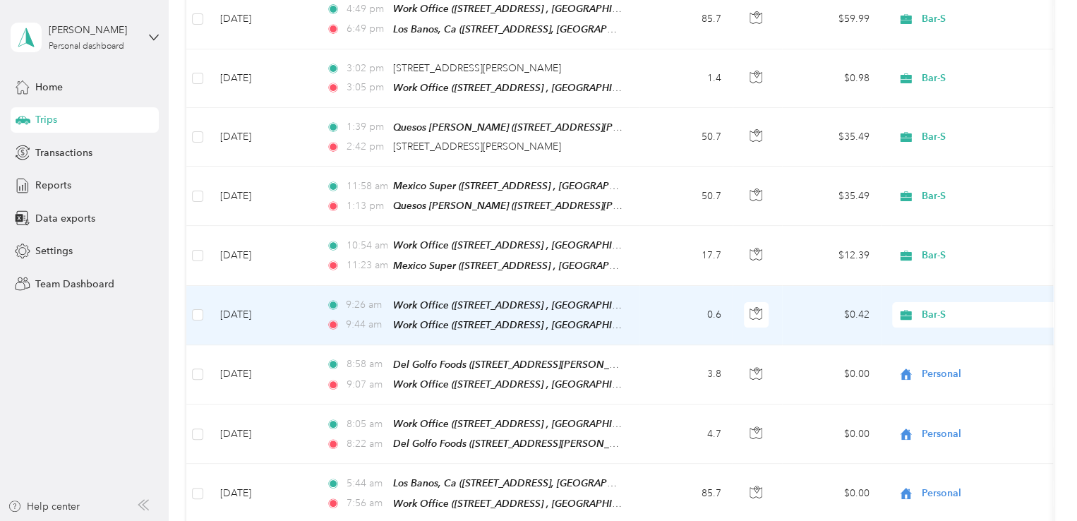
click at [926, 307] on span "Bar-S" at bounding box center [986, 315] width 129 height 16
click at [925, 310] on li "Personal" at bounding box center [979, 319] width 175 height 25
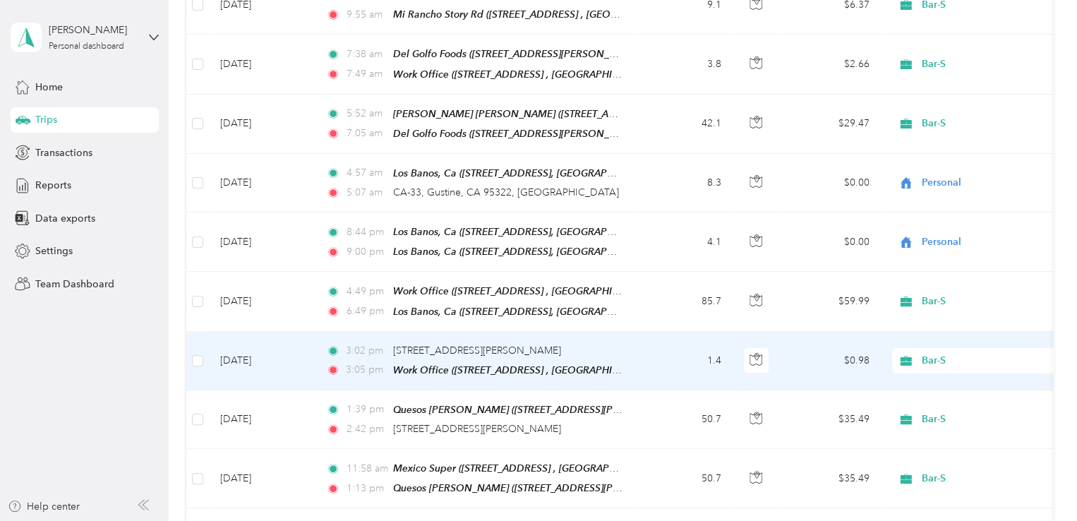
scroll to position [2470, 0]
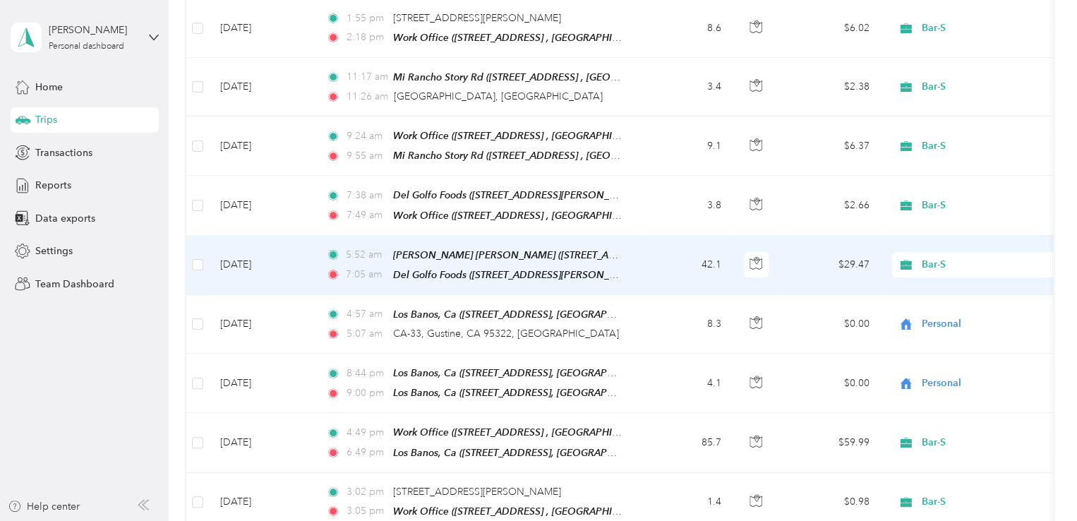
click at [924, 257] on span "Bar-S" at bounding box center [986, 265] width 129 height 16
click at [928, 266] on ol "Bar-S Personal" at bounding box center [979, 266] width 175 height 49
click at [922, 244] on td "Bar-S" at bounding box center [980, 265] width 198 height 59
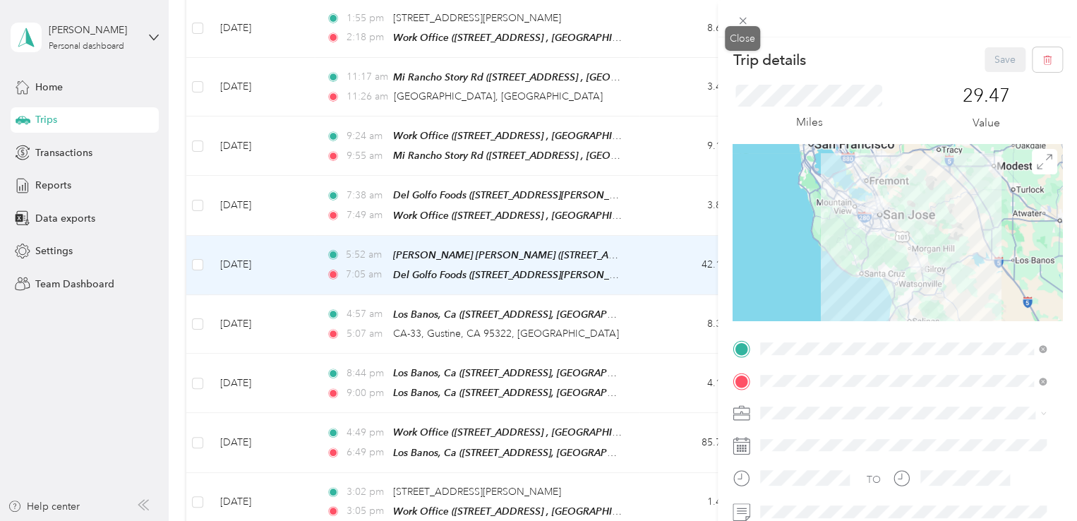
click at [747, 26] on icon at bounding box center [743, 21] width 12 height 12
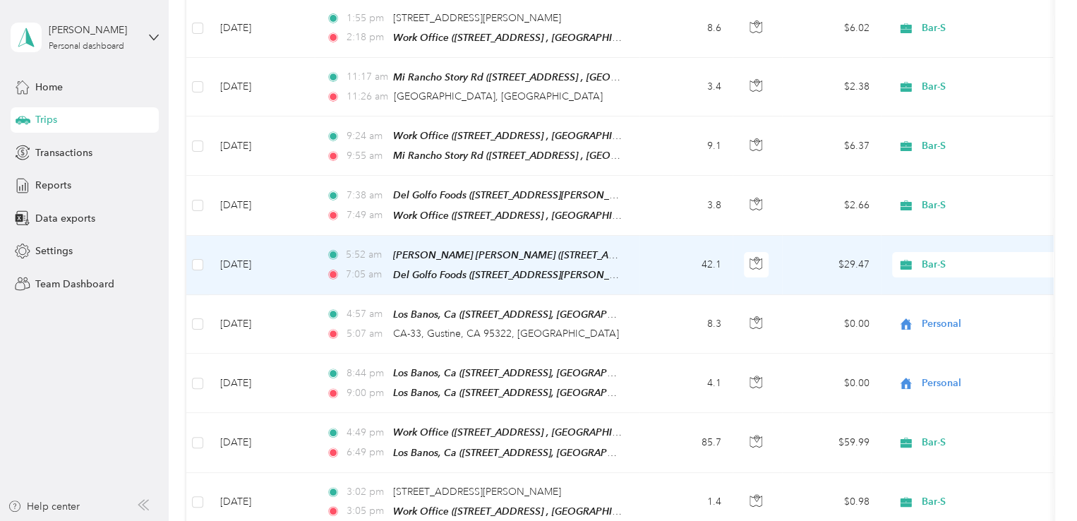
click at [925, 257] on span "Bar-S" at bounding box center [986, 265] width 129 height 16
click at [923, 275] on span "Personal" at bounding box center [979, 279] width 155 height 15
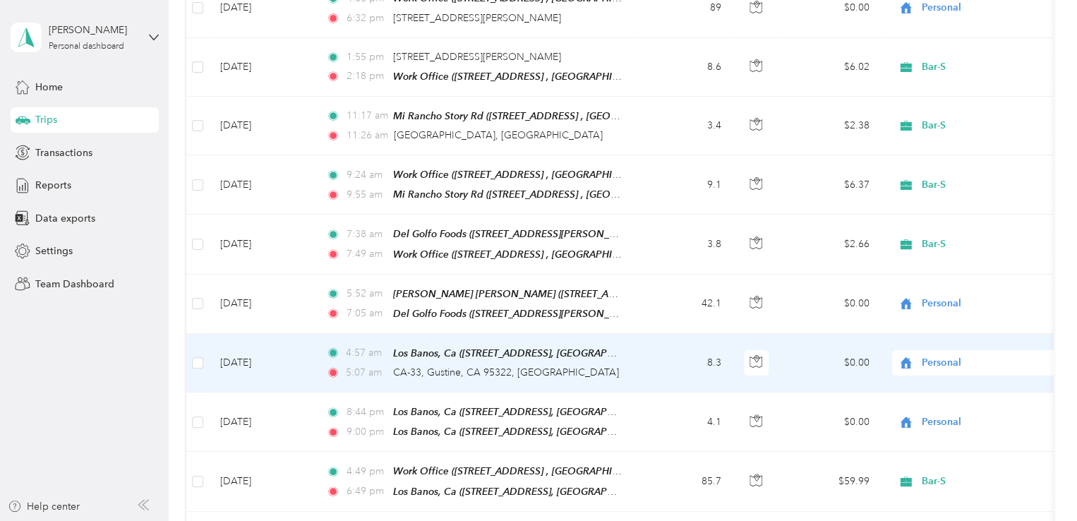
scroll to position [2400, 0]
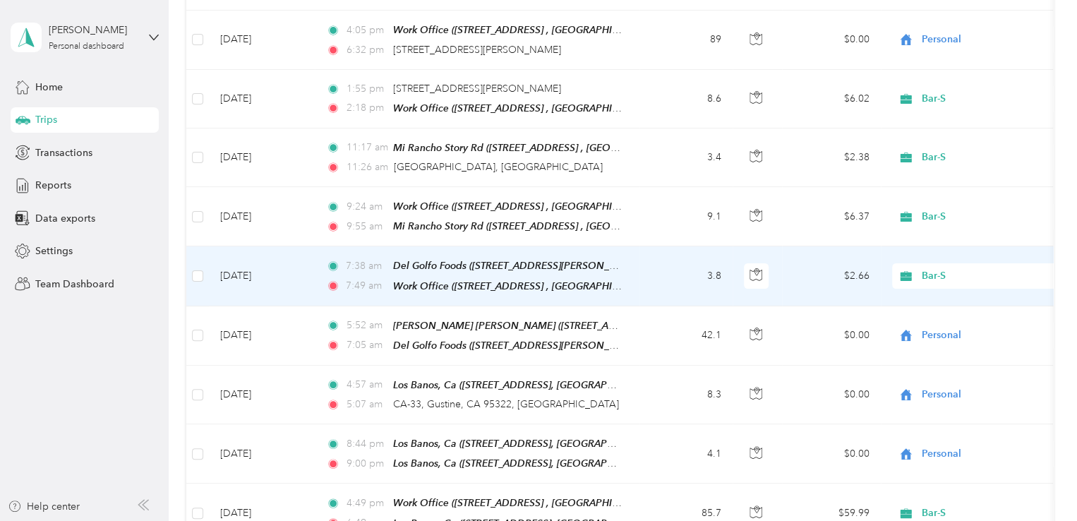
click at [922, 268] on span "Bar-S" at bounding box center [986, 276] width 129 height 16
click at [934, 285] on span "Personal" at bounding box center [992, 291] width 131 height 15
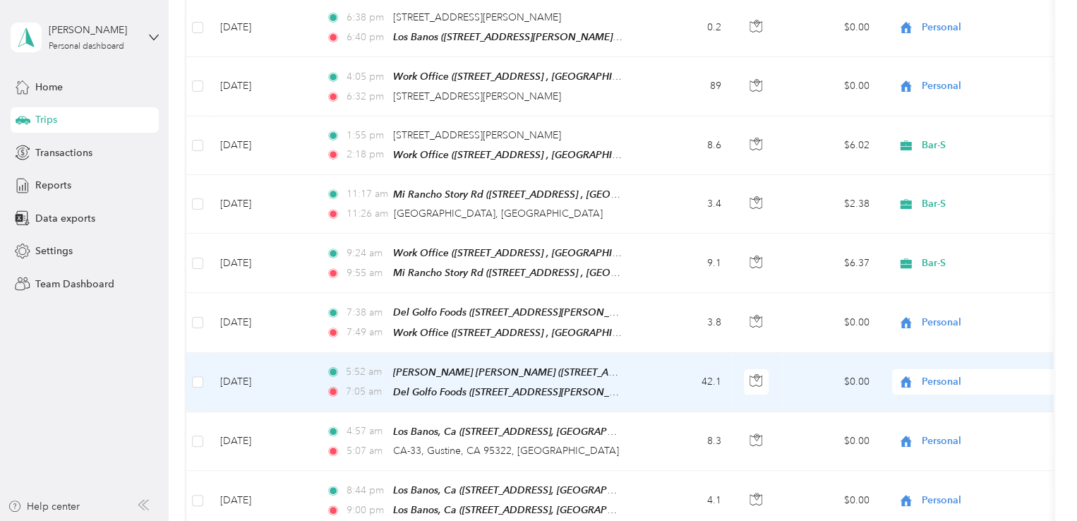
scroll to position [2329, 0]
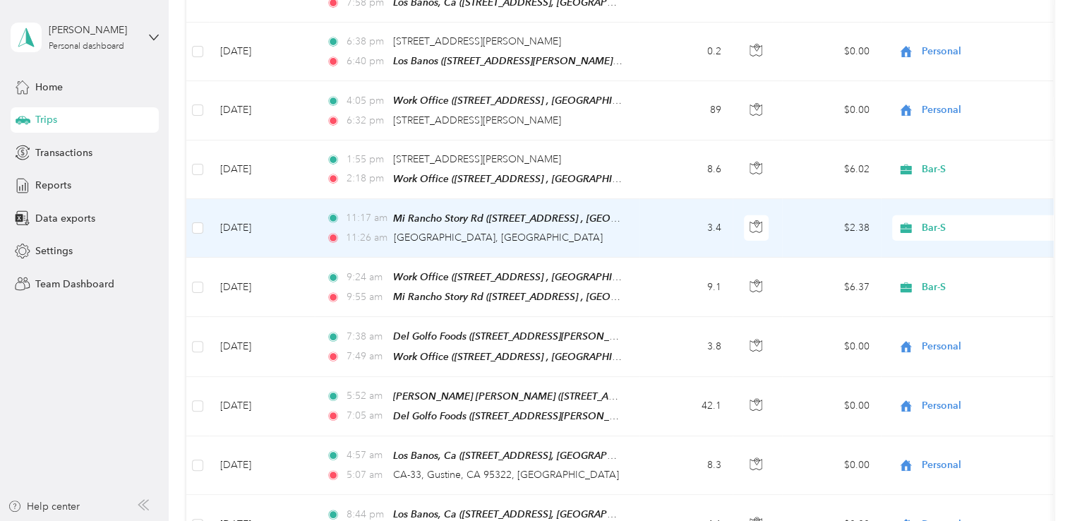
click at [892, 215] on div "Bar-S" at bounding box center [979, 227] width 175 height 25
click at [945, 246] on span "Personal" at bounding box center [992, 246] width 131 height 15
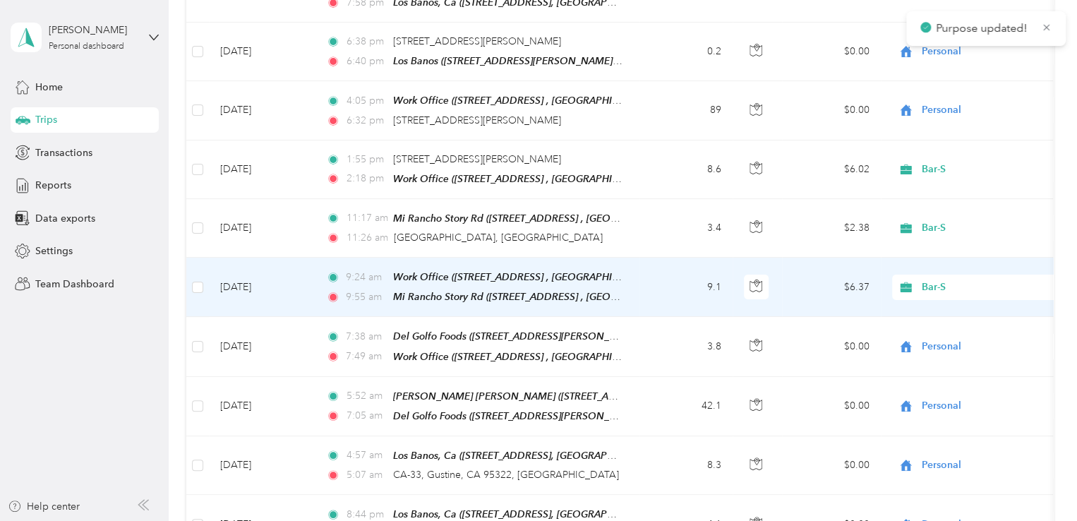
scroll to position [2259, 0]
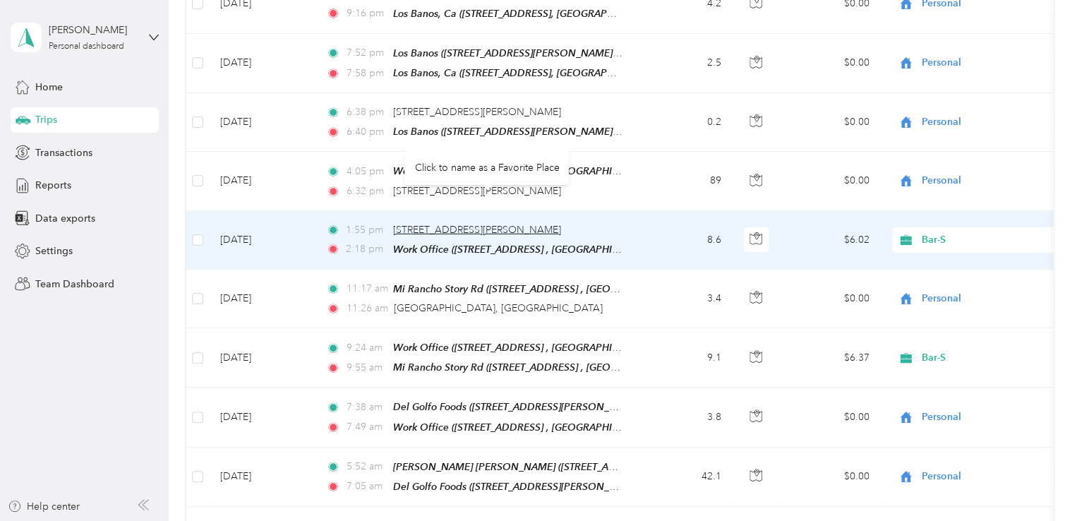
click at [435, 224] on span "1613 McKee Rd, San Jose, CA 95133, USA" at bounding box center [477, 230] width 168 height 12
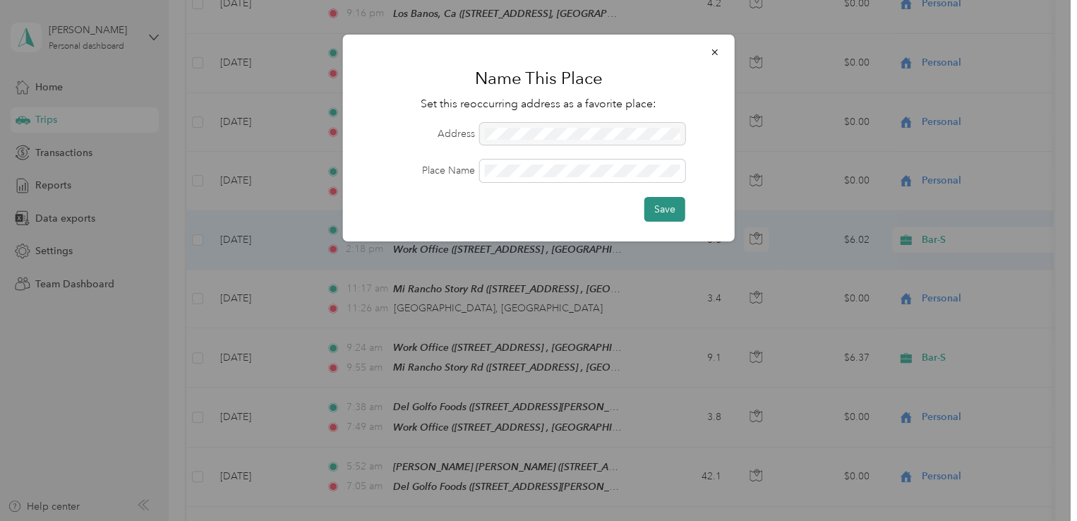
click at [646, 214] on button "Save" at bounding box center [664, 209] width 41 height 25
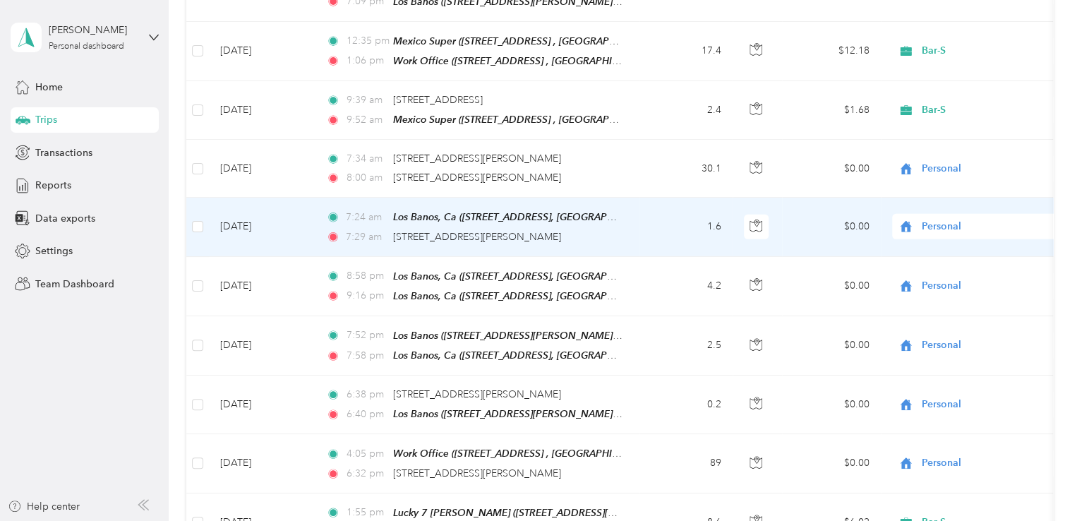
scroll to position [1906, 0]
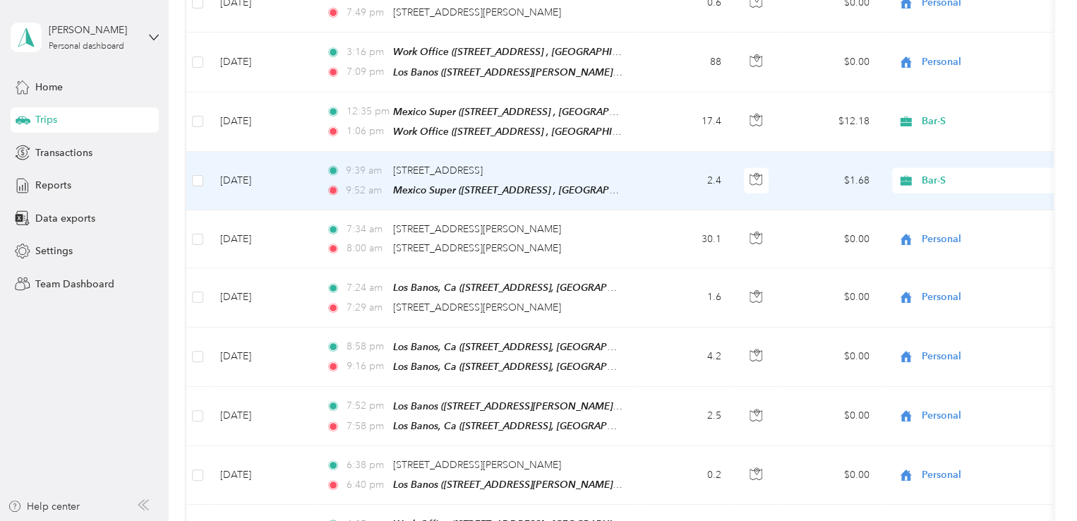
click at [899, 175] on icon at bounding box center [906, 180] width 18 height 11
click at [913, 214] on li "Personal" at bounding box center [979, 203] width 175 height 25
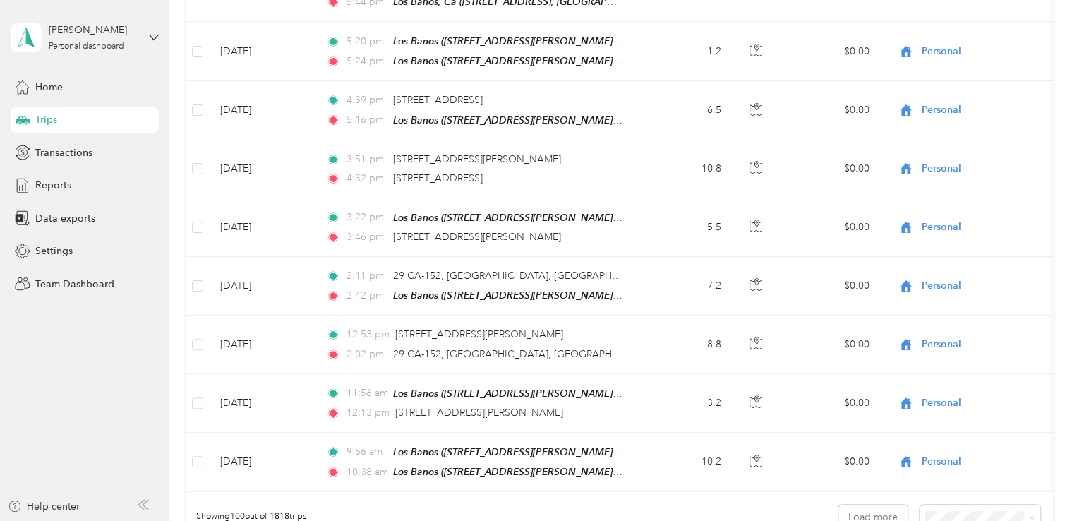
scroll to position [5763, 0]
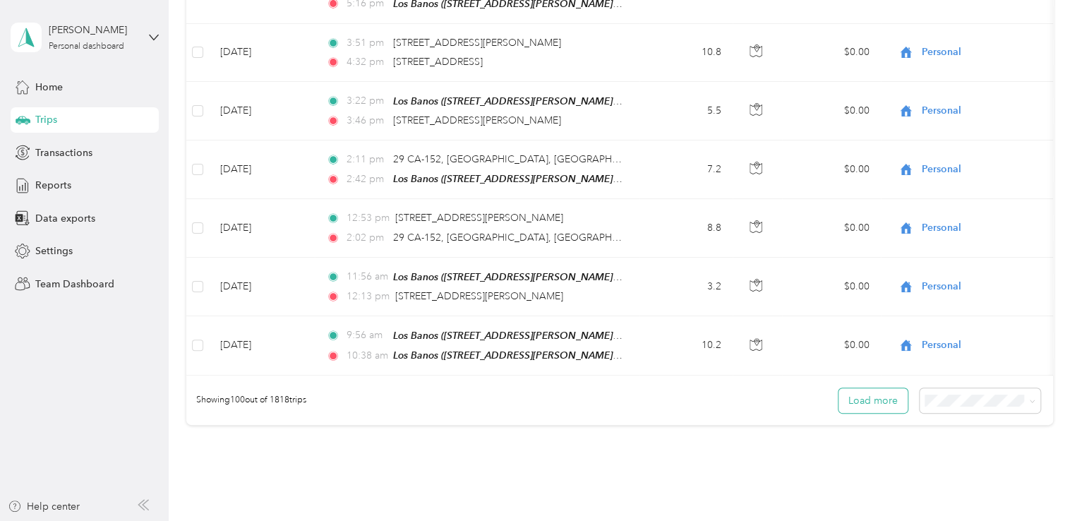
click at [870, 388] on button "Load more" at bounding box center [872, 400] width 69 height 25
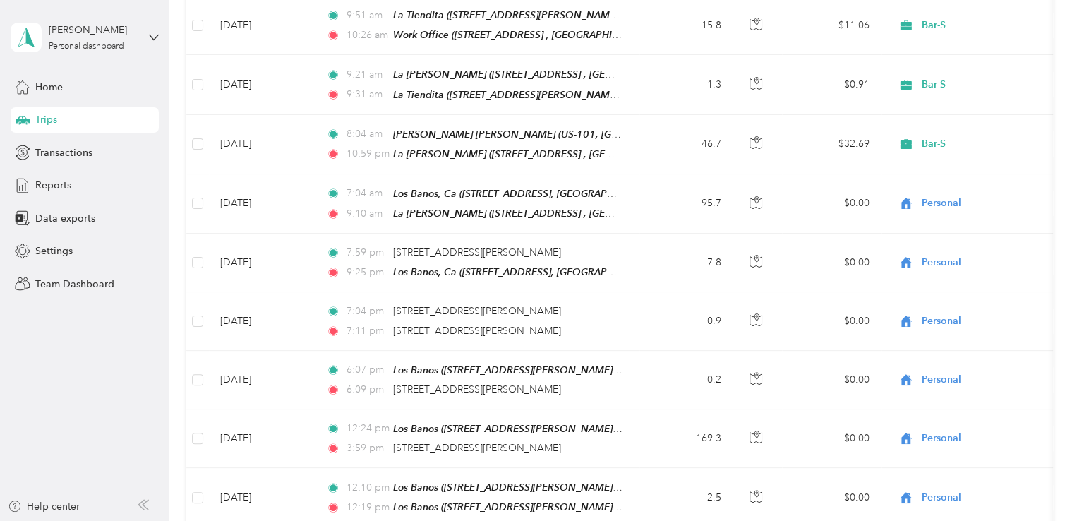
scroll to position [4069, 0]
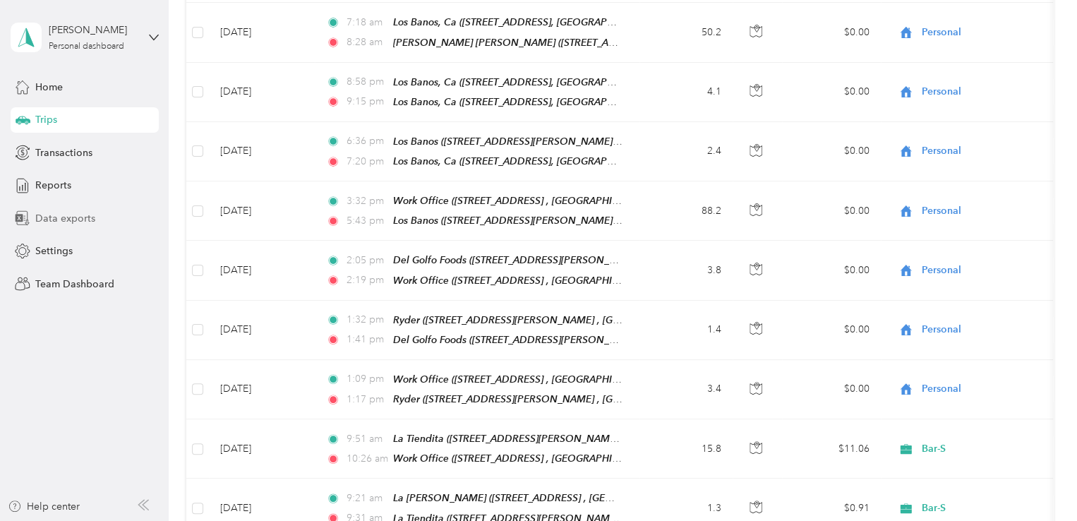
click at [42, 212] on span "Data exports" at bounding box center [65, 218] width 60 height 15
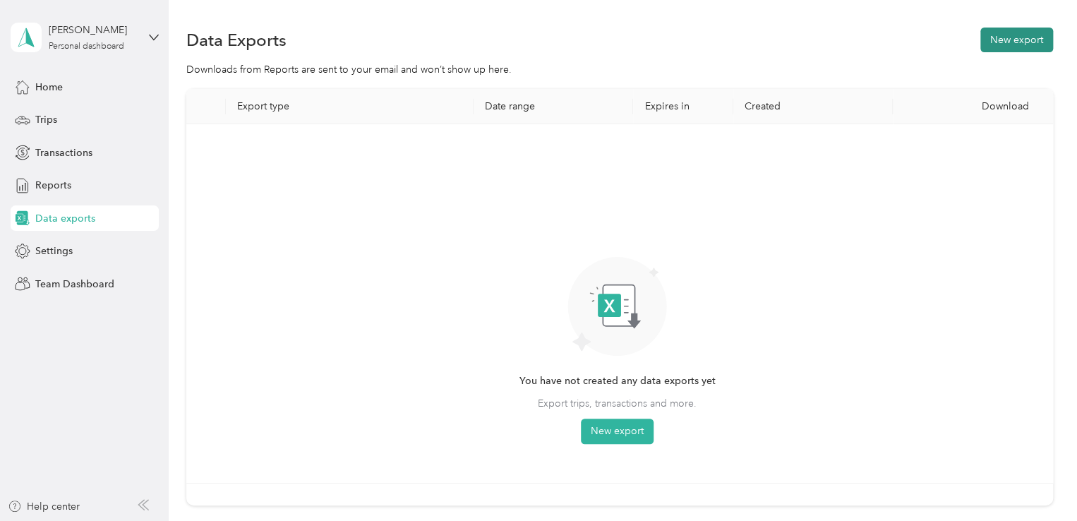
click at [1004, 43] on button "New export" at bounding box center [1016, 40] width 73 height 25
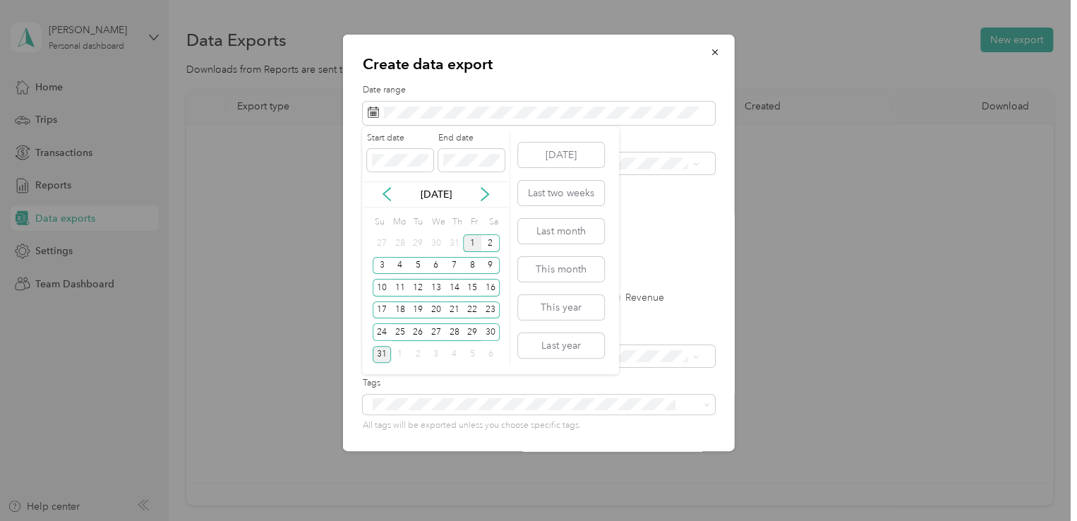
click at [467, 243] on div "1" at bounding box center [472, 243] width 18 height 18
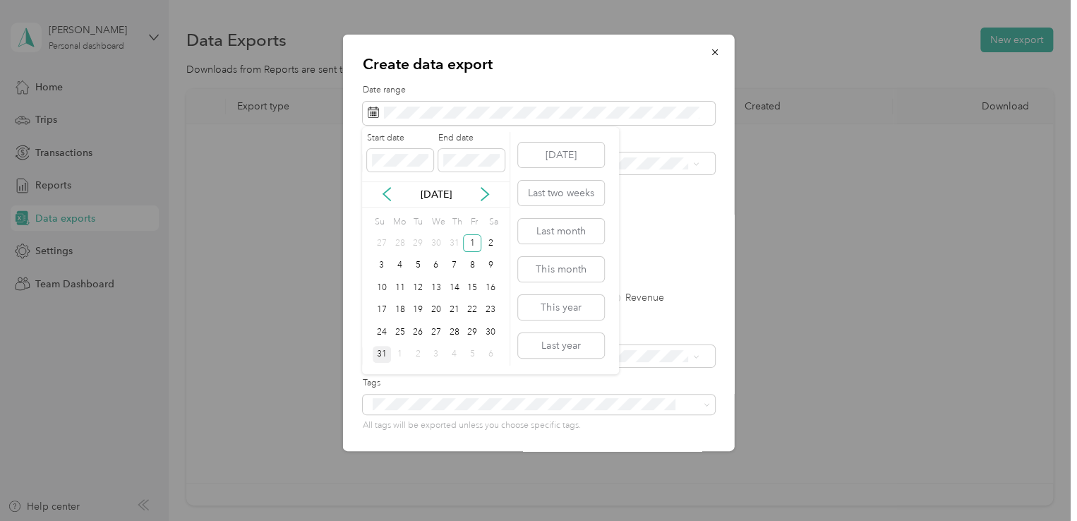
click at [375, 351] on div "31" at bounding box center [382, 355] width 18 height 18
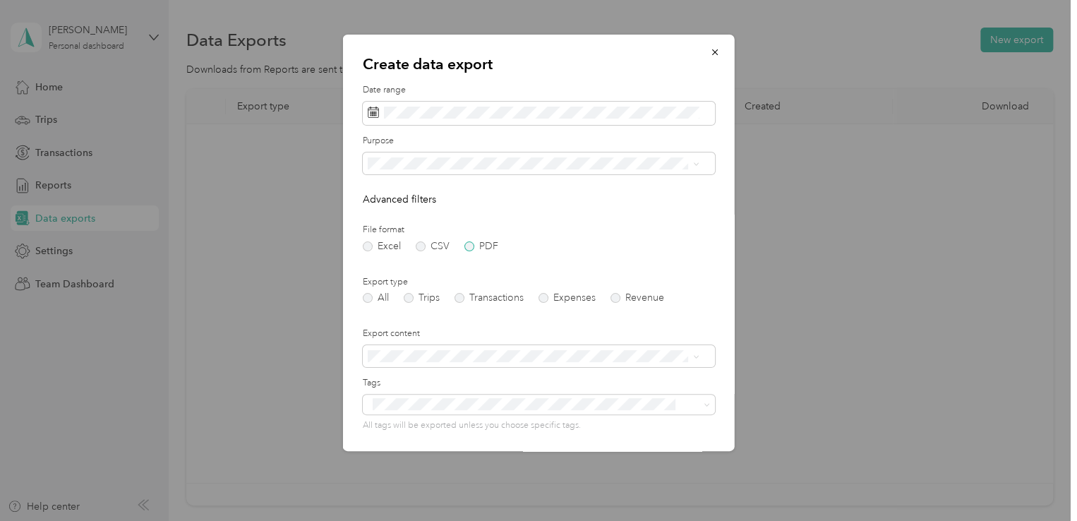
click at [469, 243] on label "PDF" at bounding box center [481, 246] width 34 height 10
click at [409, 303] on form "Date range Purpose Advanced filters File format Excel CSV PDF Export type All T…" at bounding box center [539, 318] width 352 height 469
click at [408, 300] on label "Trips" at bounding box center [422, 298] width 36 height 10
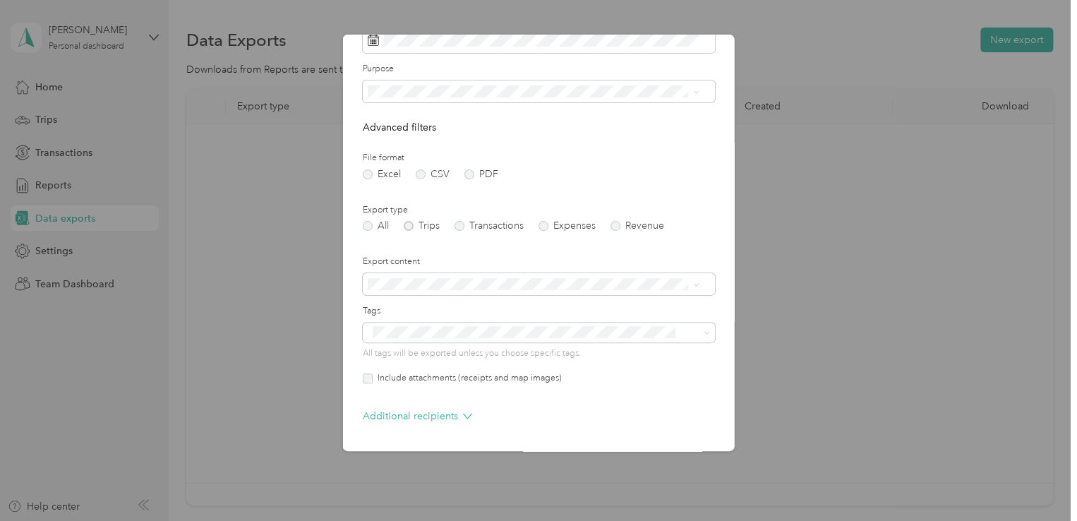
scroll to position [121, 0]
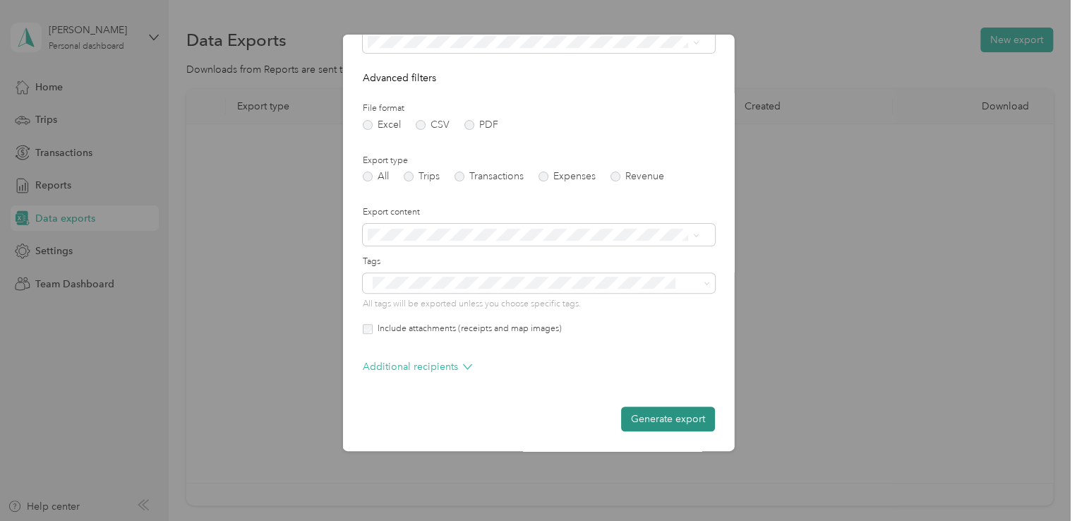
click at [658, 418] on button "Generate export" at bounding box center [668, 419] width 94 height 25
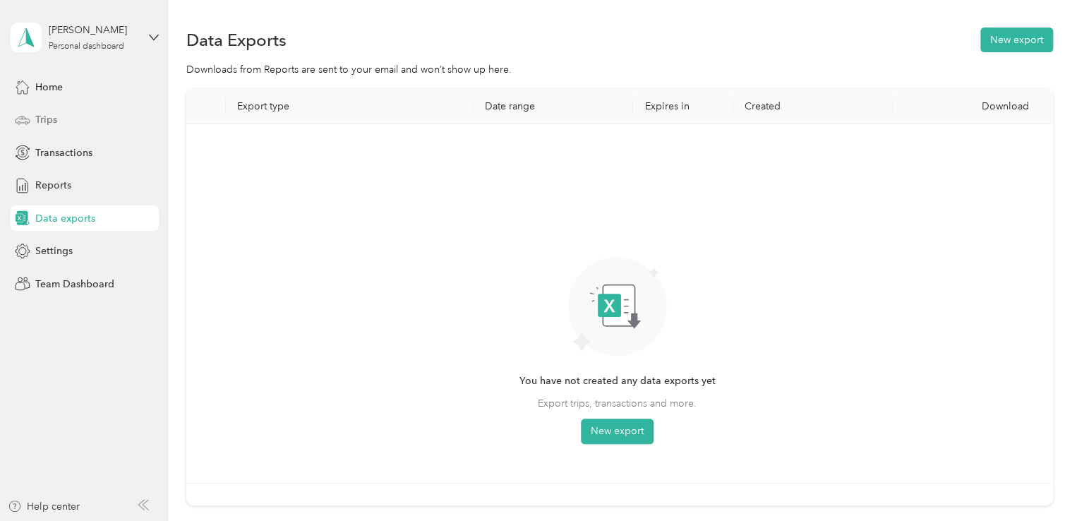
click at [36, 115] on span "Trips" at bounding box center [46, 119] width 22 height 15
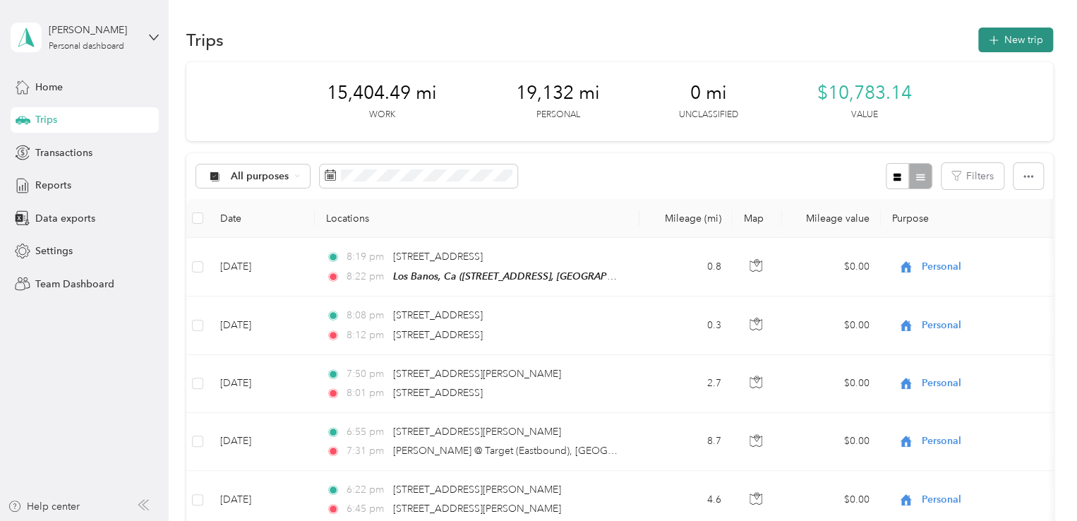
click at [984, 47] on button "New trip" at bounding box center [1015, 40] width 75 height 25
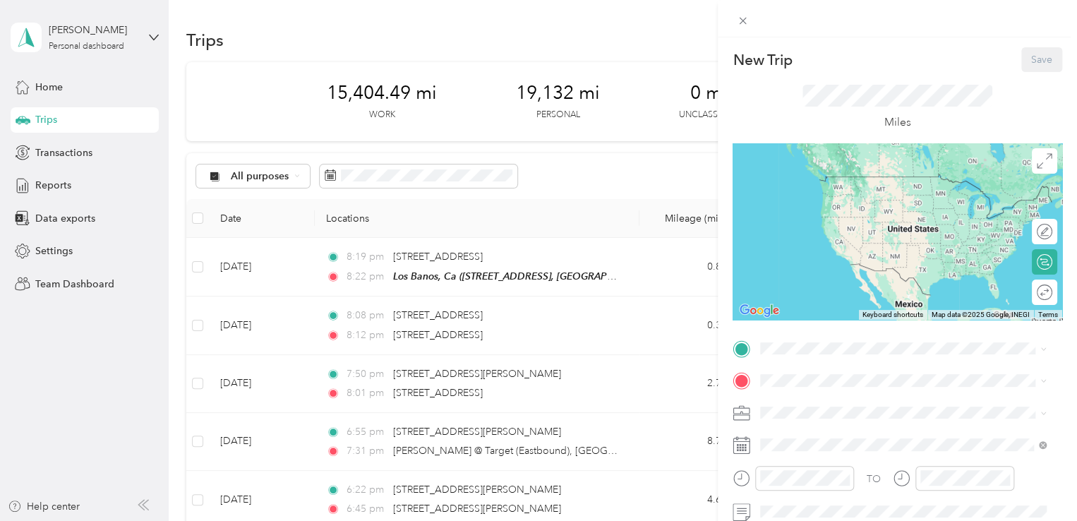
click at [42, 191] on div "New Trip Save This trip cannot be edited because it is either under review, app…" at bounding box center [538, 260] width 1077 height 521
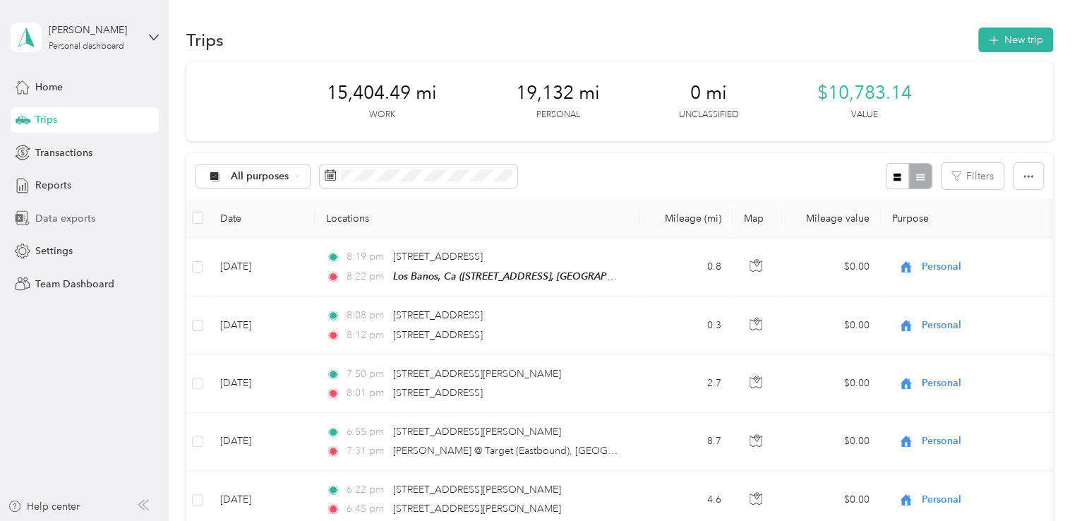
click at [32, 215] on div "Data exports" at bounding box center [85, 217] width 148 height 25
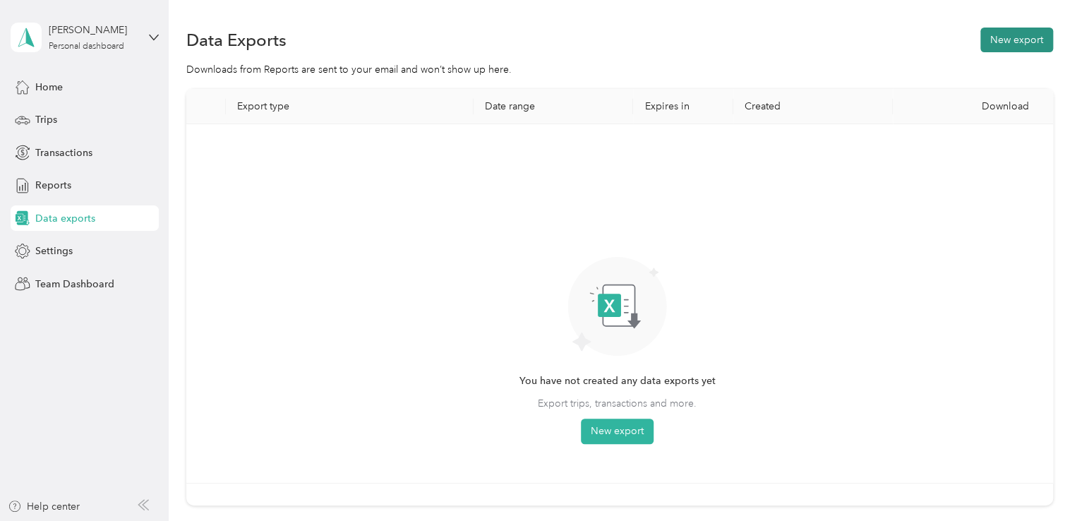
click at [1012, 43] on button "New export" at bounding box center [1016, 40] width 73 height 25
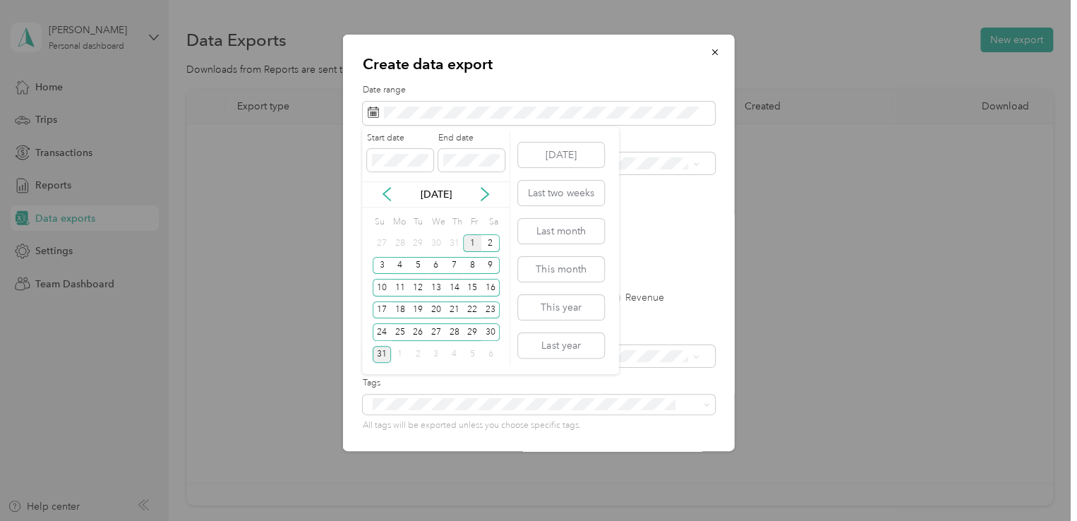
click at [471, 242] on div "1" at bounding box center [472, 243] width 18 height 18
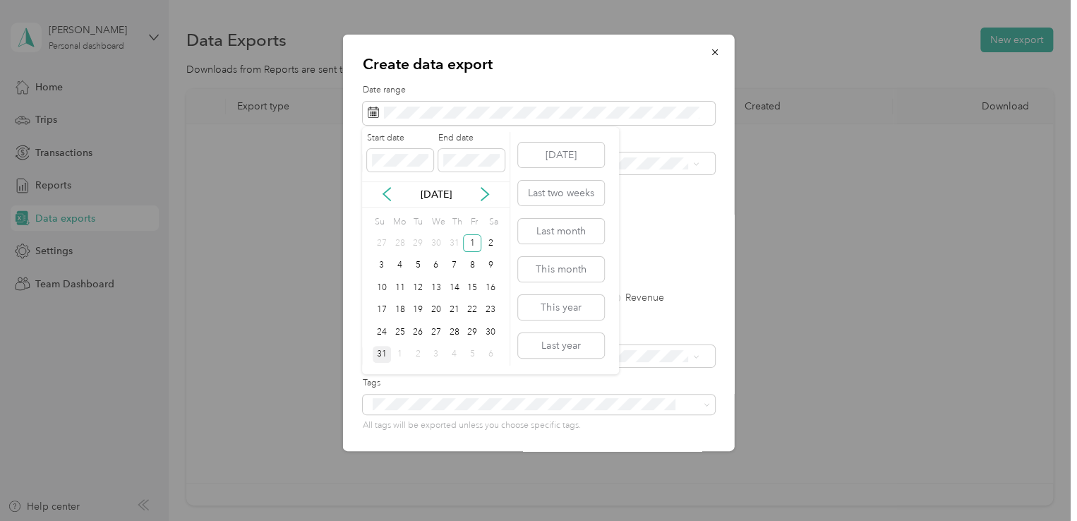
click at [375, 356] on div "31" at bounding box center [382, 355] width 18 height 18
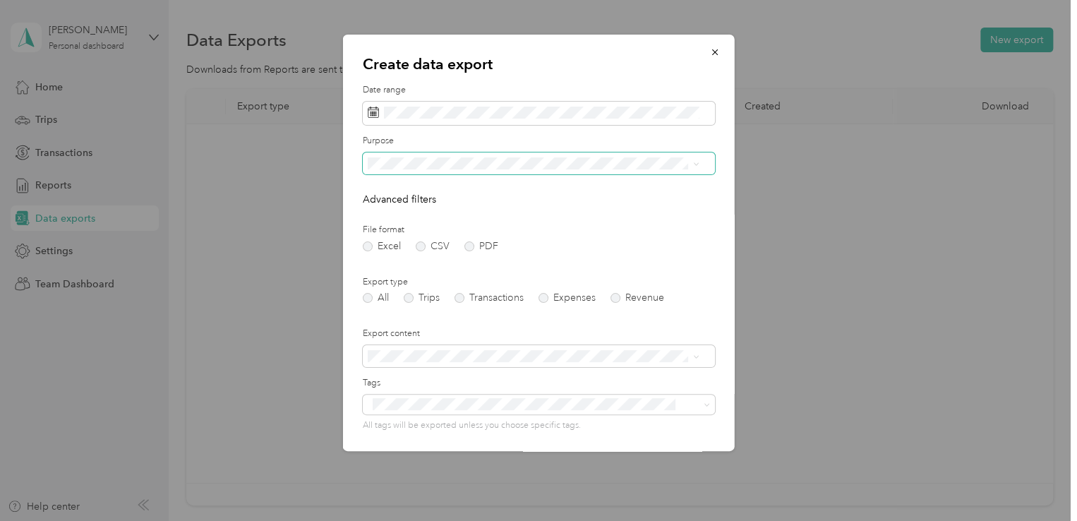
click at [494, 171] on span at bounding box center [539, 163] width 352 height 23
click at [697, 164] on icon at bounding box center [695, 164] width 6 height 6
click at [653, 205] on li "Bar-S" at bounding box center [533, 213] width 342 height 25
click at [471, 241] on div "File format Excel CSV PDF" at bounding box center [539, 238] width 352 height 28
click at [467, 245] on label "PDF" at bounding box center [481, 246] width 34 height 10
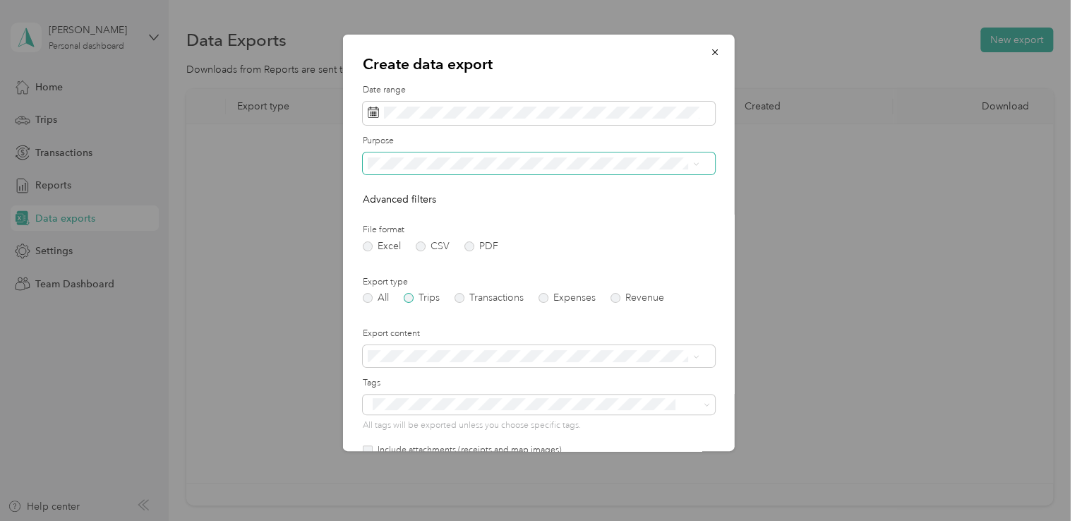
click at [415, 299] on label "Trips" at bounding box center [422, 298] width 36 height 10
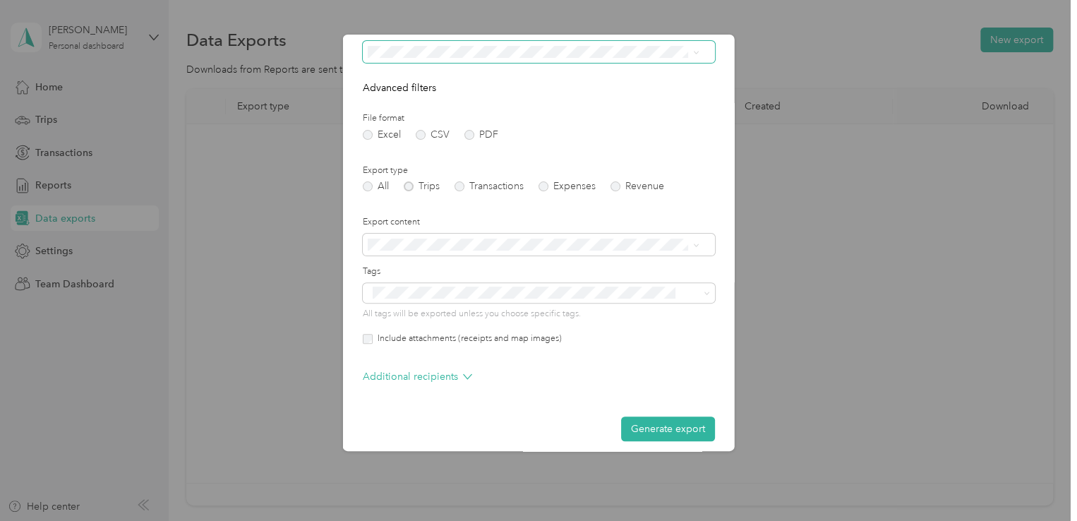
scroll to position [121, 0]
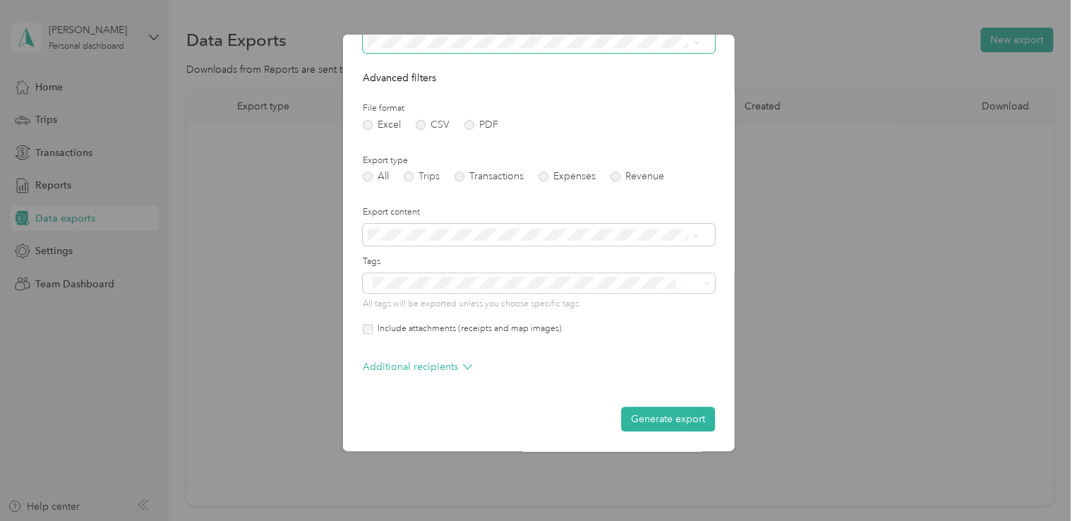
click at [373, 329] on label "Include attachments (receipts and map images)" at bounding box center [467, 329] width 189 height 13
click at [662, 411] on button "Generate export" at bounding box center [668, 419] width 94 height 25
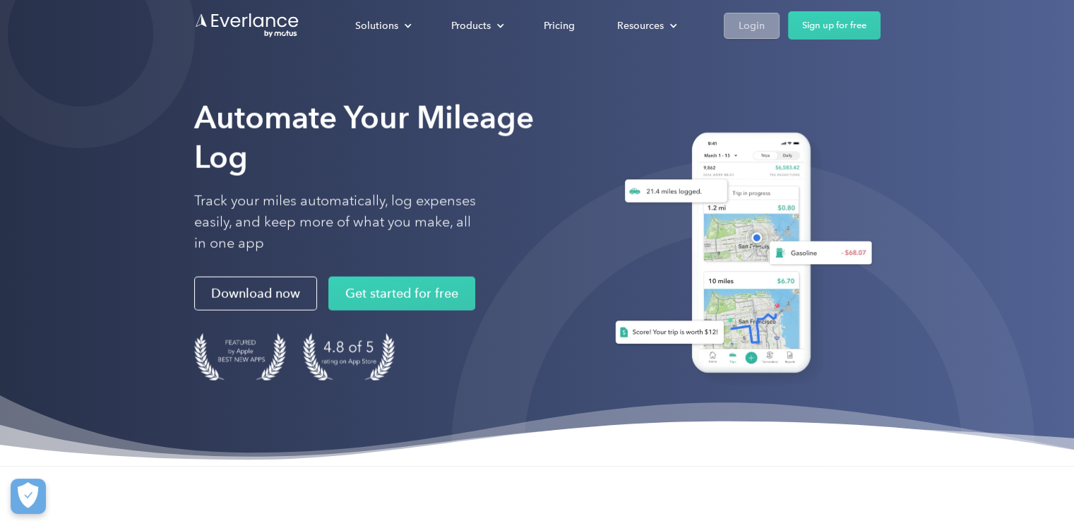
click at [727, 23] on link "Login" at bounding box center [751, 26] width 56 height 26
